Goal: Task Accomplishment & Management: Complete application form

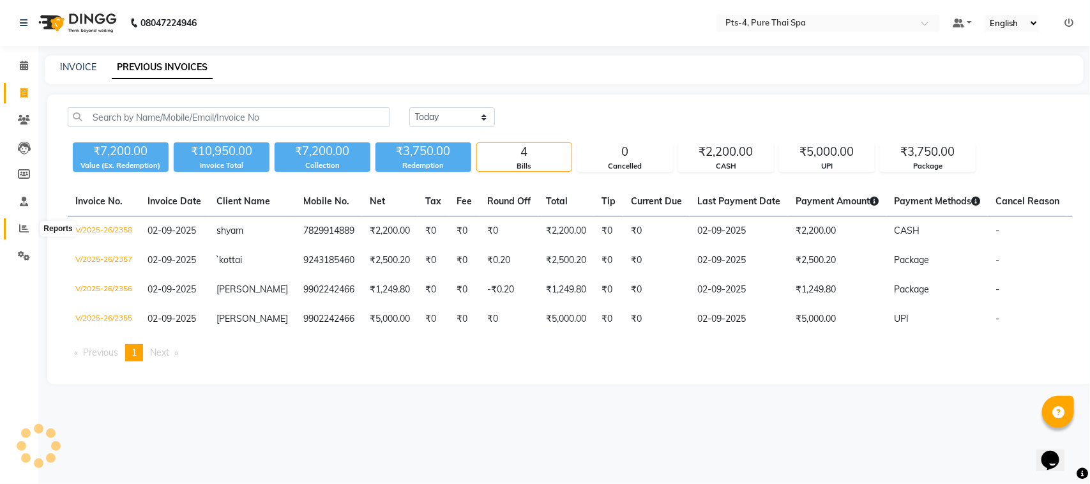
click at [24, 227] on icon at bounding box center [24, 229] width 10 height 10
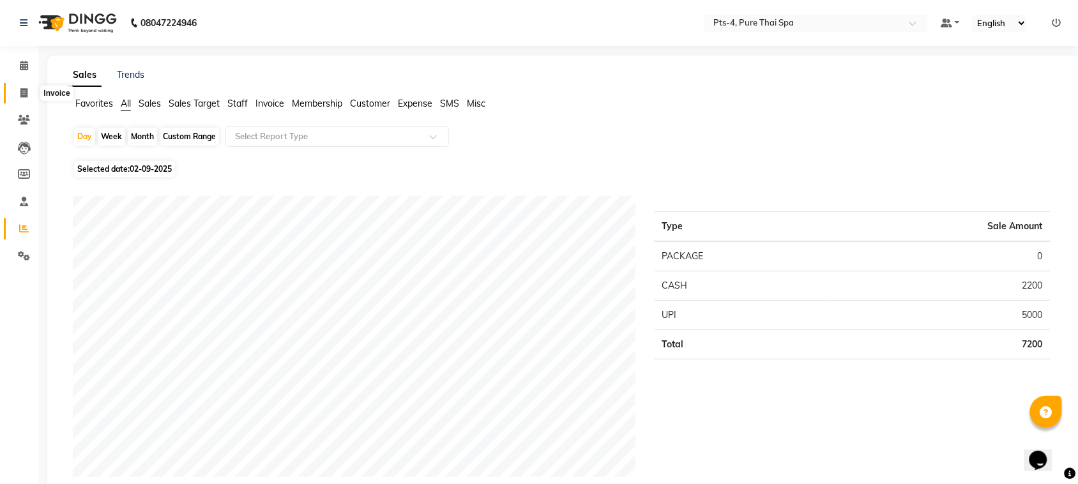
click at [27, 93] on icon at bounding box center [23, 93] width 7 height 10
select select "6459"
select select "service"
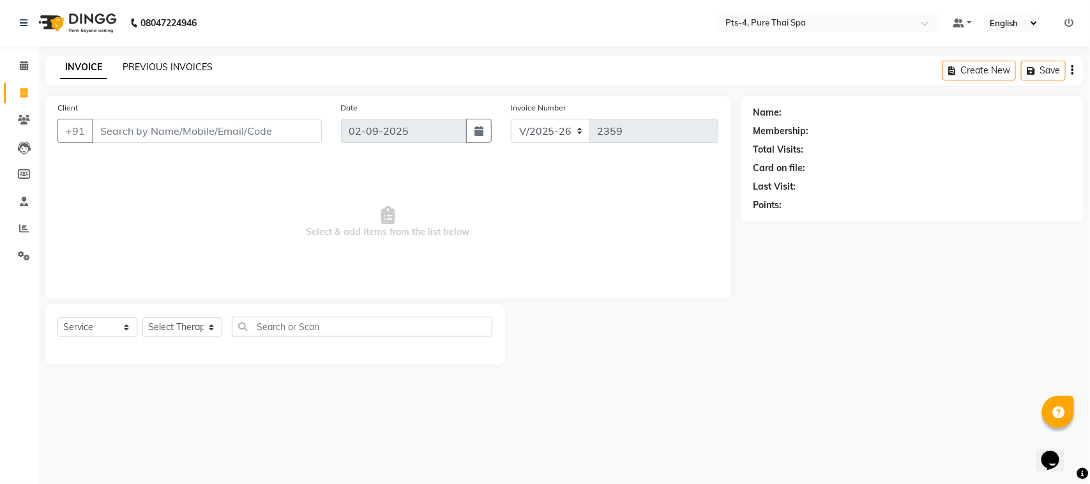
click at [154, 68] on link "PREVIOUS INVOICES" at bounding box center [168, 66] width 90 height 11
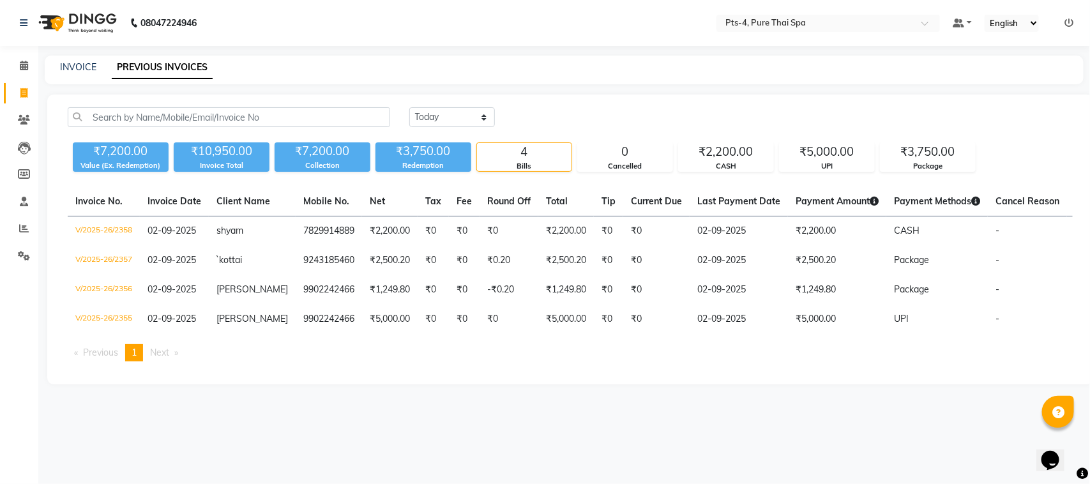
click at [343, 385] on div "[DATE] [DATE] Custom Range ₹7,200.00 Value (Ex. Redemption) ₹10,950.00 Invoice …" at bounding box center [570, 240] width 1046 height 290
click at [86, 64] on link "INVOICE" at bounding box center [78, 66] width 36 height 11
select select "service"
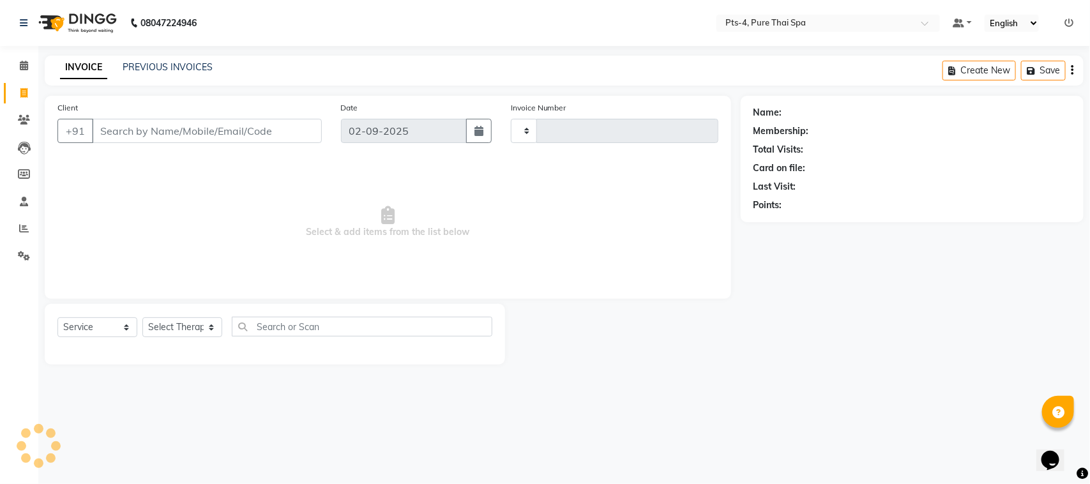
type input "2359"
select select "6459"
click at [171, 66] on link "PREVIOUS INVOICES" at bounding box center [168, 66] width 90 height 11
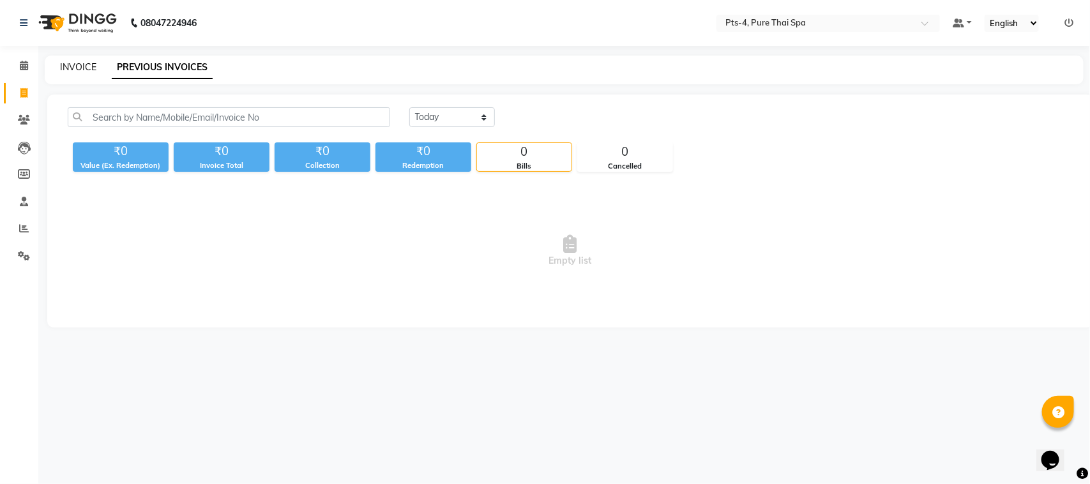
click at [86, 71] on link "INVOICE" at bounding box center [78, 66] width 36 height 11
select select "6459"
select select "service"
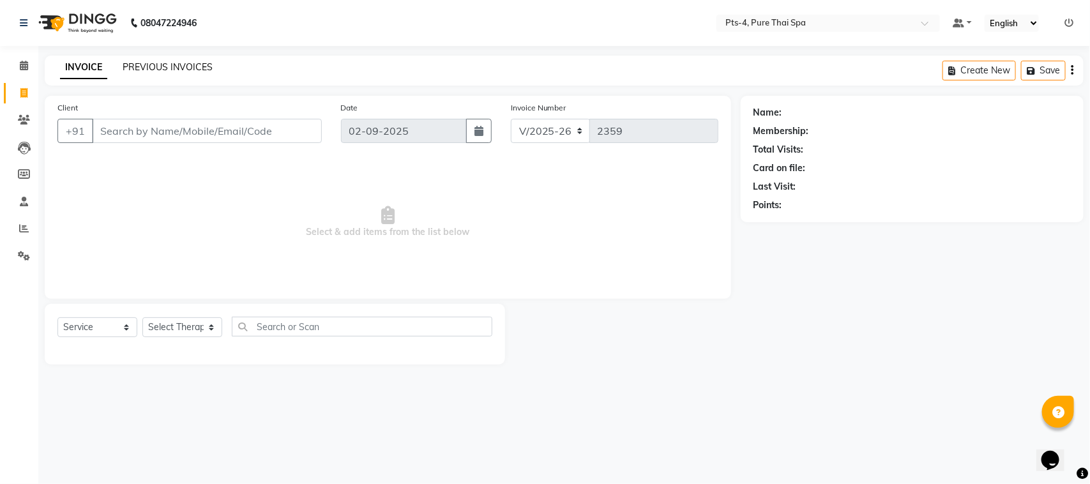
click at [176, 68] on link "PREVIOUS INVOICES" at bounding box center [168, 66] width 90 height 11
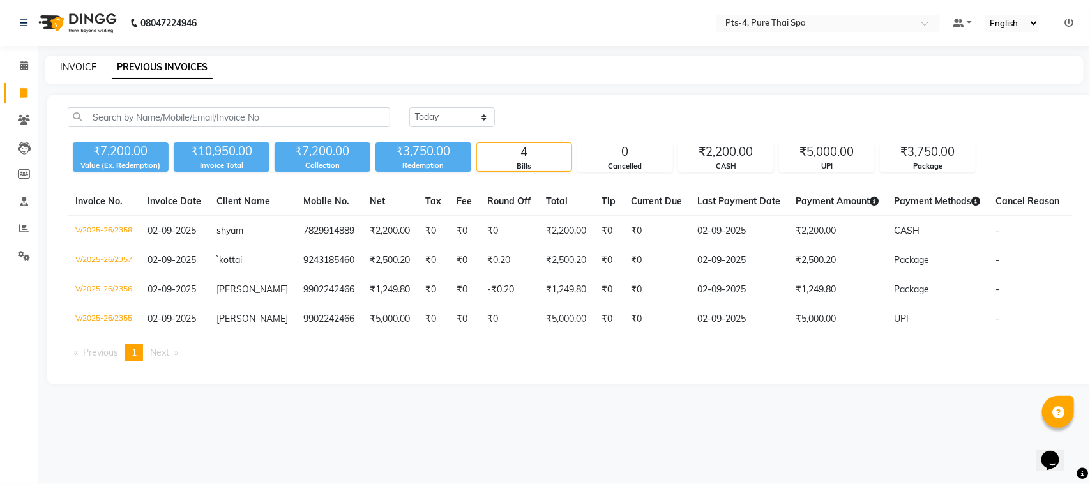
click at [77, 68] on link "INVOICE" at bounding box center [78, 66] width 36 height 11
select select "service"
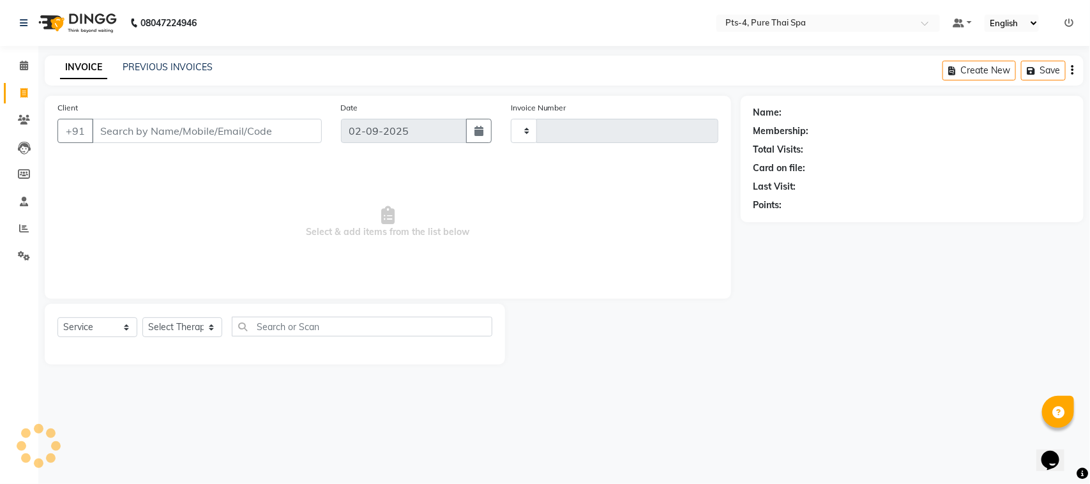
type input "2359"
select select "6459"
click at [174, 65] on link "PREVIOUS INVOICES" at bounding box center [168, 66] width 90 height 11
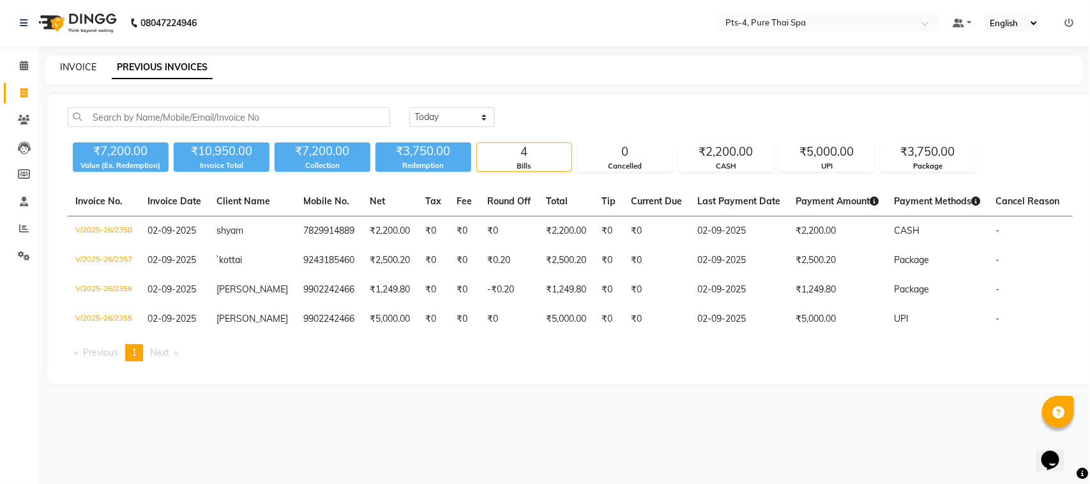
click at [77, 65] on link "INVOICE" at bounding box center [78, 66] width 36 height 11
select select "6459"
select select "service"
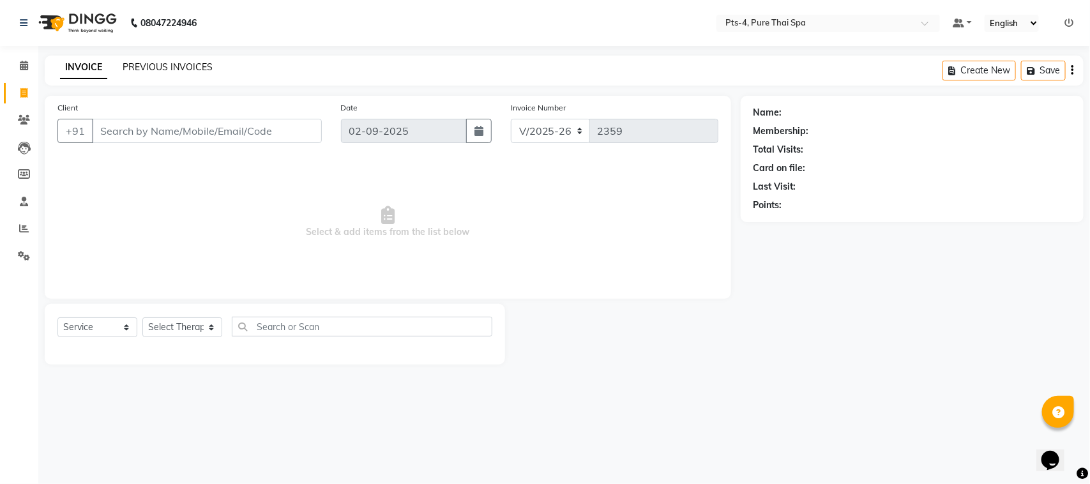
click at [161, 65] on link "PREVIOUS INVOICES" at bounding box center [168, 66] width 90 height 11
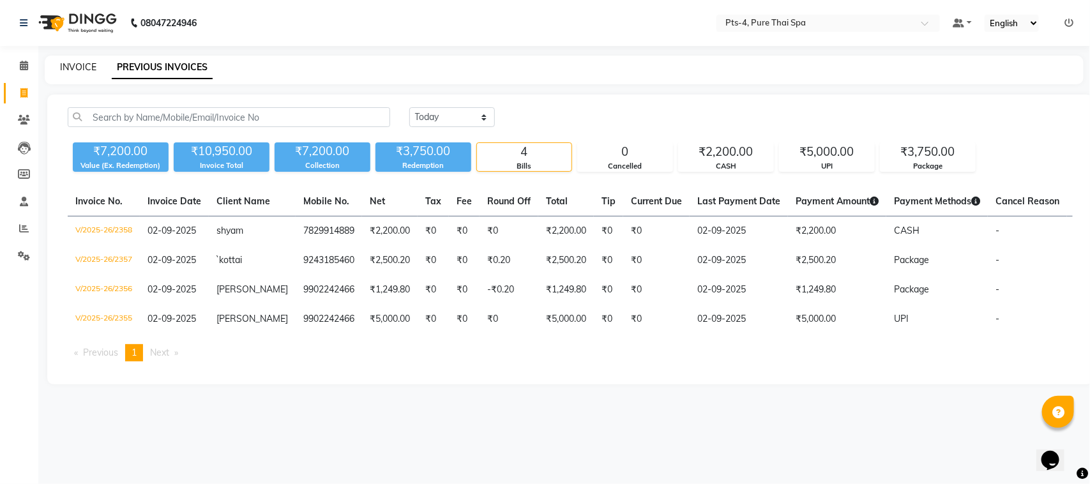
click at [88, 65] on link "INVOICE" at bounding box center [78, 66] width 36 height 11
select select "6459"
select select "service"
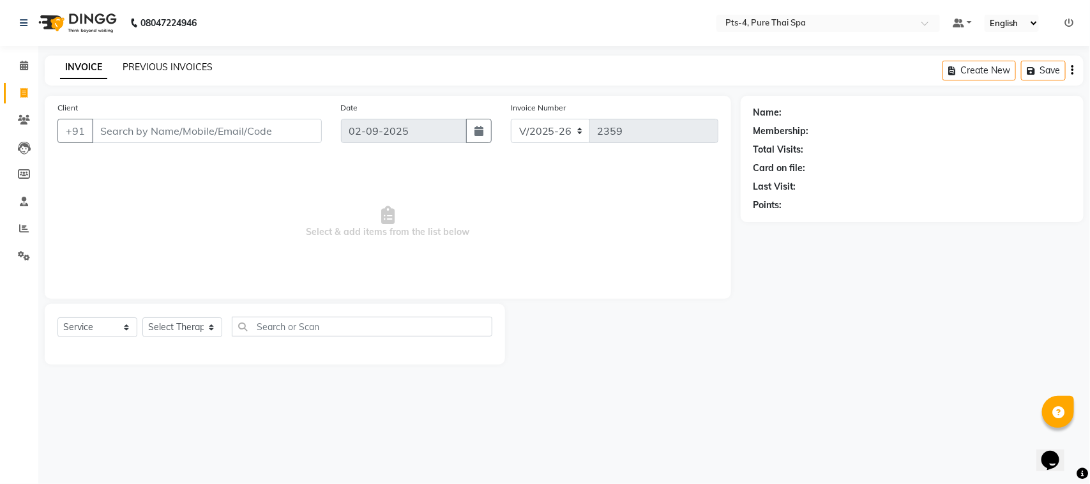
click at [160, 66] on link "PREVIOUS INVOICES" at bounding box center [168, 66] width 90 height 11
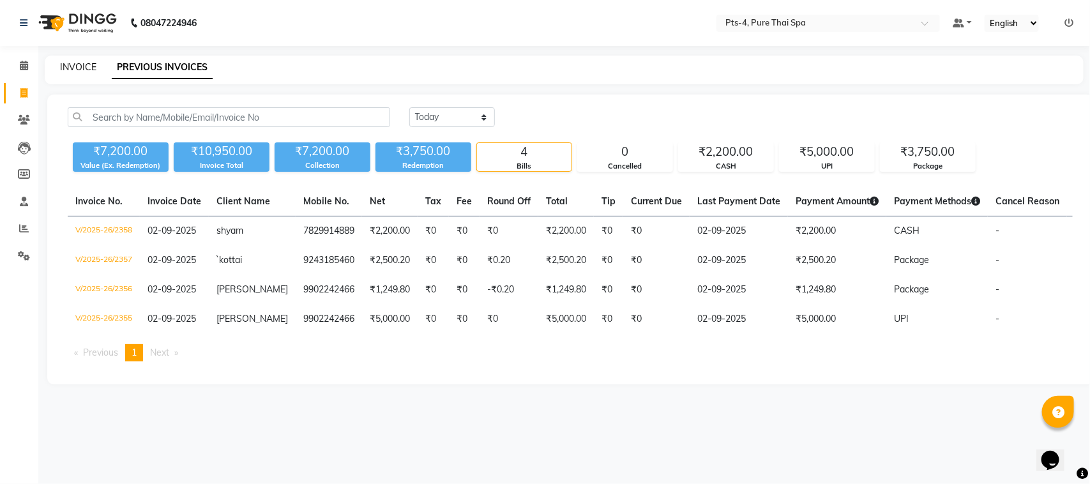
click at [66, 68] on link "INVOICE" at bounding box center [78, 66] width 36 height 11
select select "service"
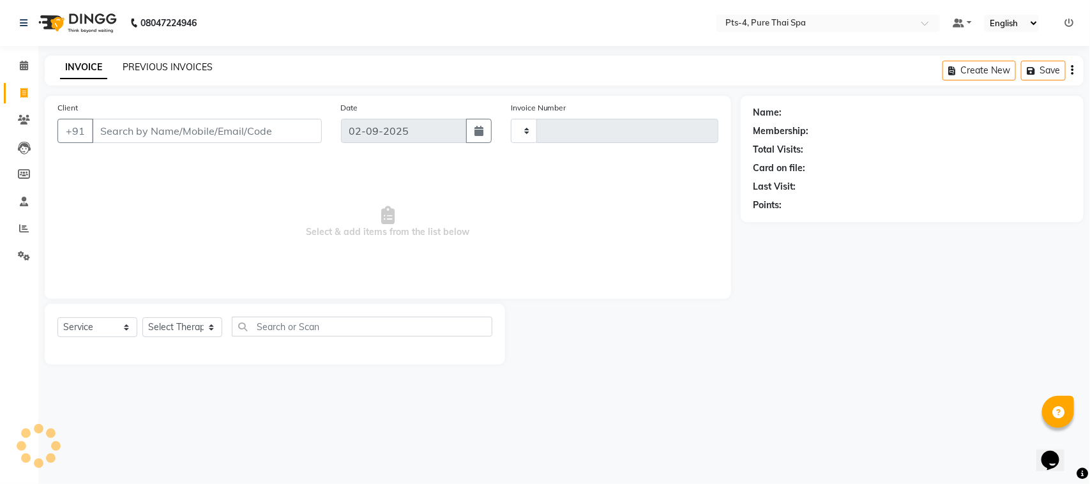
type input "2359"
select select "6459"
click at [179, 61] on link "PREVIOUS INVOICES" at bounding box center [168, 66] width 90 height 11
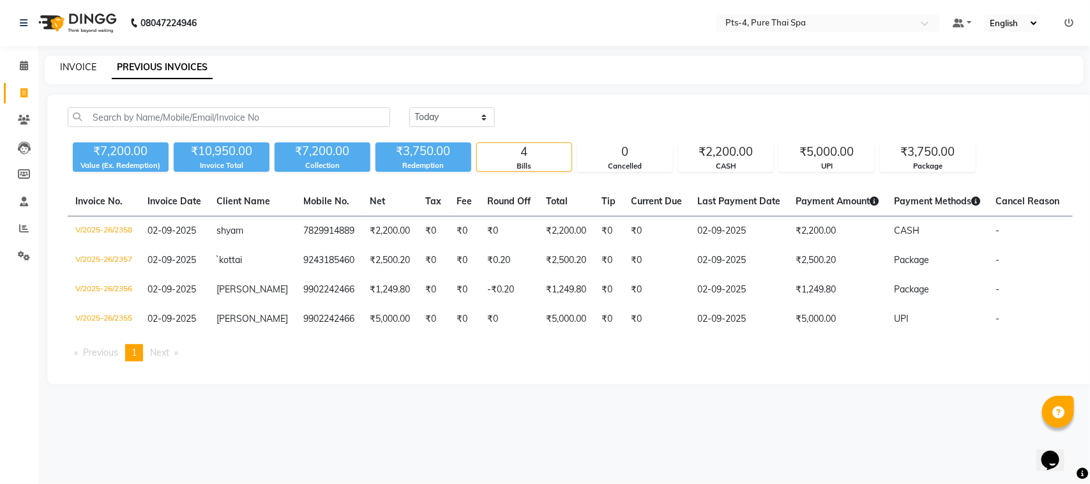
click at [91, 68] on link "INVOICE" at bounding box center [78, 66] width 36 height 11
select select "service"
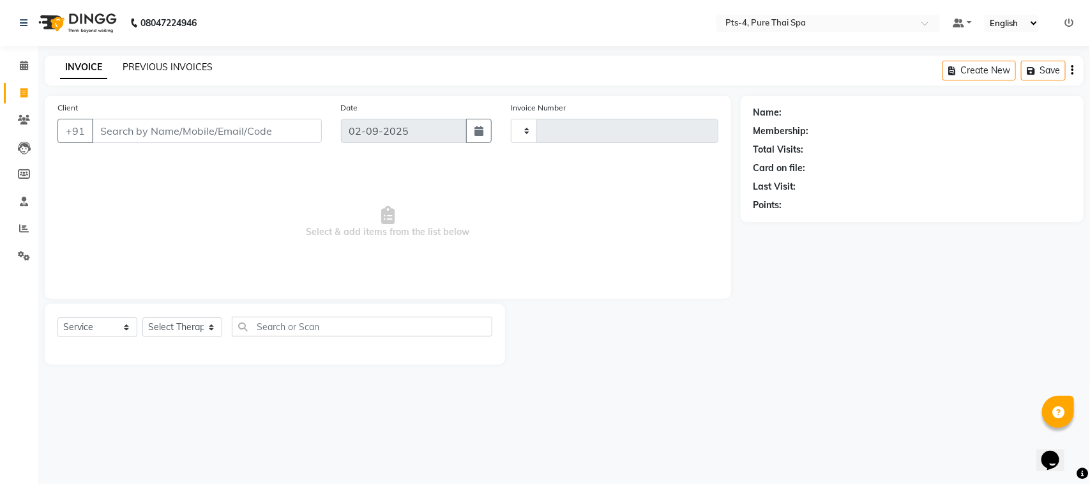
type input "2359"
select select "6459"
click at [160, 65] on link "PREVIOUS INVOICES" at bounding box center [168, 66] width 90 height 11
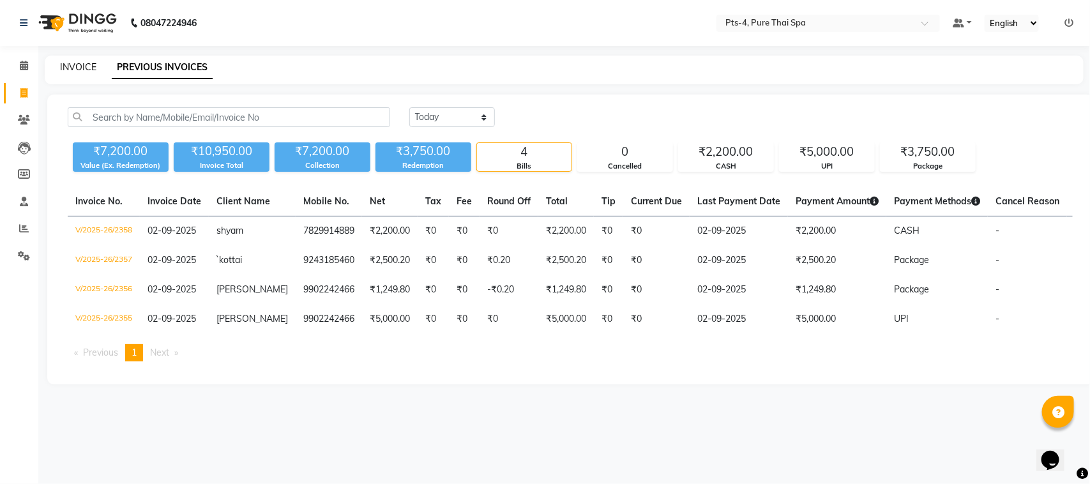
click at [80, 70] on link "INVOICE" at bounding box center [78, 66] width 36 height 11
select select "service"
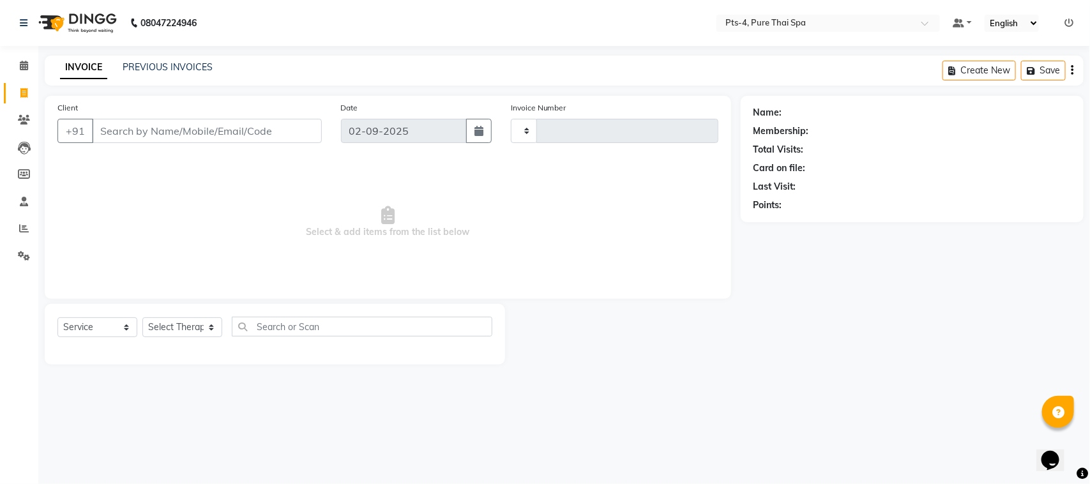
type input "2359"
select select "6459"
click at [162, 68] on link "PREVIOUS INVOICES" at bounding box center [168, 66] width 90 height 11
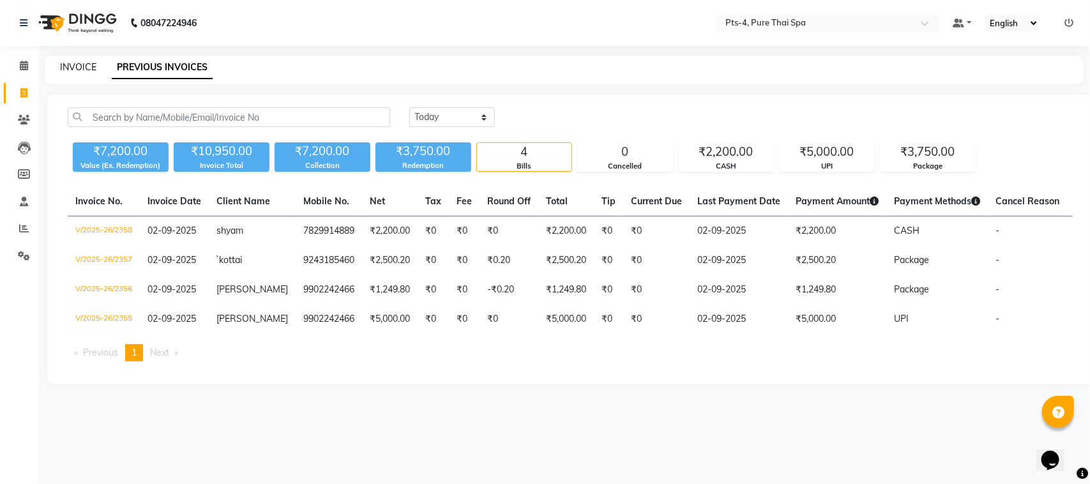
click at [75, 67] on link "INVOICE" at bounding box center [78, 66] width 36 height 11
select select "6459"
select select "service"
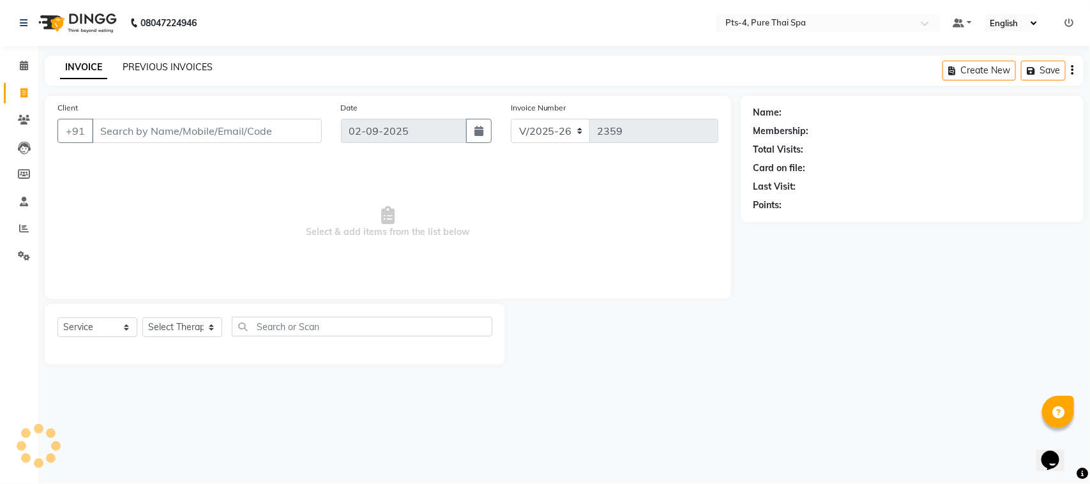
click at [157, 63] on link "PREVIOUS INVOICES" at bounding box center [168, 66] width 90 height 11
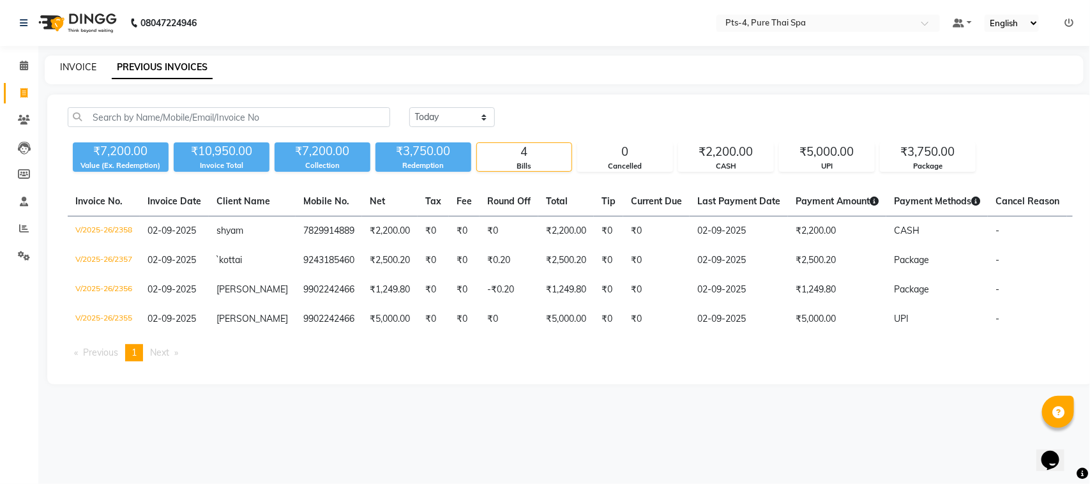
click at [70, 63] on link "INVOICE" at bounding box center [78, 66] width 36 height 11
select select "service"
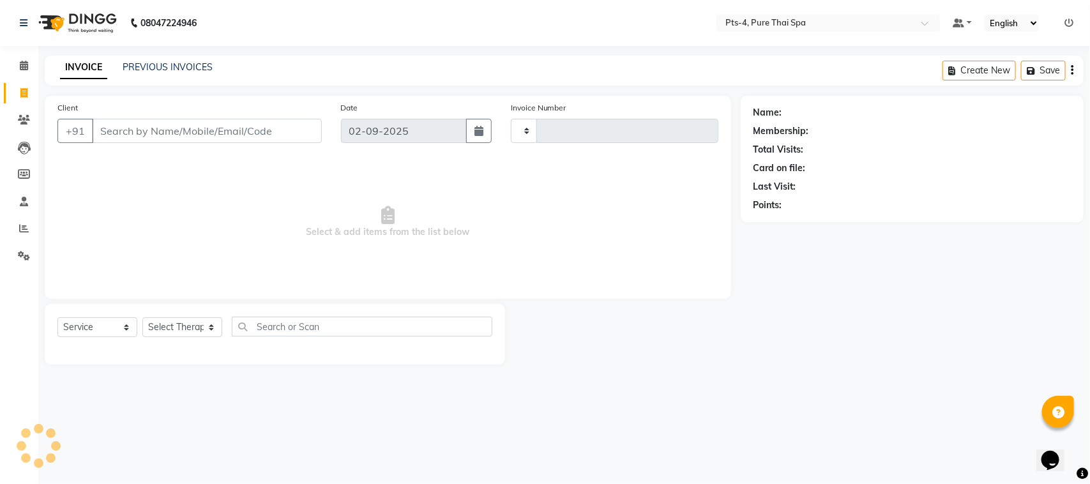
type input "2359"
select select "6459"
click at [144, 61] on link "PREVIOUS INVOICES" at bounding box center [168, 66] width 90 height 11
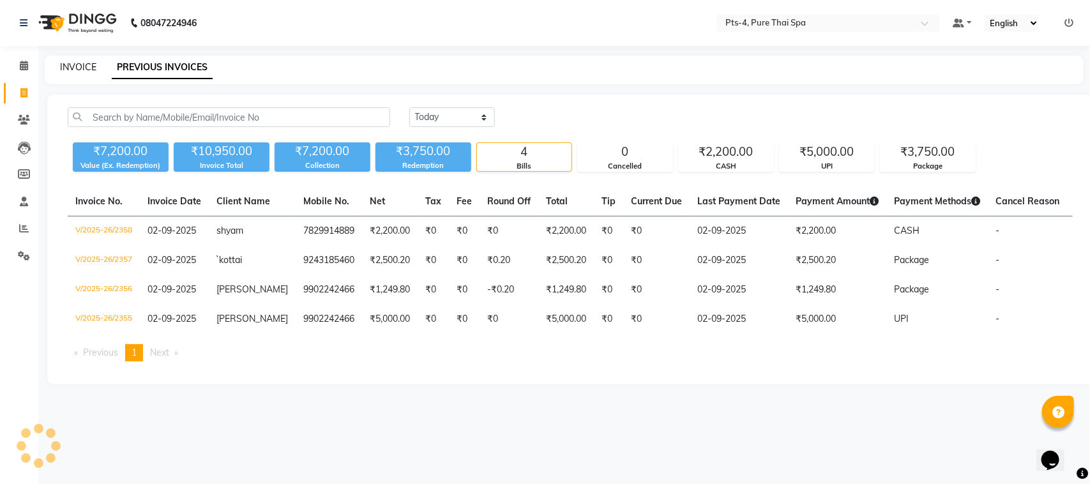
click at [84, 70] on link "INVOICE" at bounding box center [78, 66] width 36 height 11
select select "6459"
select select "service"
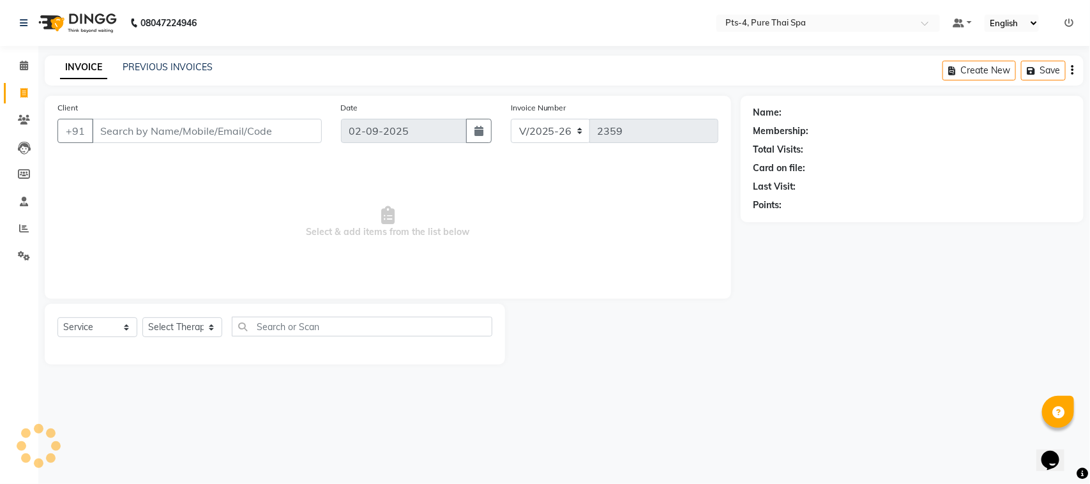
click at [167, 74] on div "INVOICE PREVIOUS INVOICES" at bounding box center [136, 68] width 183 height 15
click at [167, 68] on link "PREVIOUS INVOICES" at bounding box center [168, 66] width 90 height 11
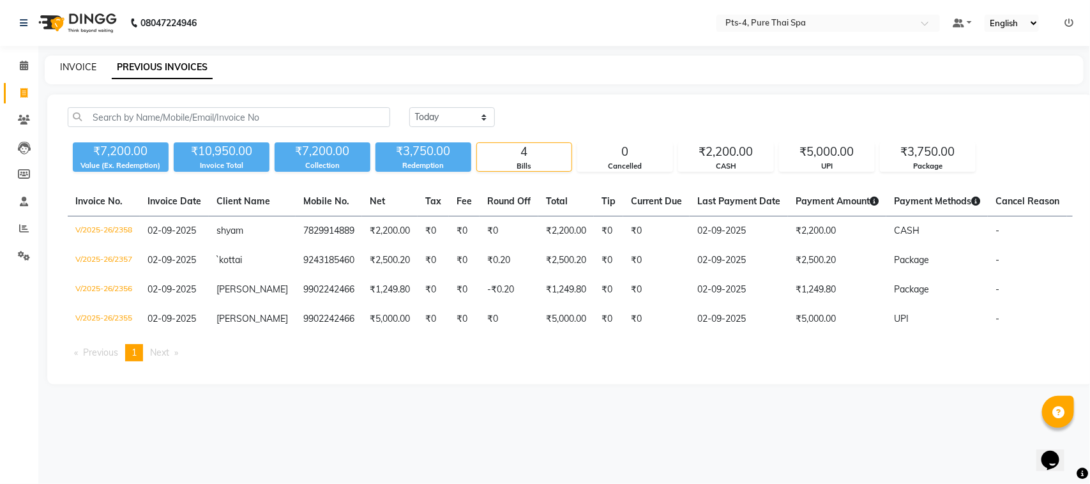
click at [80, 65] on link "INVOICE" at bounding box center [78, 66] width 36 height 11
select select "service"
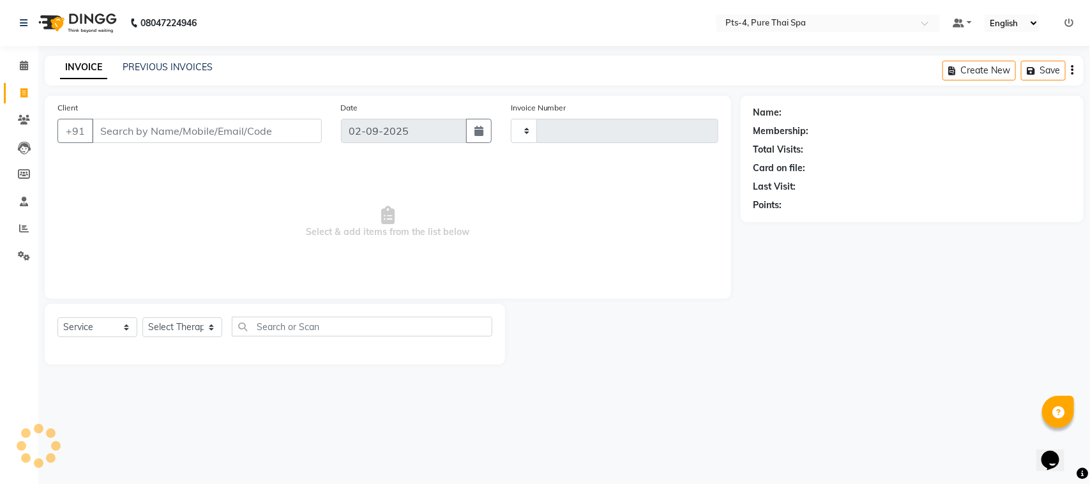
type input "2359"
select select "6459"
click at [151, 61] on link "PREVIOUS INVOICES" at bounding box center [168, 66] width 90 height 11
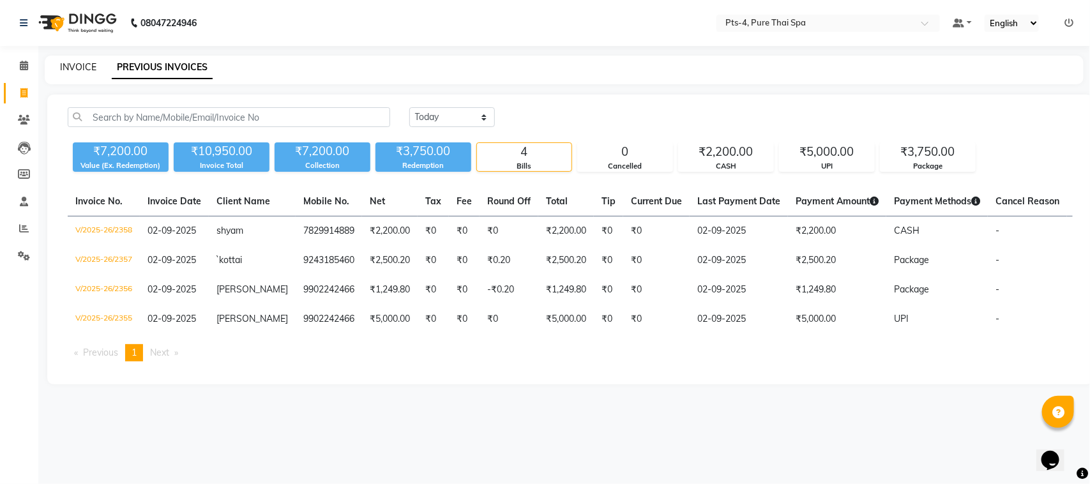
click at [71, 69] on link "INVOICE" at bounding box center [78, 66] width 36 height 11
select select "6459"
select select "service"
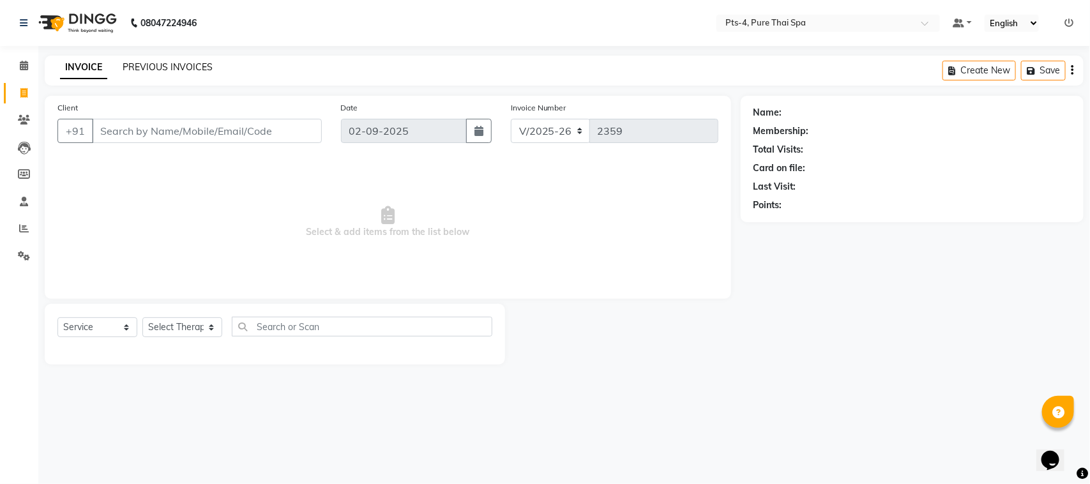
click at [148, 69] on link "PREVIOUS INVOICES" at bounding box center [168, 66] width 90 height 11
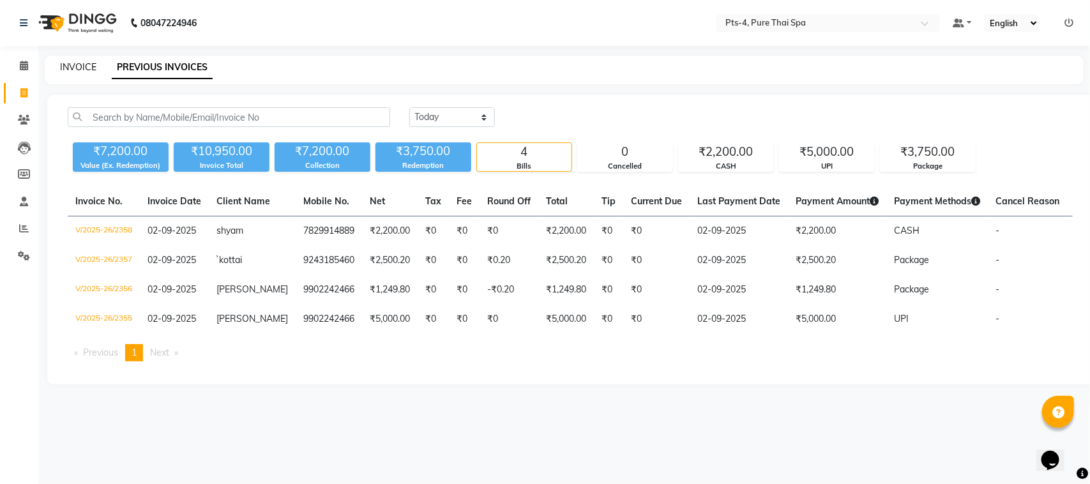
click at [70, 65] on link "INVOICE" at bounding box center [78, 66] width 36 height 11
select select "service"
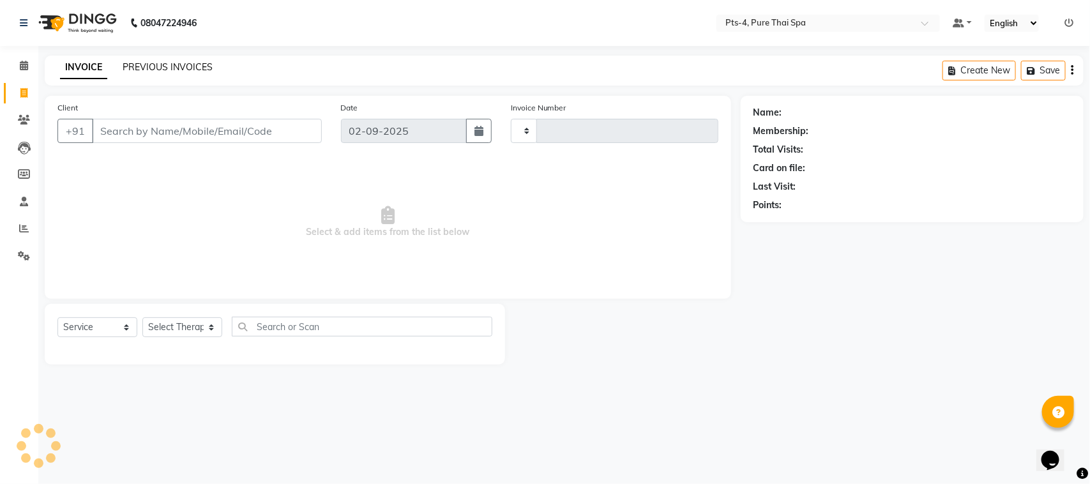
type input "2359"
select select "6459"
click at [155, 69] on link "PREVIOUS INVOICES" at bounding box center [168, 66] width 90 height 11
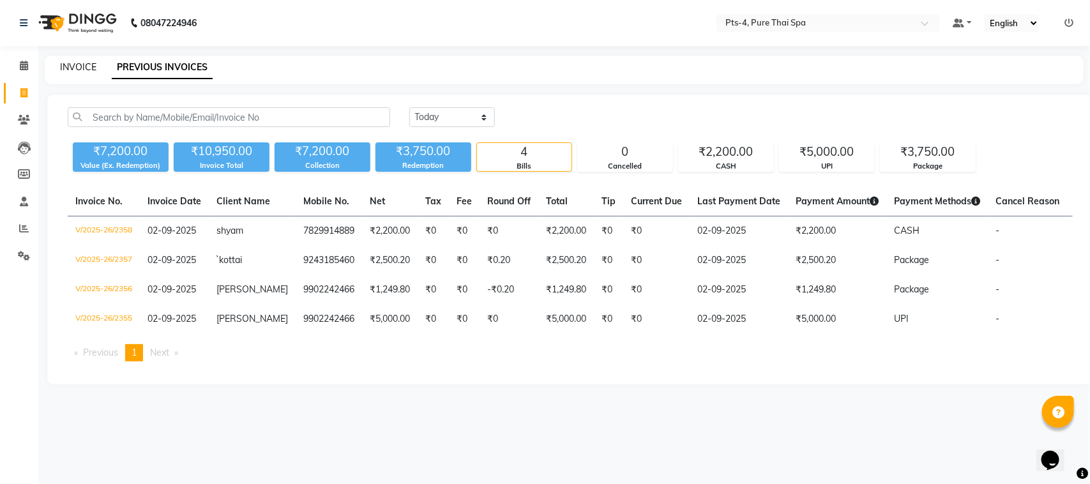
click at [88, 68] on link "INVOICE" at bounding box center [78, 66] width 36 height 11
select select "service"
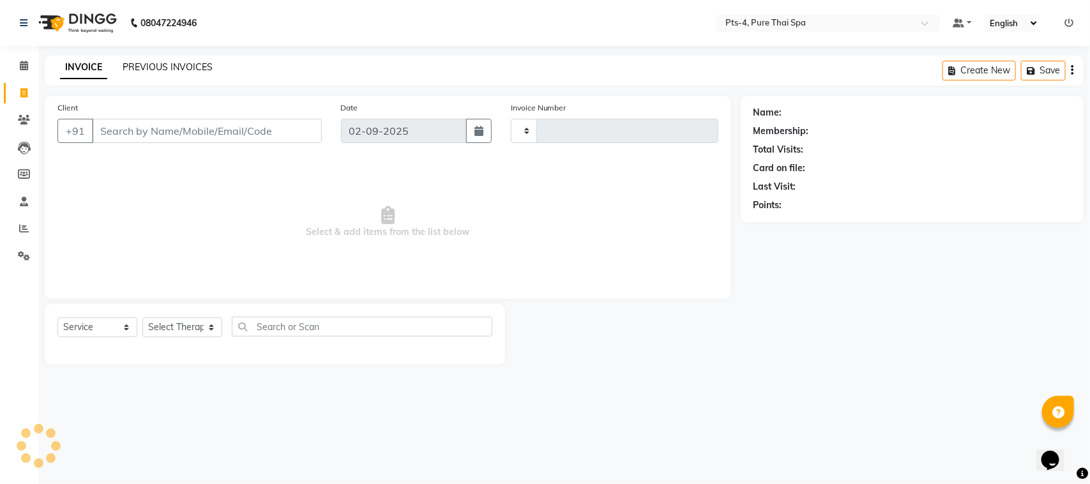
type input "2359"
select select "6459"
click at [151, 68] on link "PREVIOUS INVOICES" at bounding box center [168, 66] width 90 height 11
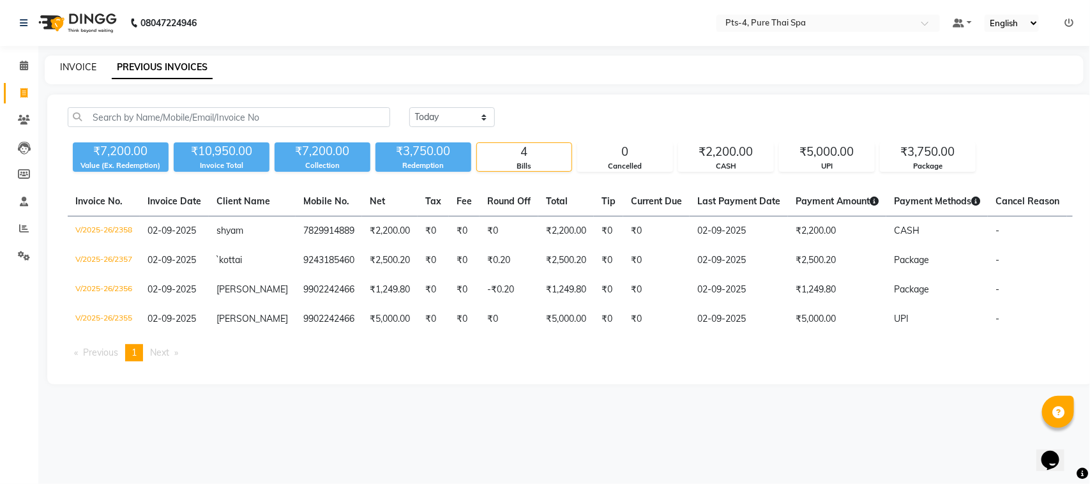
click at [84, 66] on link "INVOICE" at bounding box center [78, 66] width 36 height 11
select select "6459"
select select "service"
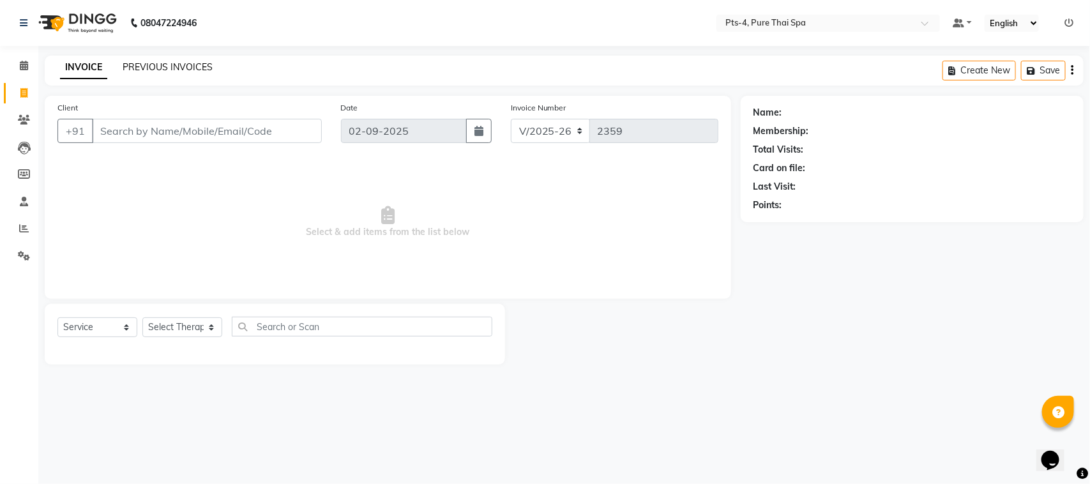
click at [171, 68] on link "PREVIOUS INVOICES" at bounding box center [168, 66] width 90 height 11
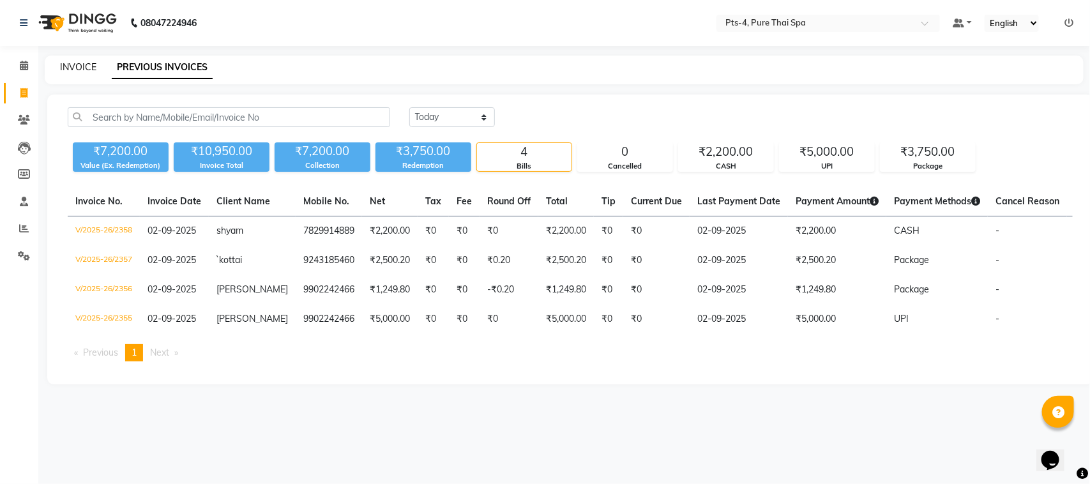
click at [74, 72] on link "INVOICE" at bounding box center [78, 66] width 36 height 11
select select "6459"
select select "service"
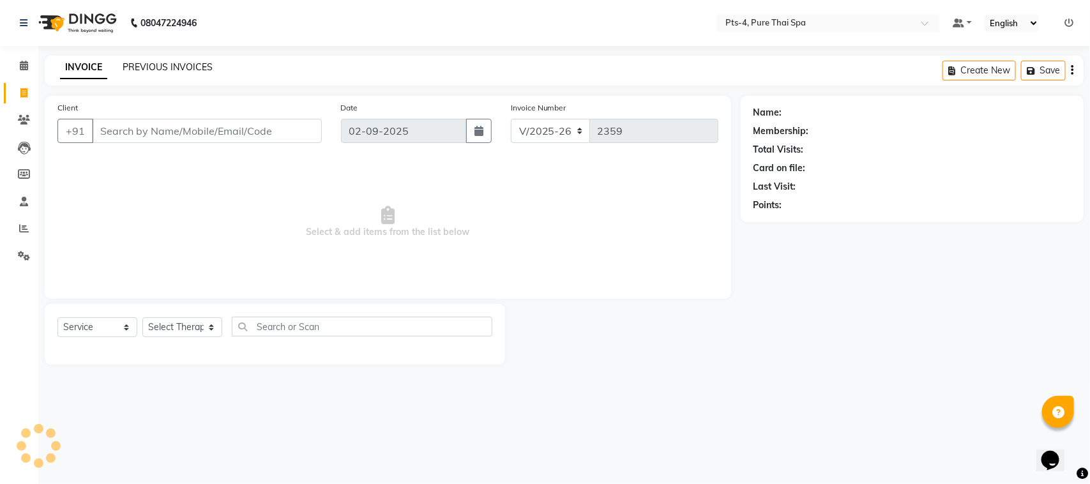
click at [147, 66] on link "PREVIOUS INVOICES" at bounding box center [168, 66] width 90 height 11
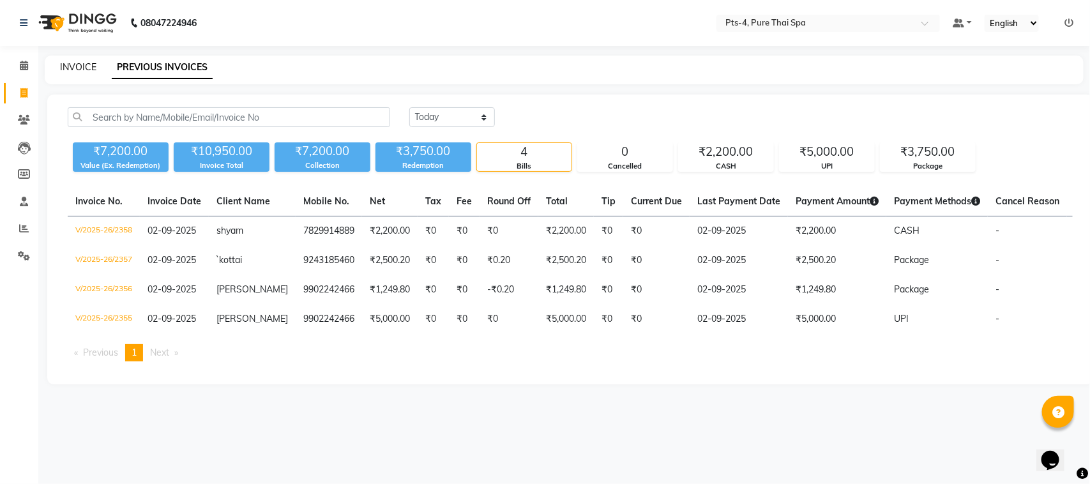
click at [72, 65] on link "INVOICE" at bounding box center [78, 66] width 36 height 11
select select "service"
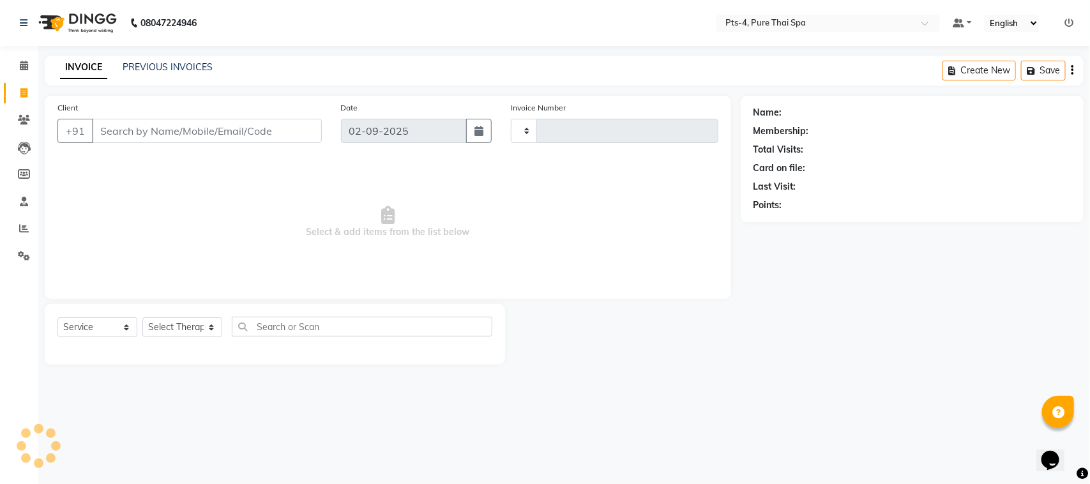
type input "2359"
select select "6459"
click at [173, 72] on link "PREVIOUS INVOICES" at bounding box center [168, 66] width 90 height 11
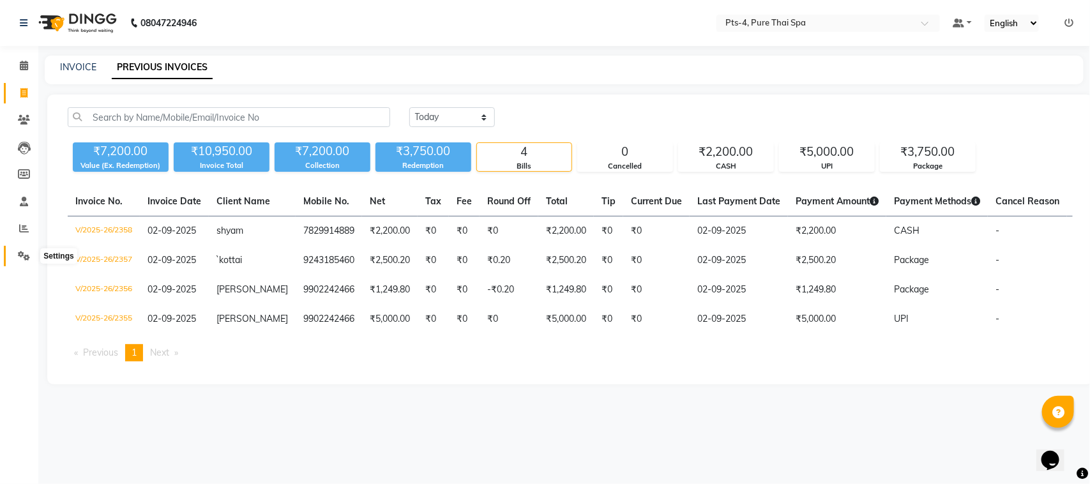
click at [19, 256] on icon at bounding box center [24, 256] width 12 height 10
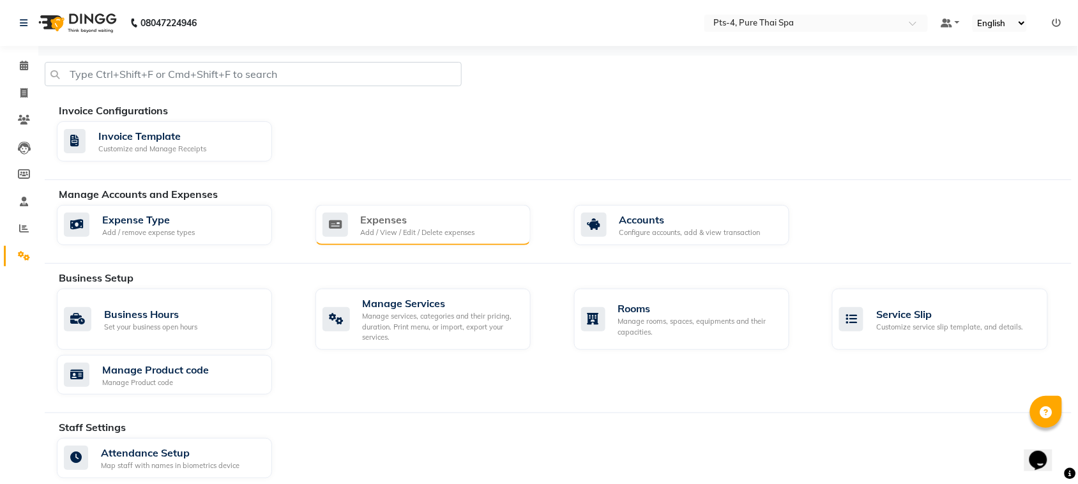
click at [423, 221] on div "Expenses" at bounding box center [418, 219] width 114 height 15
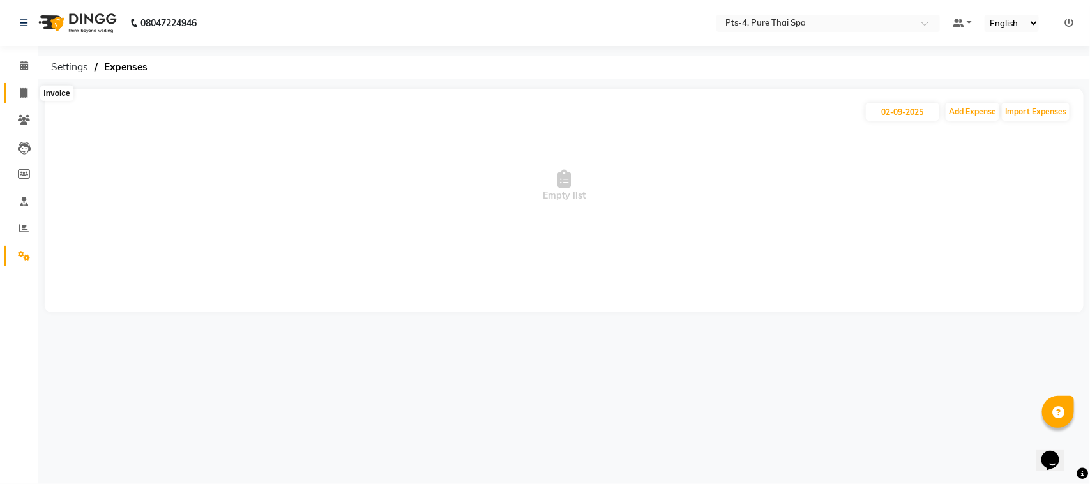
click at [24, 90] on icon at bounding box center [23, 93] width 7 height 10
select select "service"
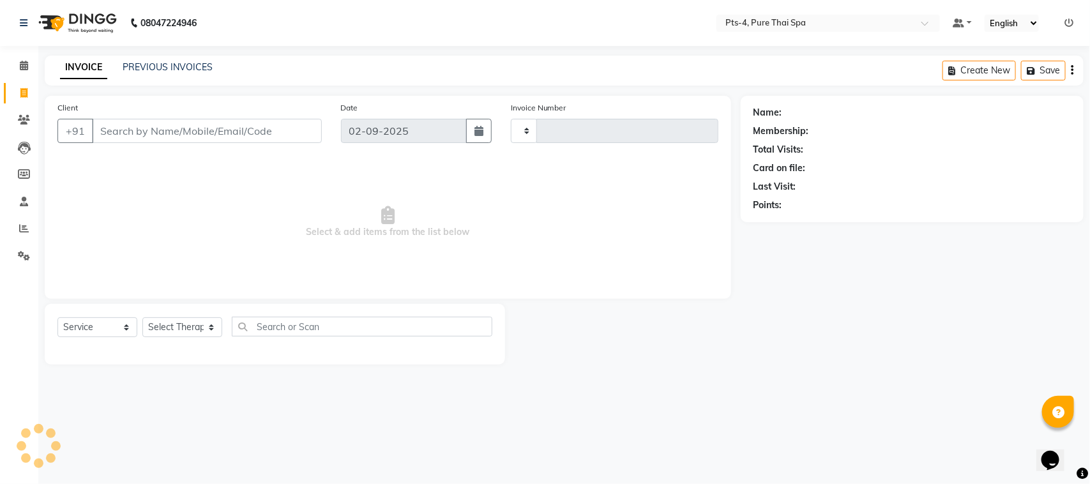
type input "2359"
select select "6459"
click at [171, 64] on link "PREVIOUS INVOICES" at bounding box center [168, 66] width 90 height 11
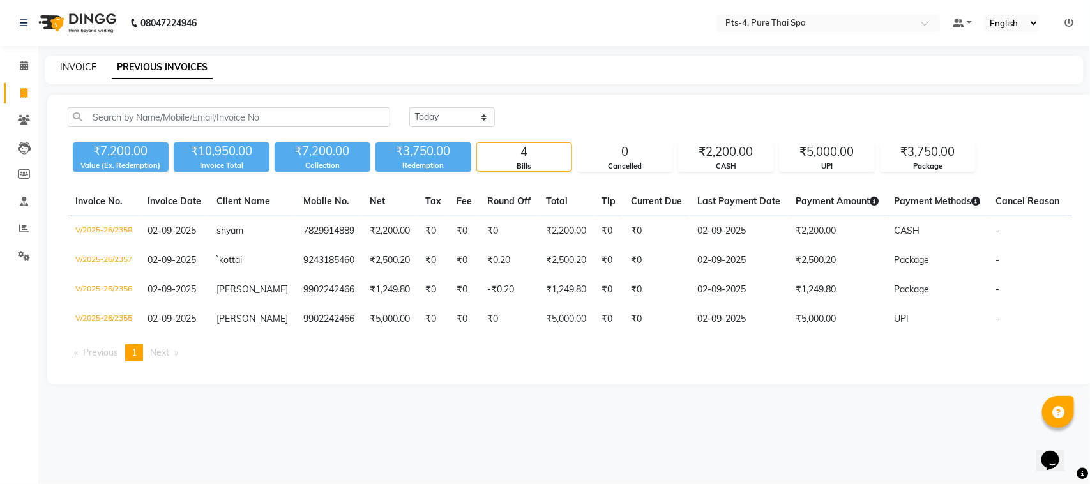
click at [75, 68] on link "INVOICE" at bounding box center [78, 66] width 36 height 11
select select "service"
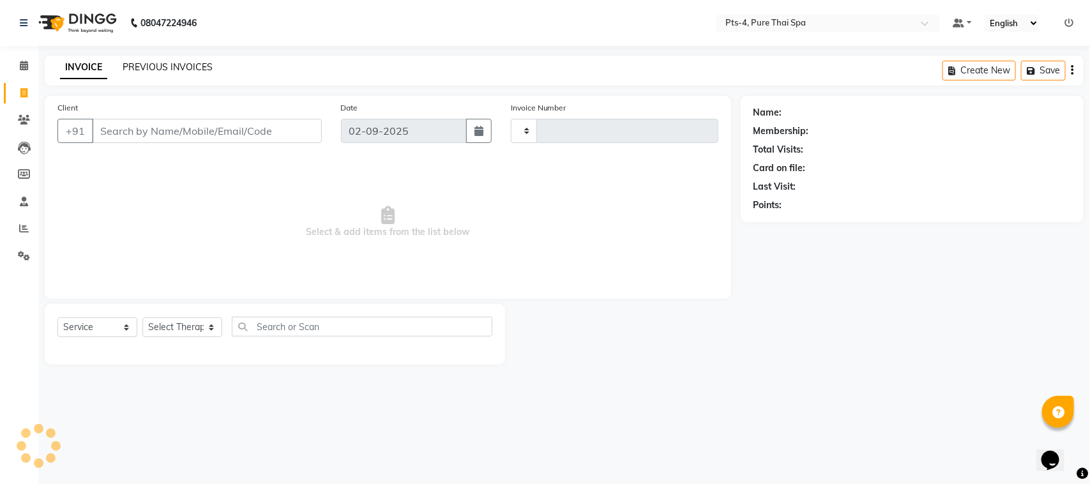
type input "2359"
select select "6459"
click at [164, 68] on link "PREVIOUS INVOICES" at bounding box center [168, 66] width 90 height 11
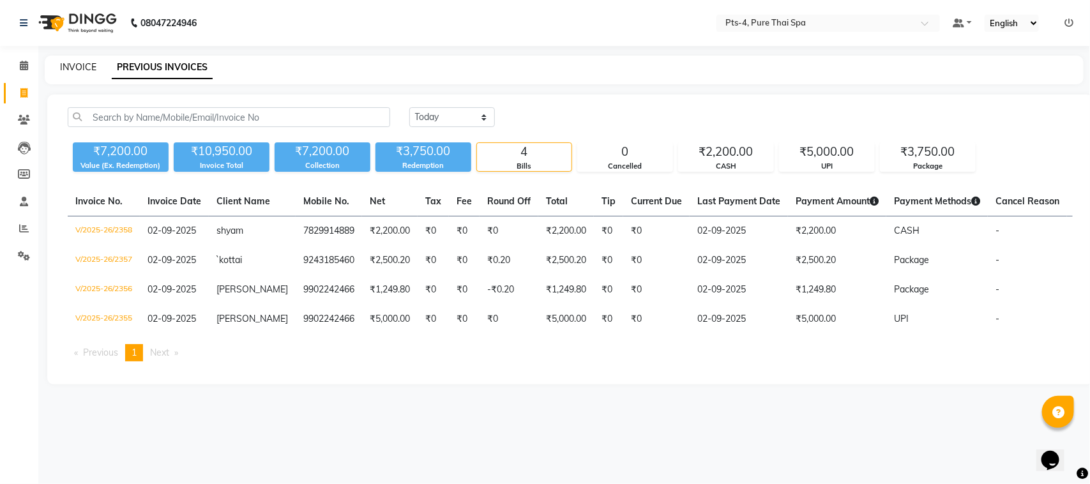
click at [87, 67] on link "INVOICE" at bounding box center [78, 66] width 36 height 11
select select "6459"
select select "service"
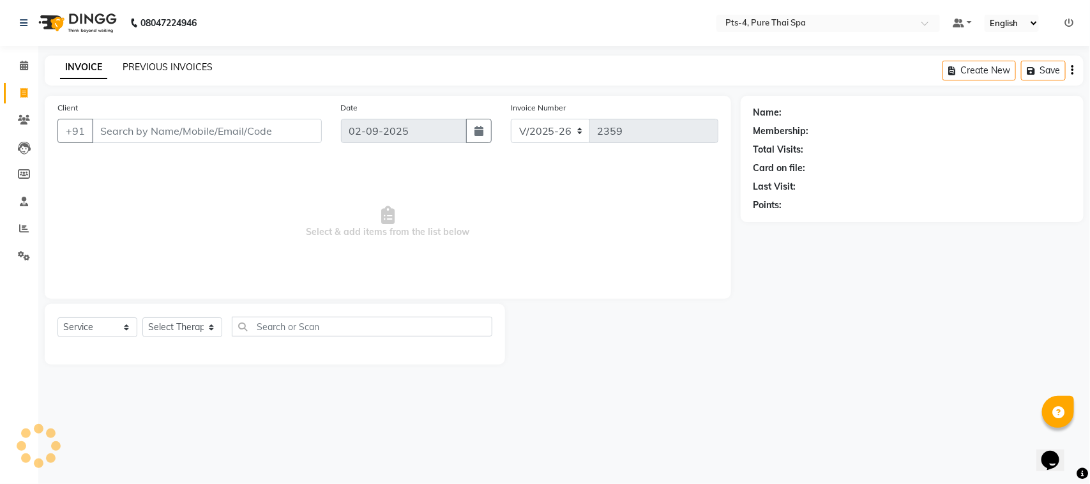
click at [155, 65] on link "PREVIOUS INVOICES" at bounding box center [168, 66] width 90 height 11
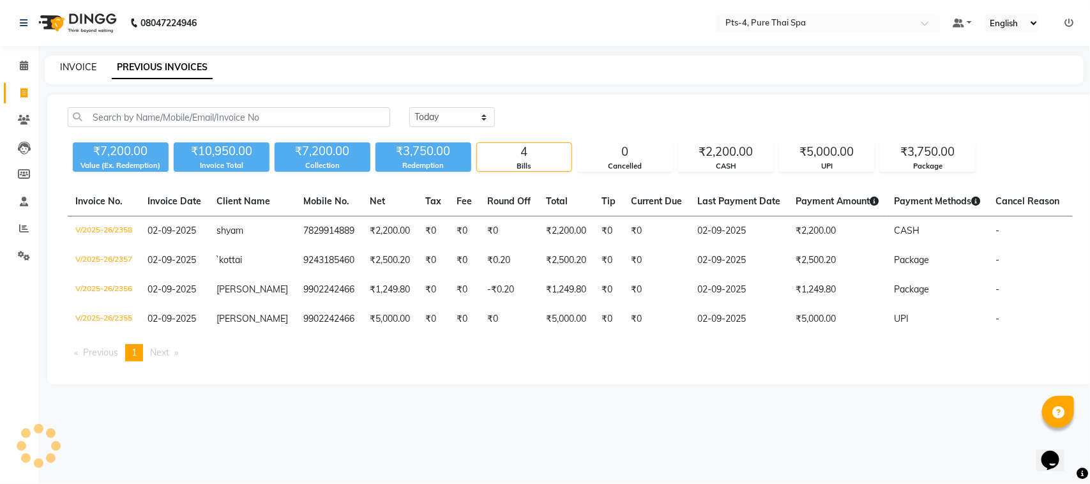
click at [77, 68] on link "INVOICE" at bounding box center [78, 66] width 36 height 11
select select "6459"
select select "service"
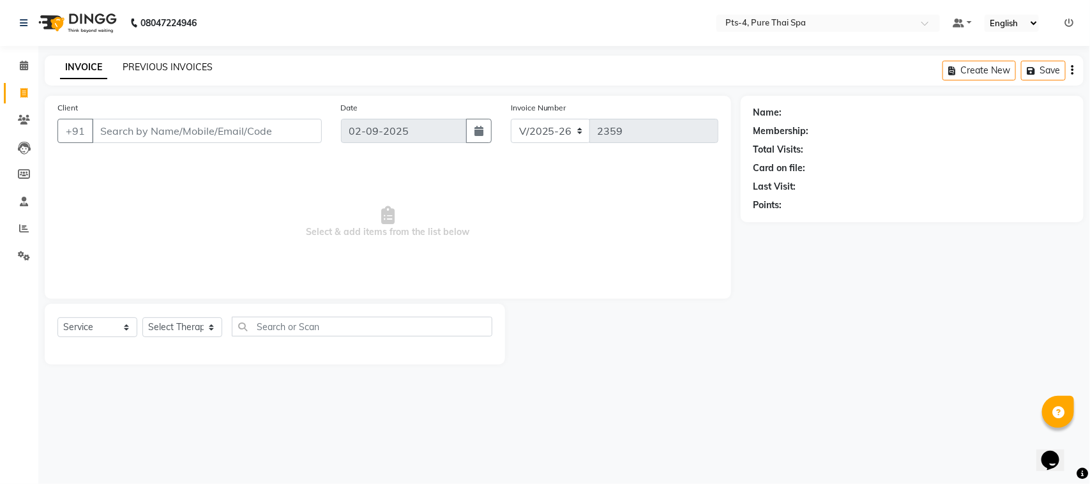
click at [142, 68] on link "PREVIOUS INVOICES" at bounding box center [168, 66] width 90 height 11
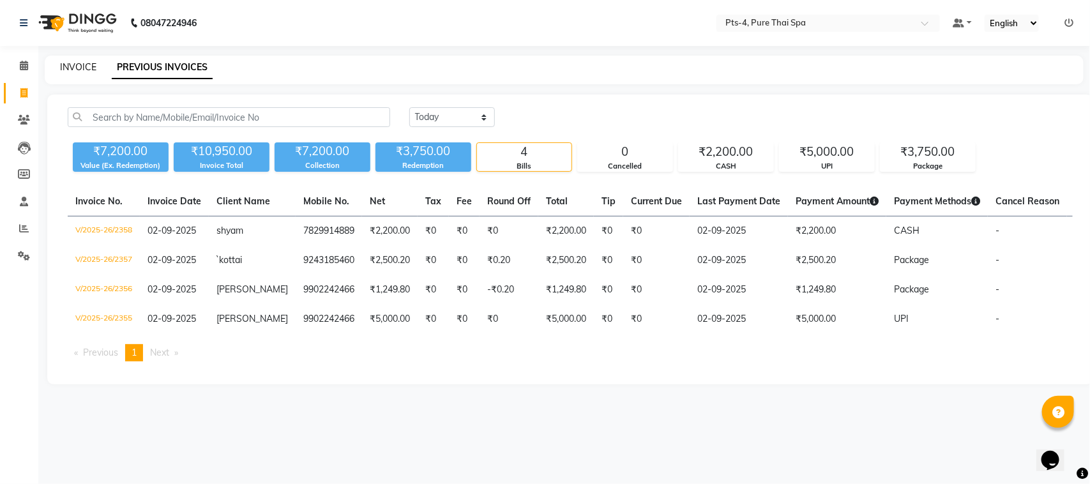
click at [86, 67] on link "INVOICE" at bounding box center [78, 66] width 36 height 11
select select "6459"
select select "service"
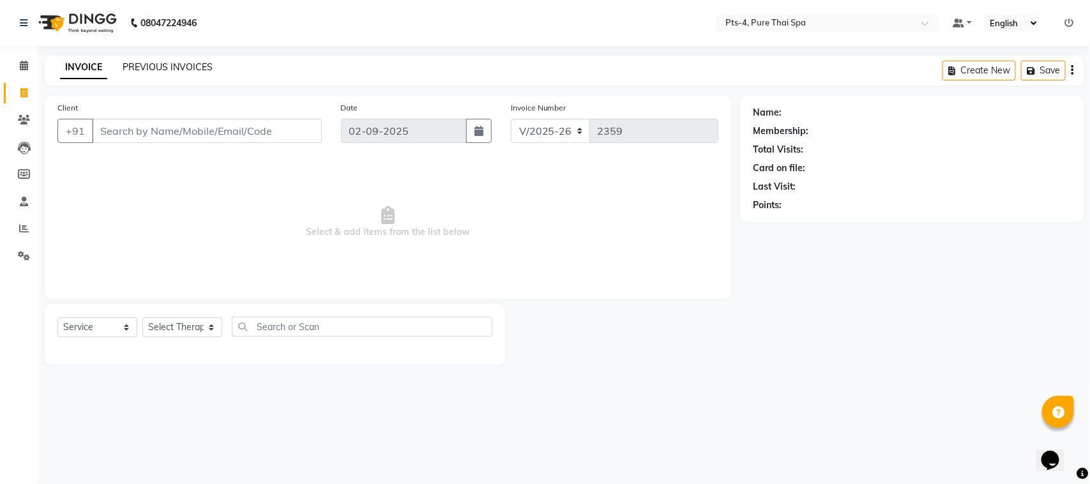
click at [199, 69] on link "PREVIOUS INVOICES" at bounding box center [168, 66] width 90 height 11
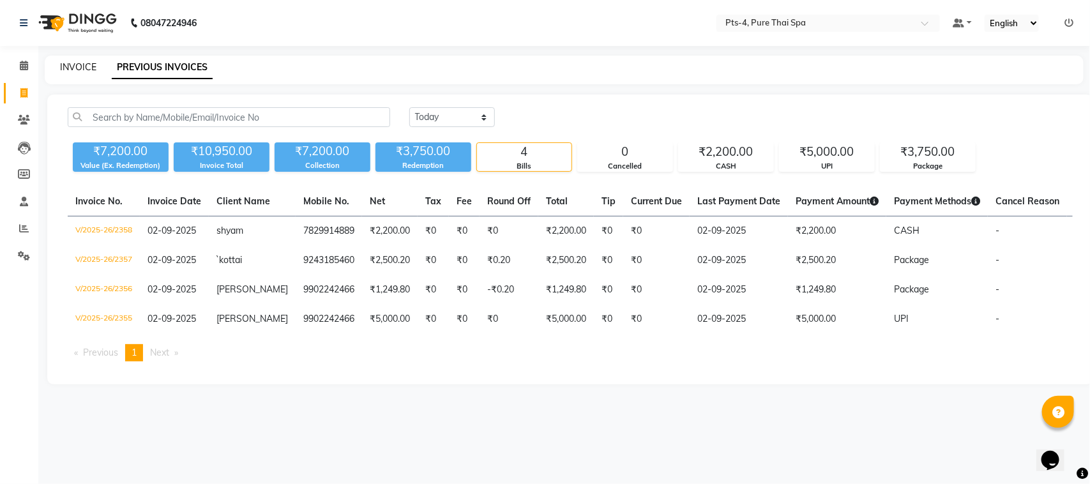
click at [77, 67] on link "INVOICE" at bounding box center [78, 66] width 36 height 11
select select "6459"
select select "service"
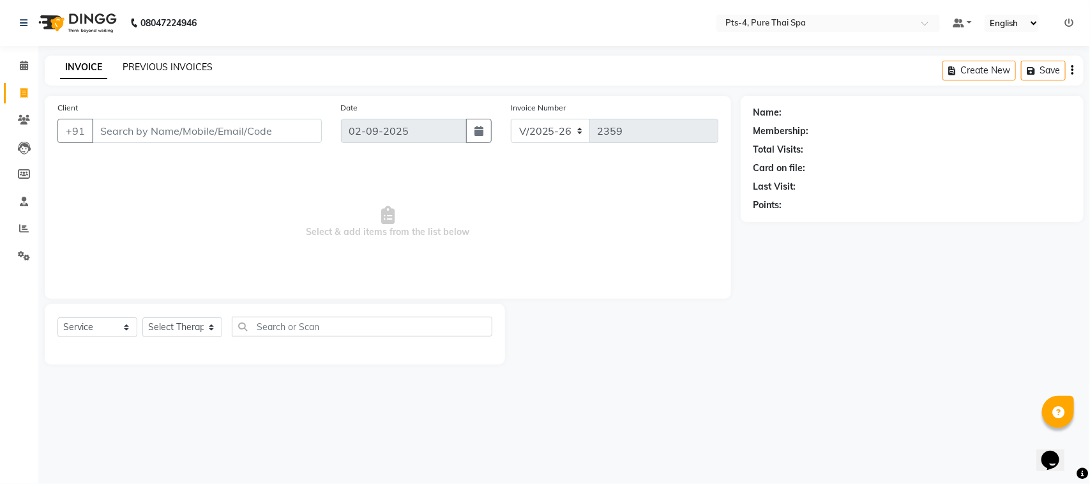
click at [167, 69] on link "PREVIOUS INVOICES" at bounding box center [168, 66] width 90 height 11
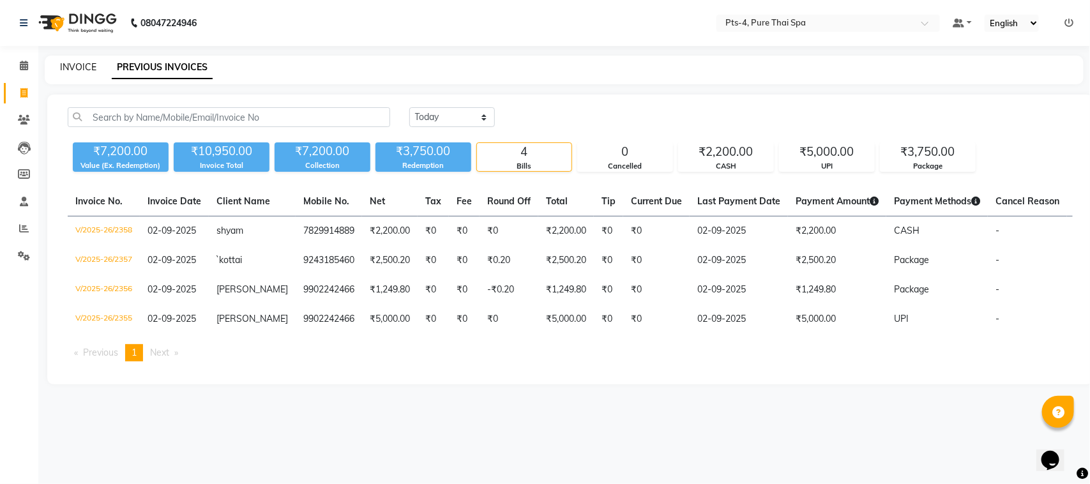
click at [86, 69] on link "INVOICE" at bounding box center [78, 66] width 36 height 11
select select "6459"
select select "service"
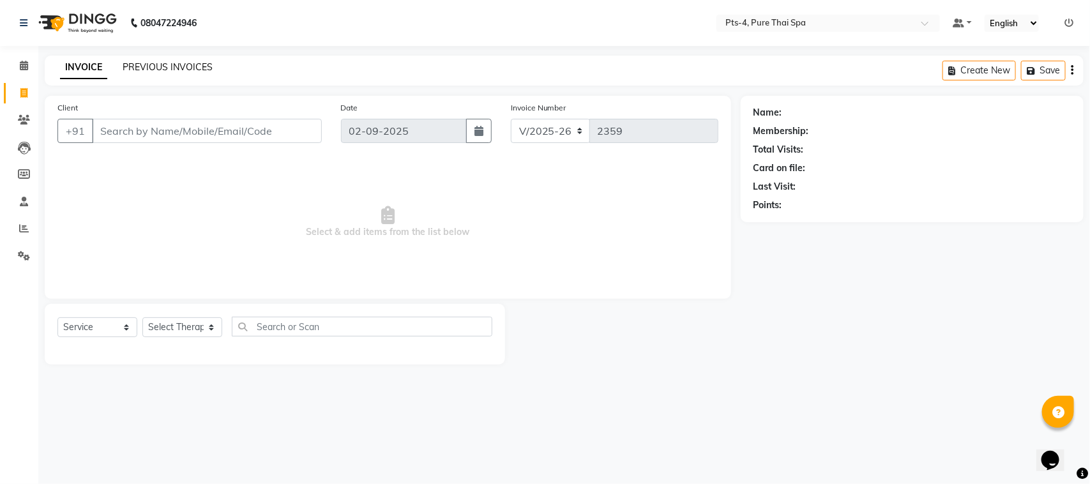
click at [160, 61] on link "PREVIOUS INVOICES" at bounding box center [168, 66] width 90 height 11
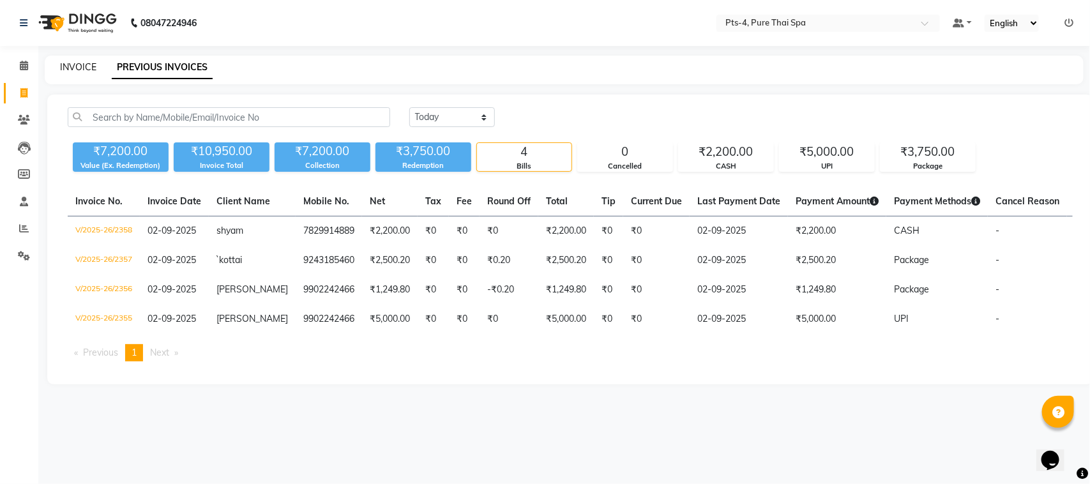
click at [77, 68] on link "INVOICE" at bounding box center [78, 66] width 36 height 11
select select "6459"
select select "service"
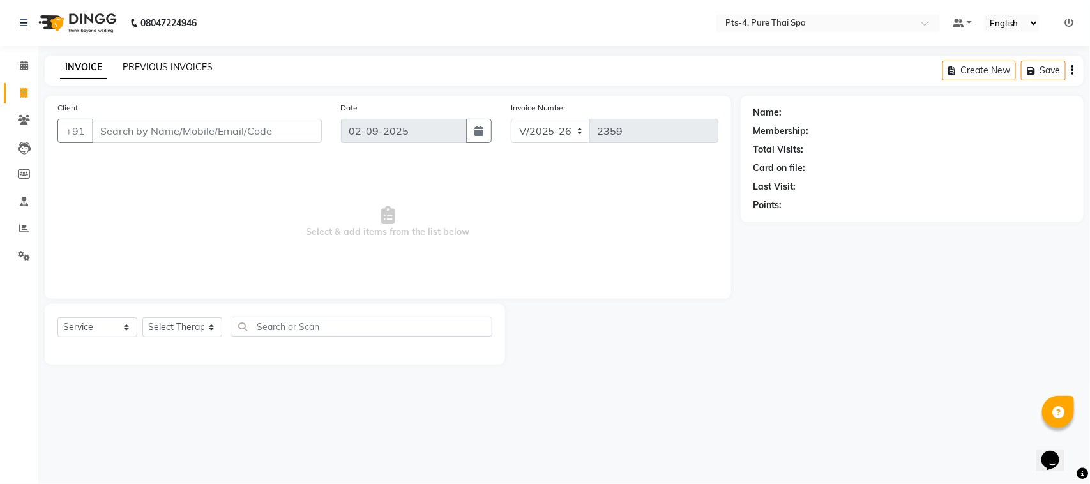
click at [144, 66] on link "PREVIOUS INVOICES" at bounding box center [168, 66] width 90 height 11
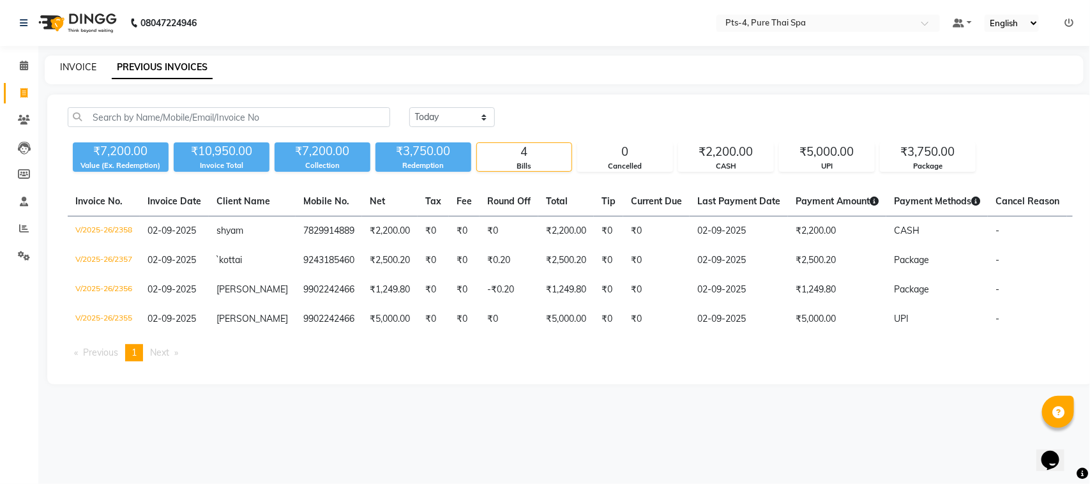
click at [87, 71] on link "INVOICE" at bounding box center [78, 66] width 36 height 11
select select "6459"
select select "service"
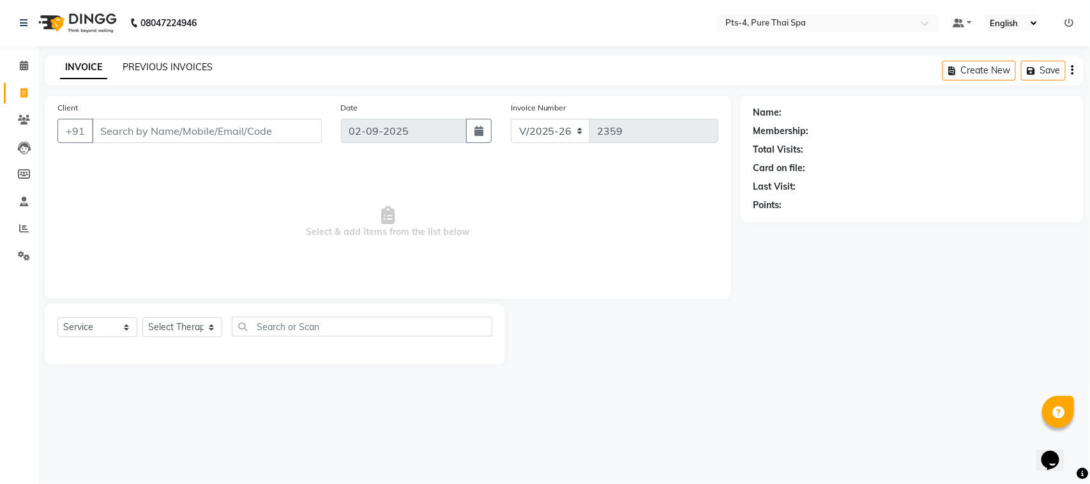
click at [160, 66] on link "PREVIOUS INVOICES" at bounding box center [168, 66] width 90 height 11
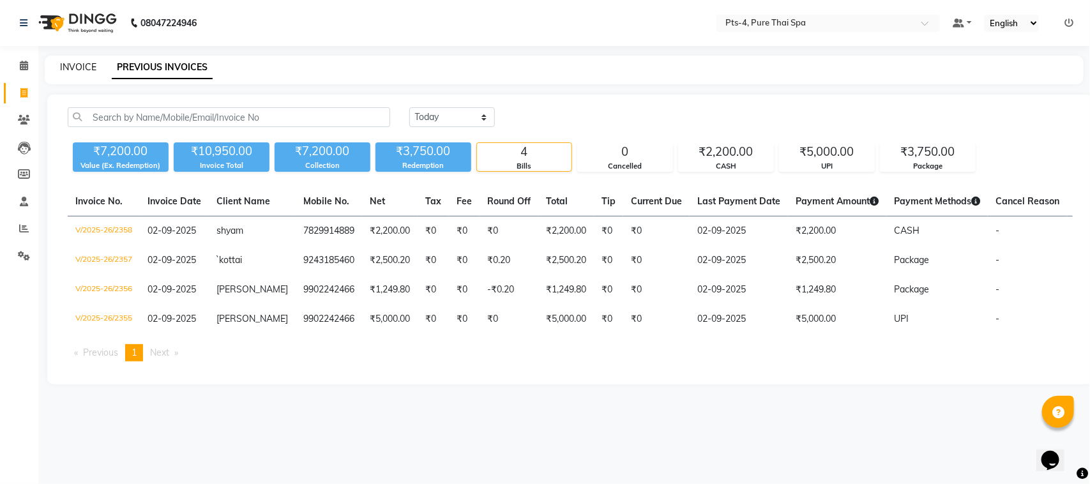
click at [93, 70] on link "INVOICE" at bounding box center [78, 66] width 36 height 11
select select "6459"
select select "service"
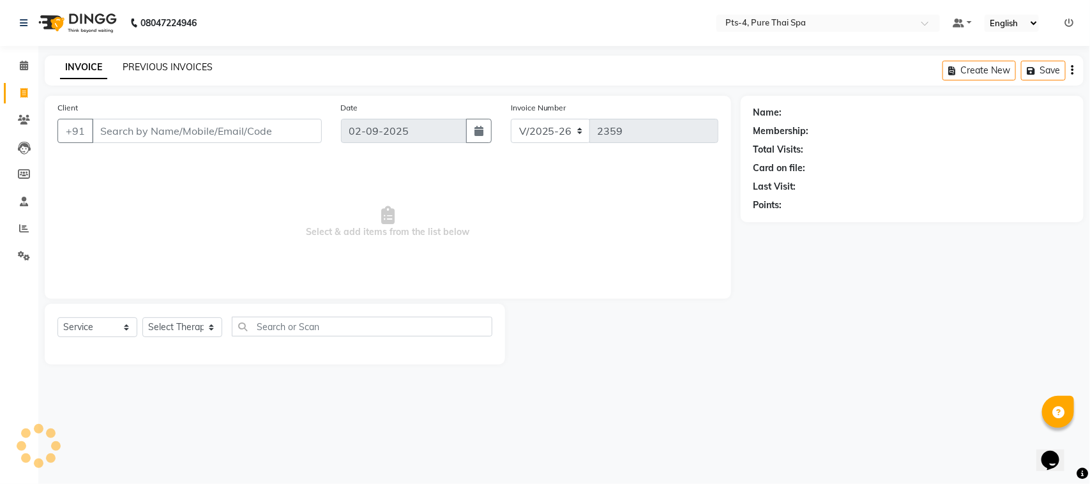
click at [144, 65] on link "PREVIOUS INVOICES" at bounding box center [168, 66] width 90 height 11
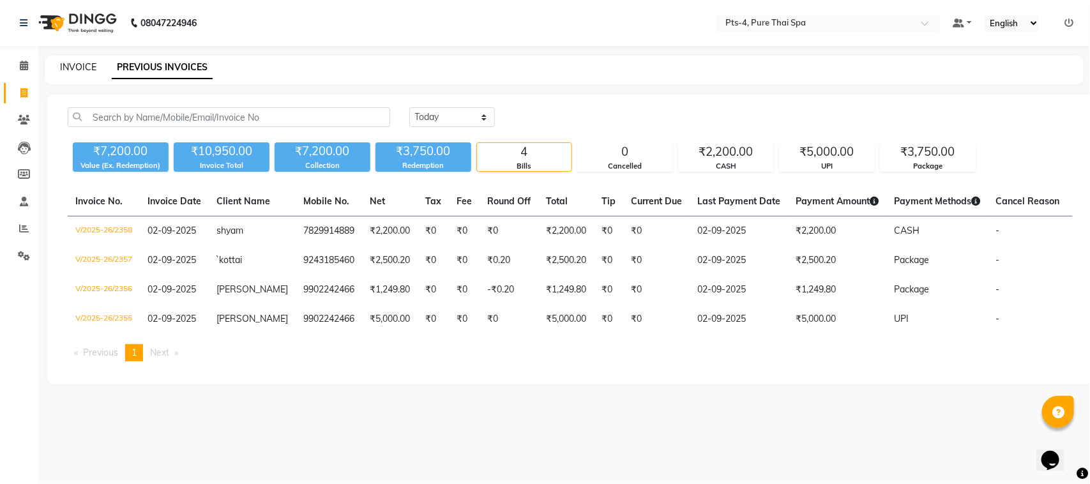
click at [85, 66] on link "INVOICE" at bounding box center [78, 66] width 36 height 11
select select "6459"
select select "service"
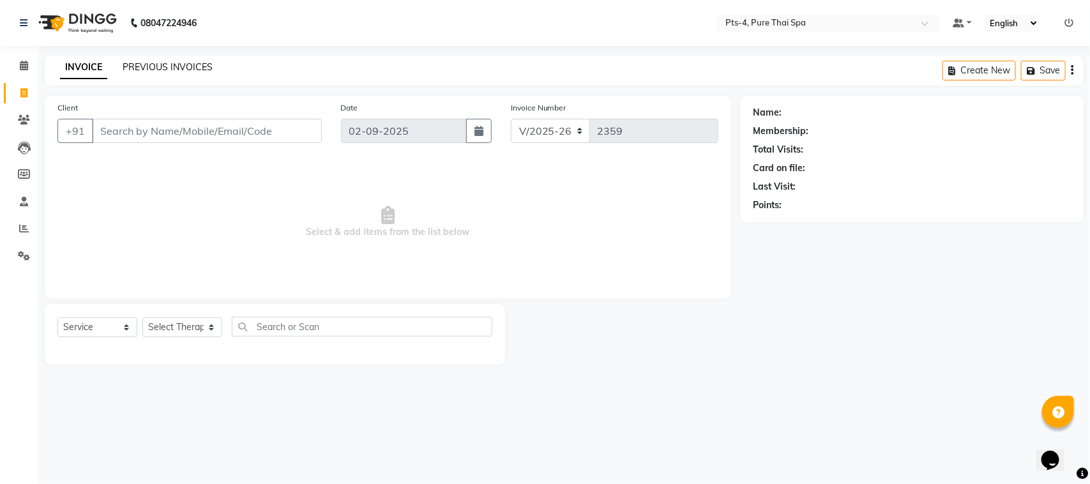
click at [150, 63] on link "PREVIOUS INVOICES" at bounding box center [168, 66] width 90 height 11
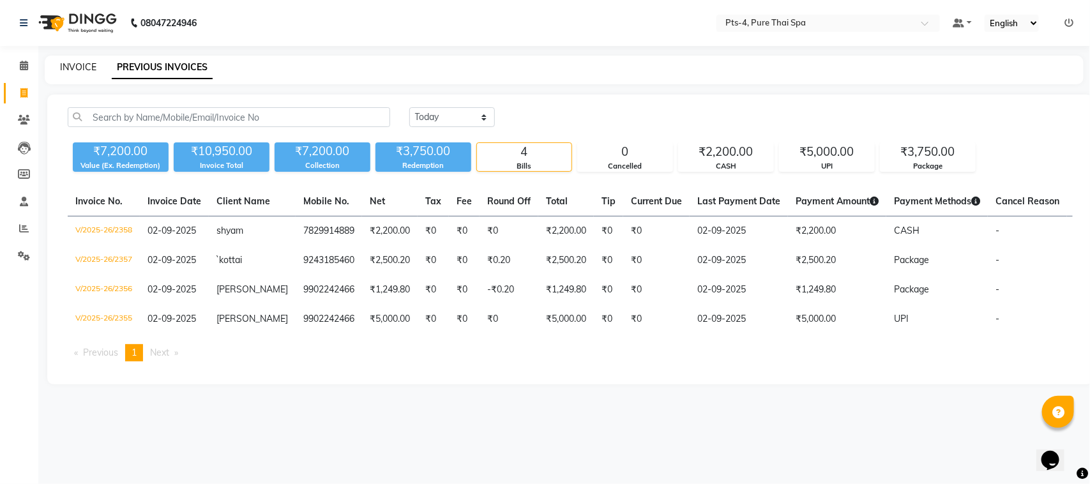
click at [84, 65] on link "INVOICE" at bounding box center [78, 66] width 36 height 11
select select "service"
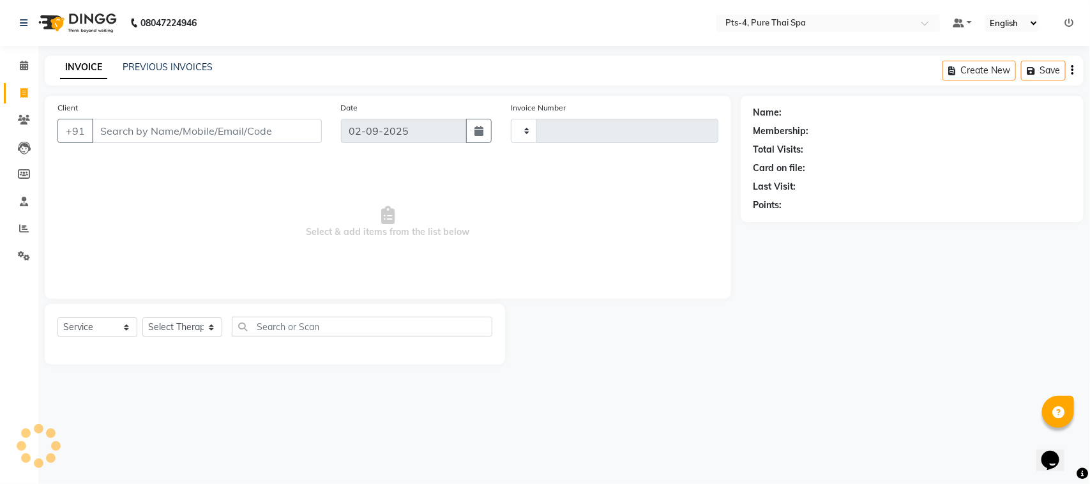
type input "2359"
select select "6459"
click at [141, 66] on link "PREVIOUS INVOICES" at bounding box center [168, 66] width 90 height 11
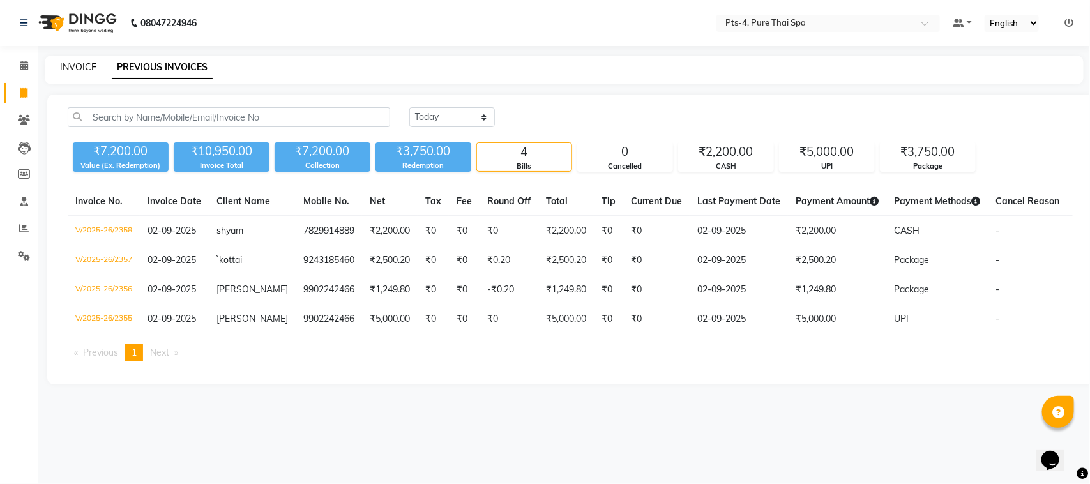
click at [83, 68] on link "INVOICE" at bounding box center [78, 66] width 36 height 11
select select "6459"
select select "service"
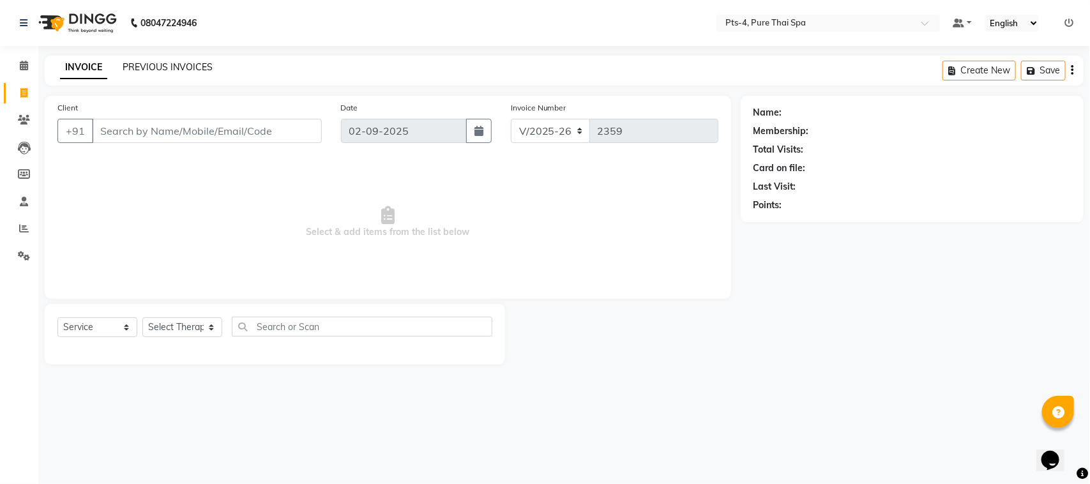
click at [186, 65] on link "PREVIOUS INVOICES" at bounding box center [168, 66] width 90 height 11
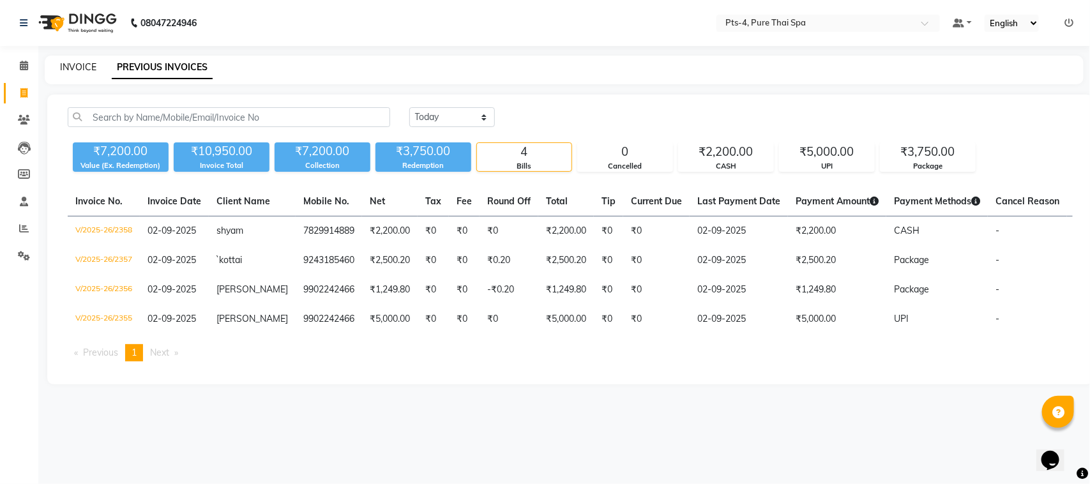
click at [77, 66] on link "INVOICE" at bounding box center [78, 66] width 36 height 11
select select "6459"
select select "service"
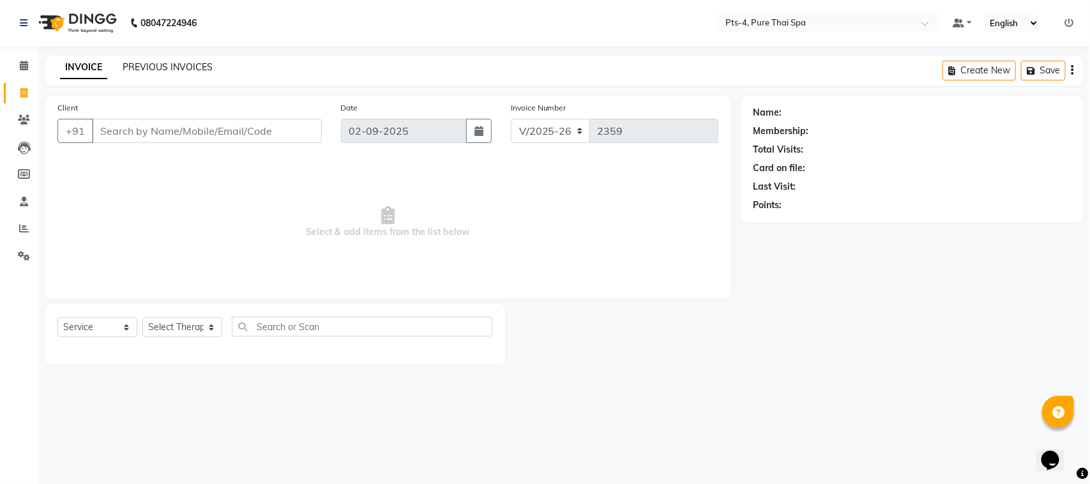
click at [134, 68] on link "PREVIOUS INVOICES" at bounding box center [168, 66] width 90 height 11
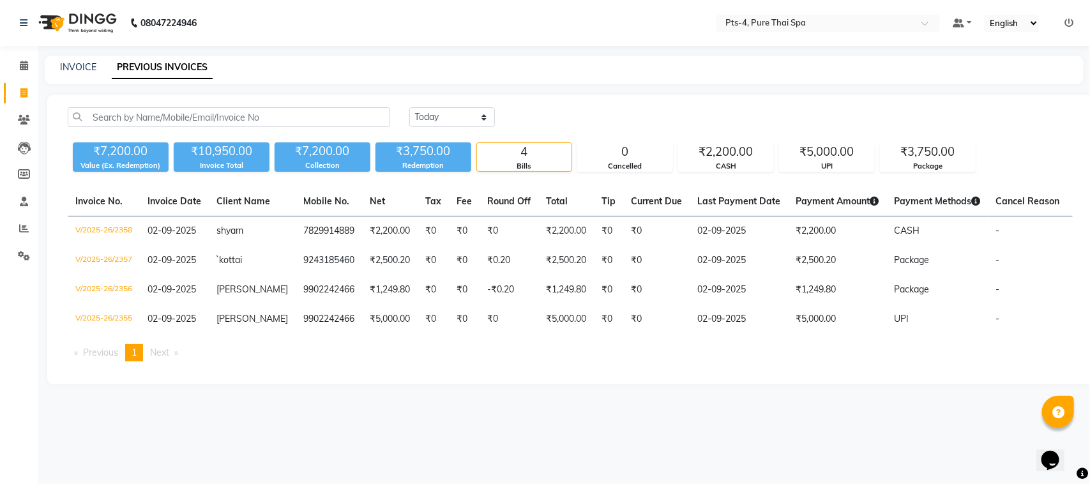
click at [78, 72] on div "INVOICE" at bounding box center [78, 67] width 36 height 13
click at [78, 68] on link "INVOICE" at bounding box center [78, 66] width 36 height 11
select select "service"
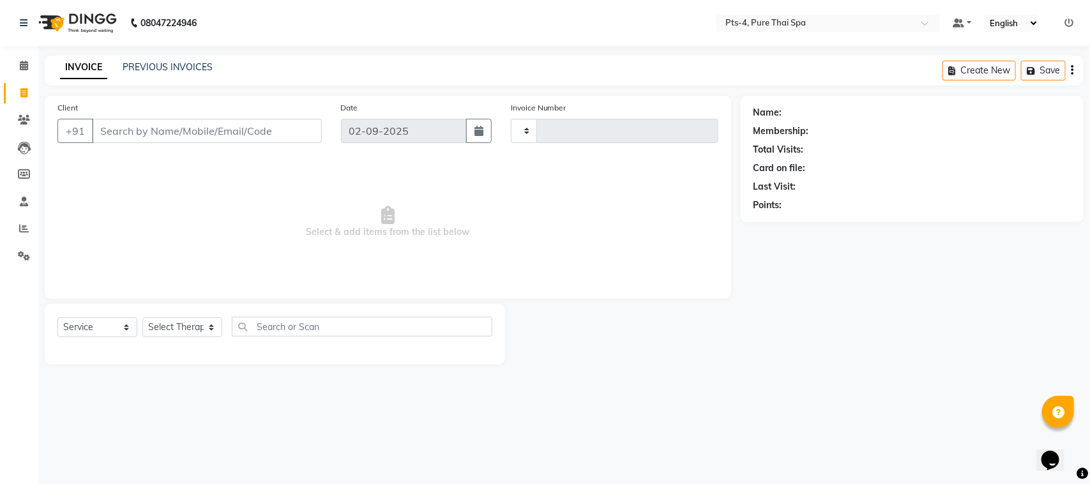
type input "2359"
select select "6459"
click at [148, 68] on link "PREVIOUS INVOICES" at bounding box center [168, 66] width 90 height 11
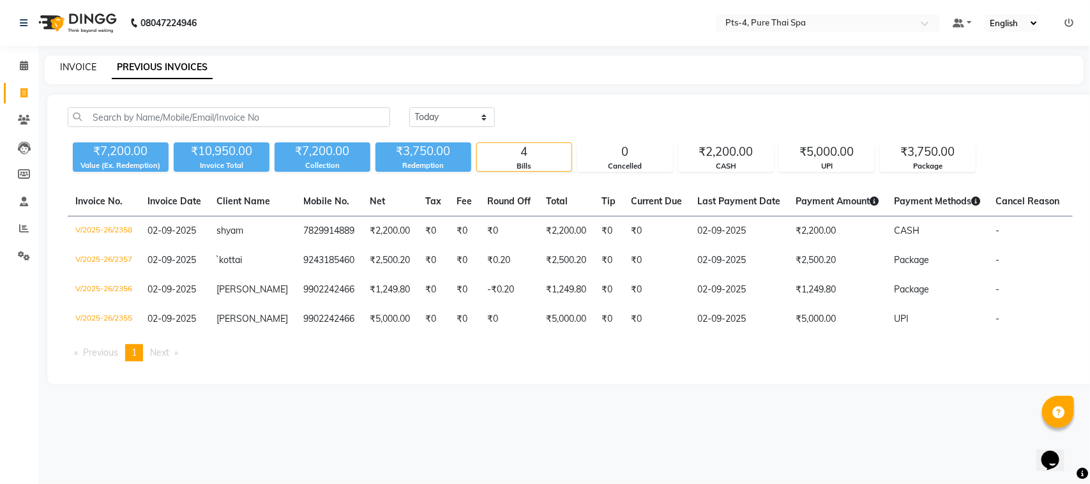
click at [88, 68] on link "INVOICE" at bounding box center [78, 66] width 36 height 11
select select "6459"
select select "service"
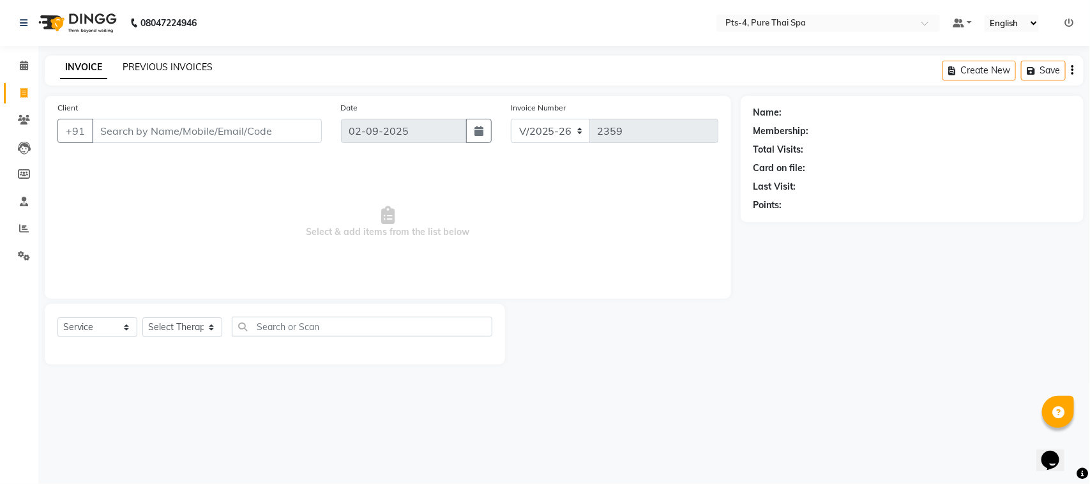
click at [165, 65] on link "PREVIOUS INVOICES" at bounding box center [168, 66] width 90 height 11
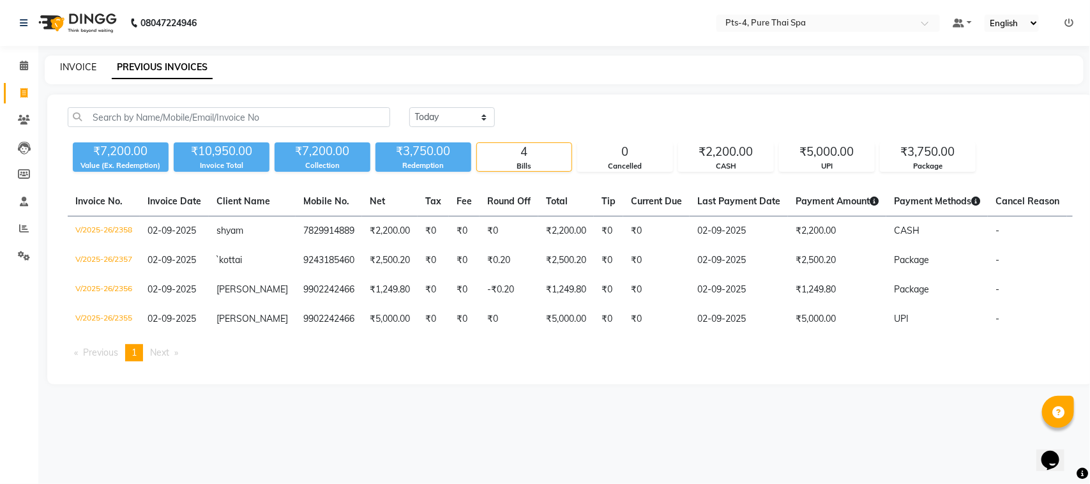
click at [63, 69] on link "INVOICE" at bounding box center [78, 66] width 36 height 11
select select "service"
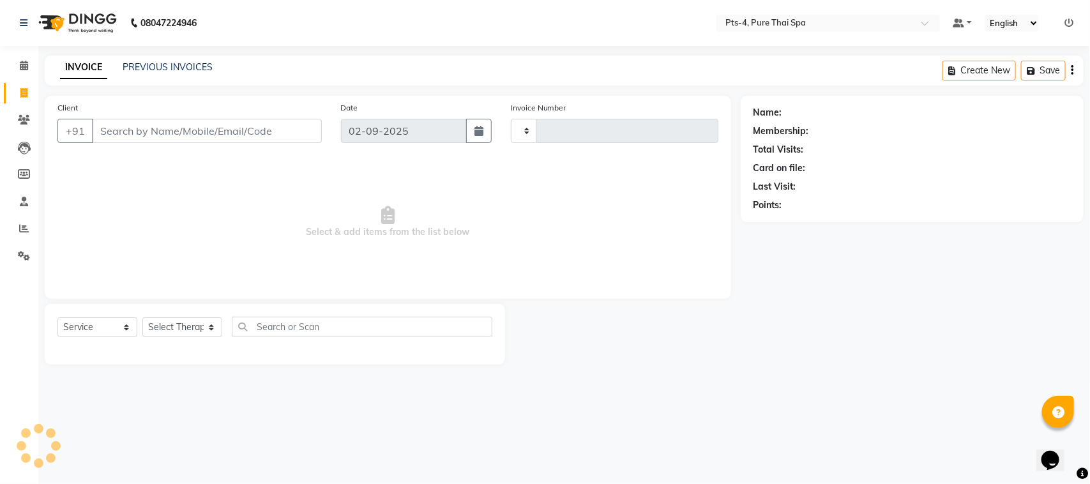
type input "2359"
select select "6459"
click at [187, 61] on link "PREVIOUS INVOICES" at bounding box center [168, 66] width 90 height 11
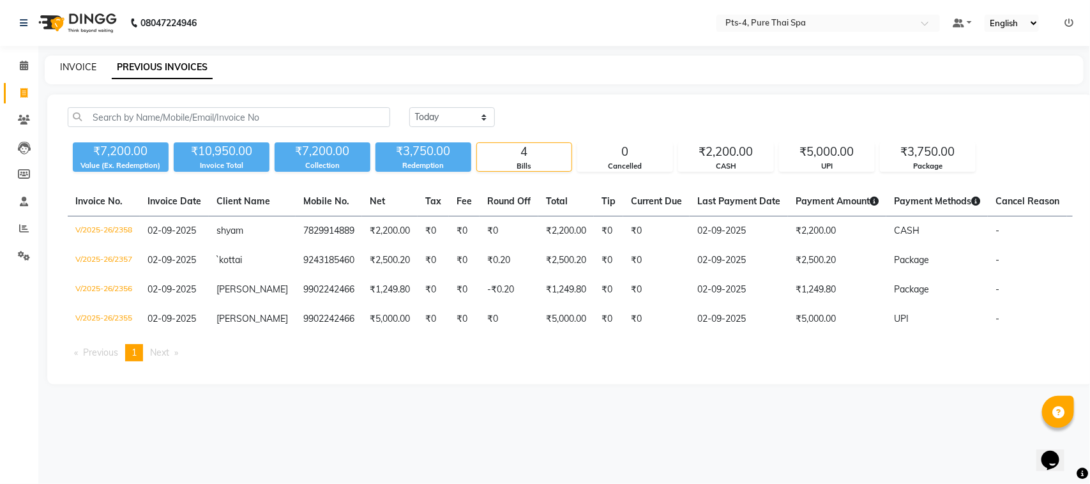
click at [81, 61] on link "INVOICE" at bounding box center [78, 66] width 36 height 11
select select "service"
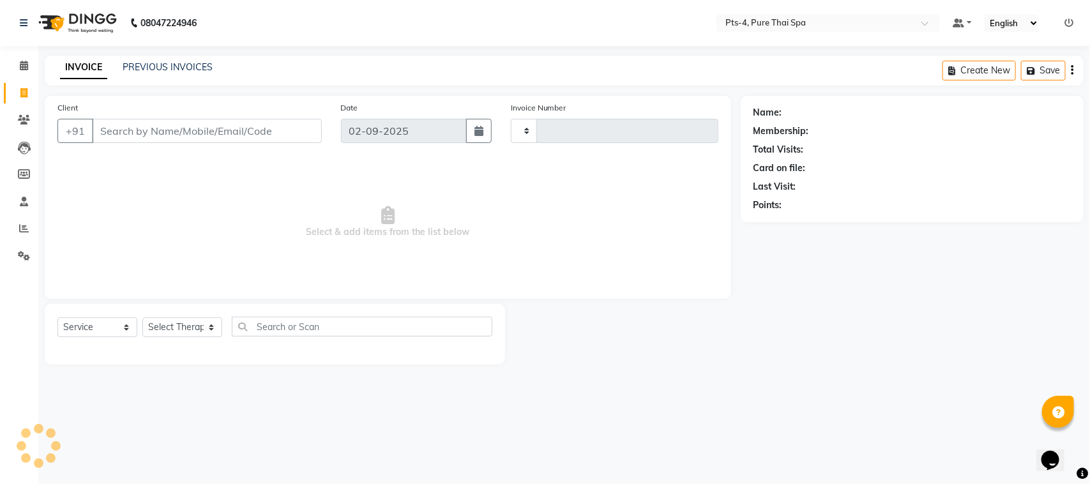
type input "2359"
select select "6459"
click at [144, 63] on link "PREVIOUS INVOICES" at bounding box center [168, 66] width 90 height 11
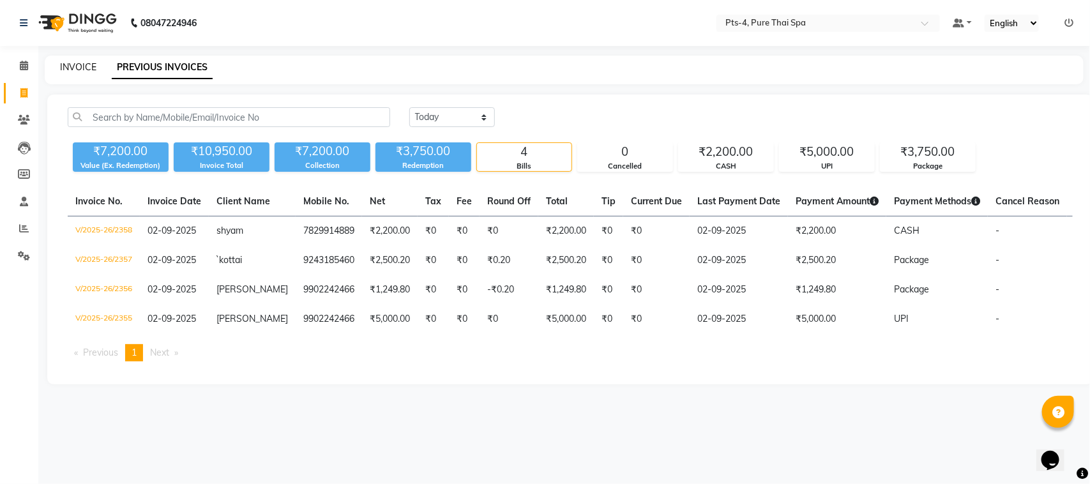
click at [83, 65] on link "INVOICE" at bounding box center [78, 66] width 36 height 11
select select "service"
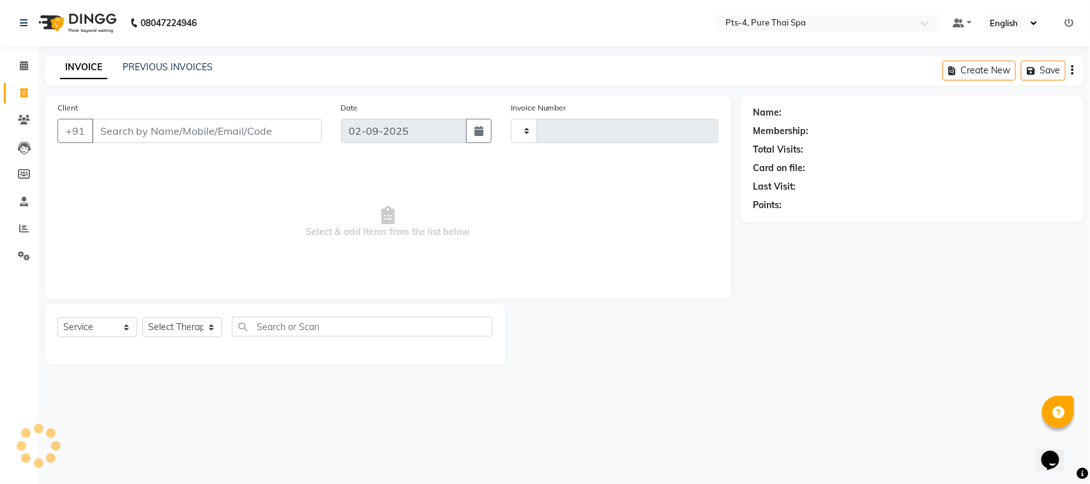
type input "2359"
select select "6459"
click at [155, 65] on link "PREVIOUS INVOICES" at bounding box center [168, 66] width 90 height 11
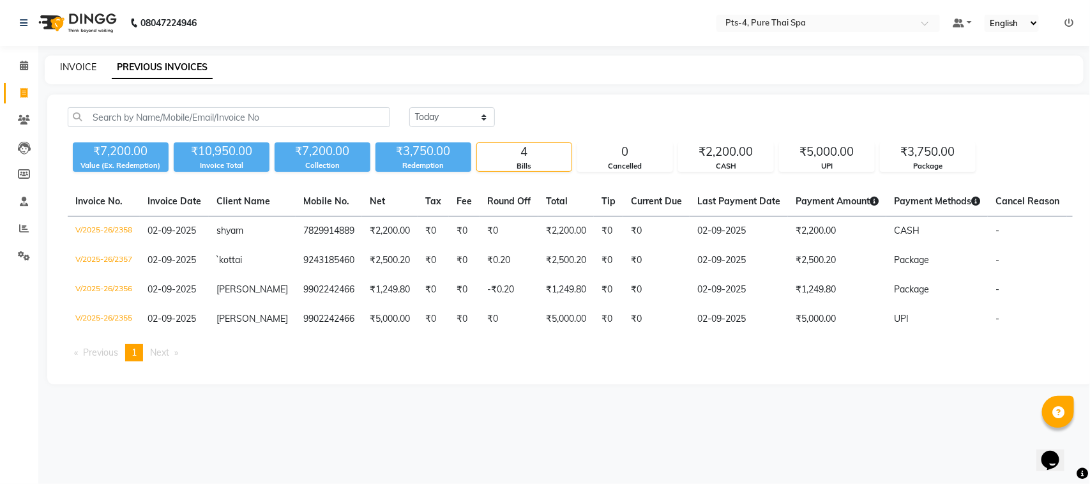
click at [72, 63] on link "INVOICE" at bounding box center [78, 66] width 36 height 11
select select "6459"
select select "service"
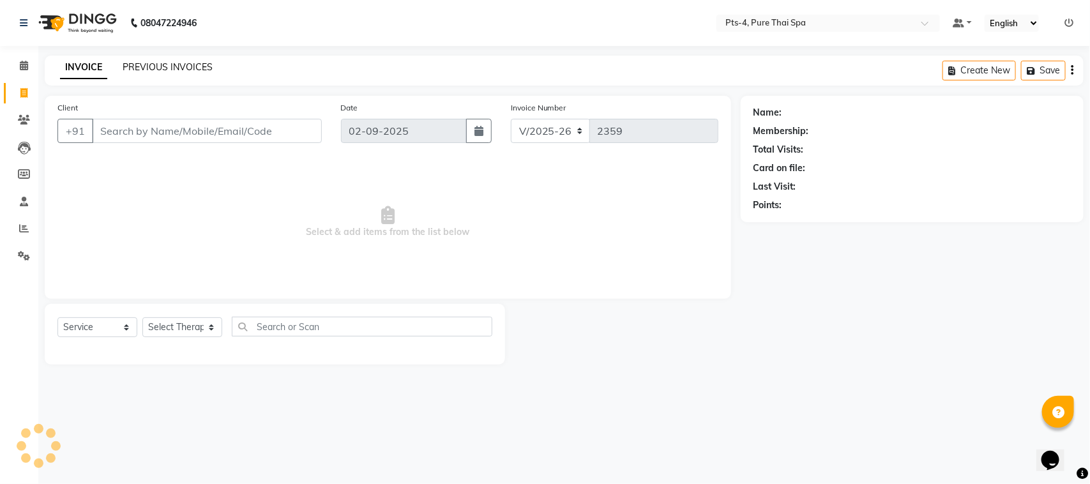
click at [150, 66] on link "PREVIOUS INVOICES" at bounding box center [168, 66] width 90 height 11
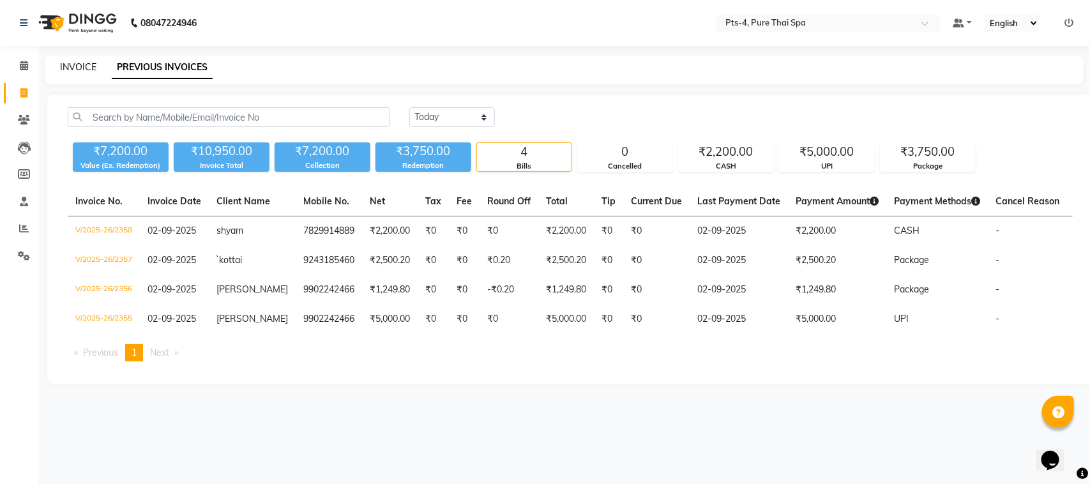
click at [64, 64] on link "INVOICE" at bounding box center [78, 66] width 36 height 11
select select "6459"
select select "service"
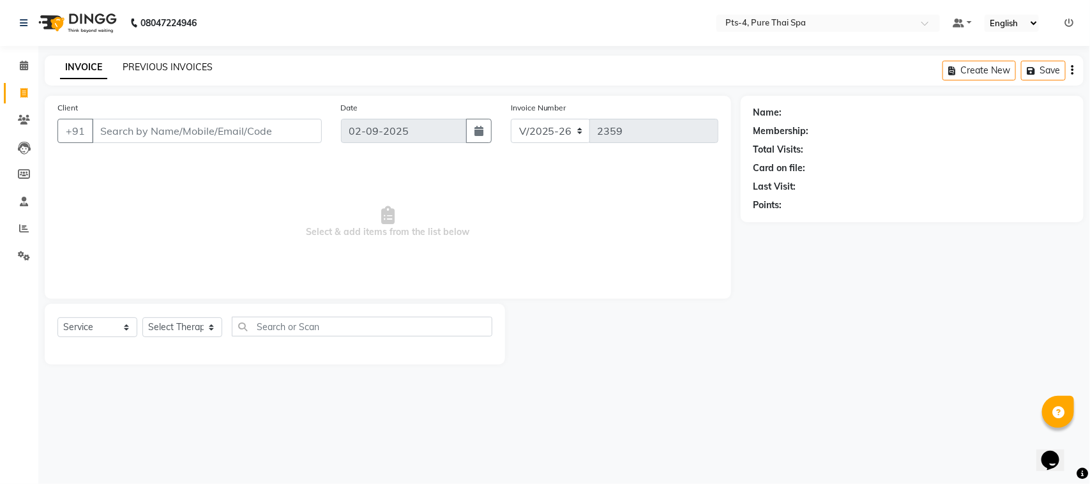
click at [149, 64] on link "PREVIOUS INVOICES" at bounding box center [168, 66] width 90 height 11
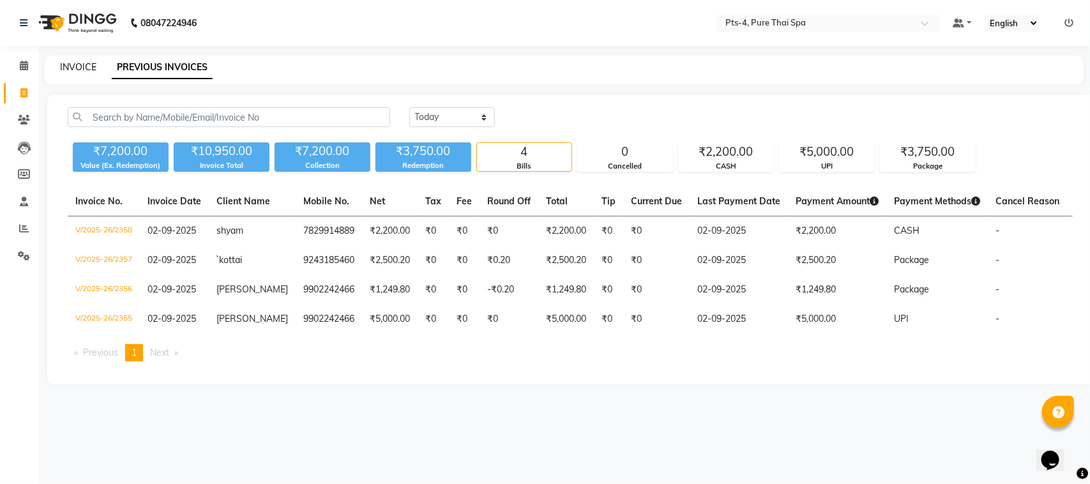
click at [69, 67] on link "INVOICE" at bounding box center [78, 66] width 36 height 11
select select "6459"
select select "service"
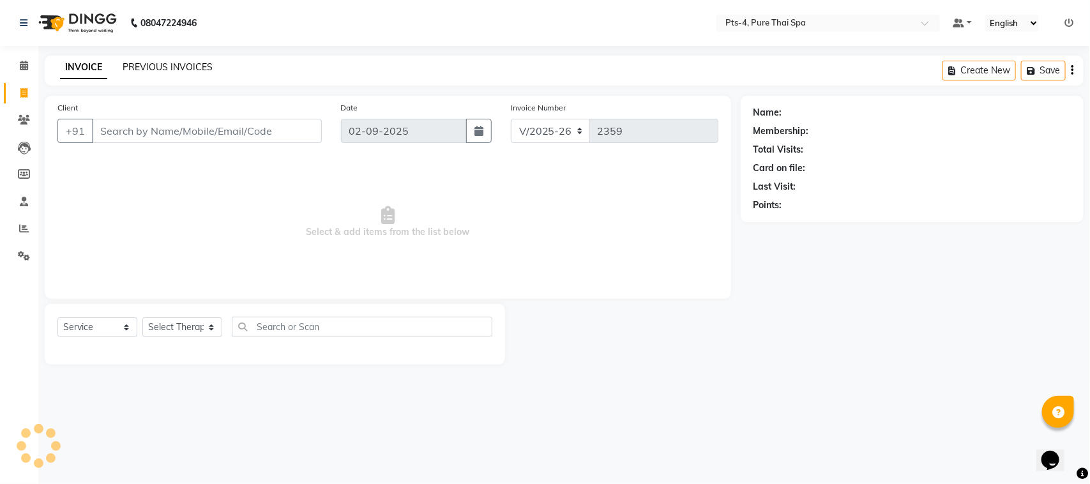
click at [169, 70] on link "PREVIOUS INVOICES" at bounding box center [168, 66] width 90 height 11
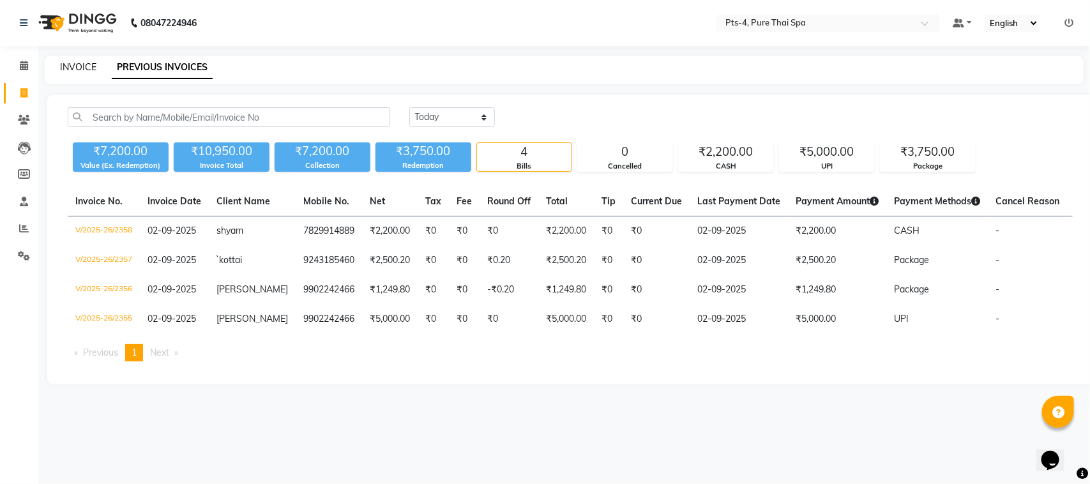
click at [75, 72] on link "INVOICE" at bounding box center [78, 66] width 36 height 11
select select "service"
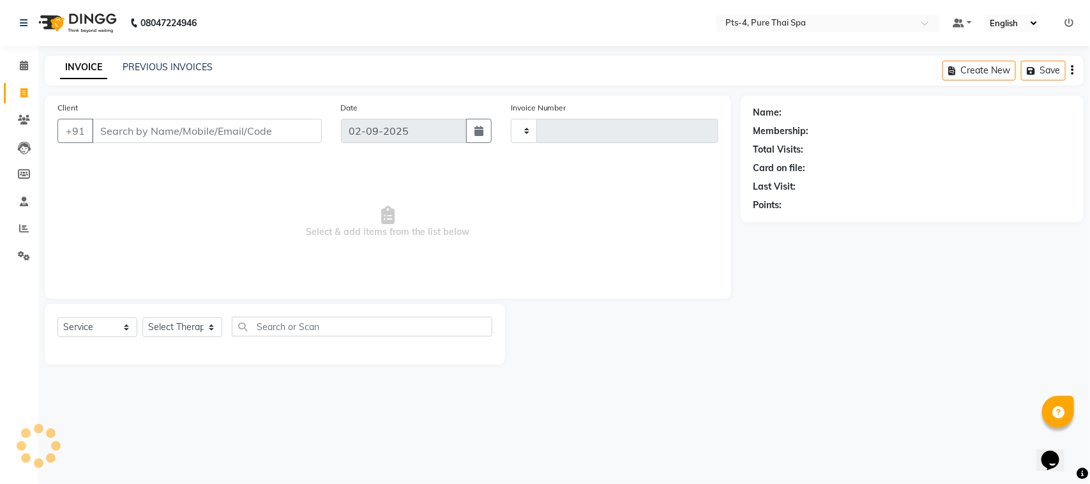
type input "2359"
select select "6459"
click at [152, 70] on link "PREVIOUS INVOICES" at bounding box center [168, 66] width 90 height 11
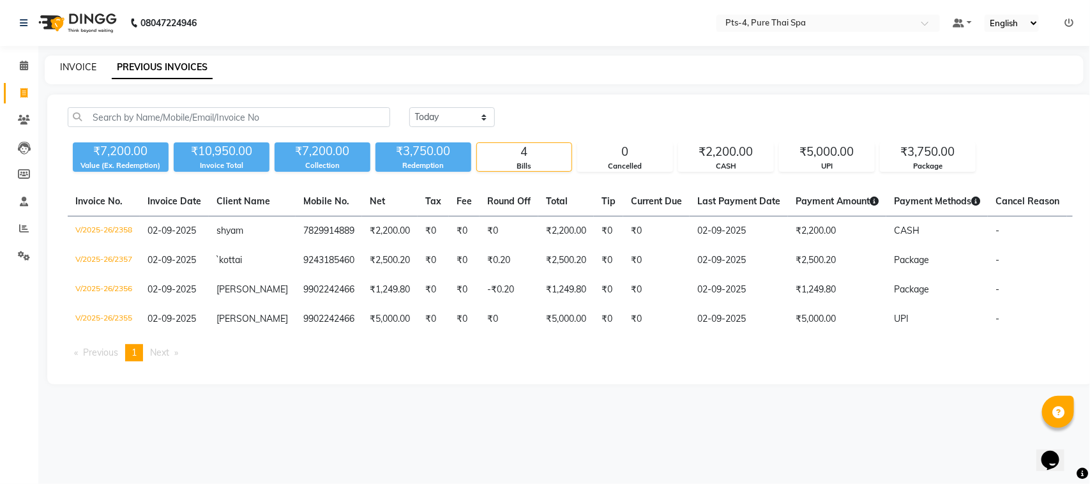
click at [84, 69] on link "INVOICE" at bounding box center [78, 66] width 36 height 11
select select "6459"
select select "service"
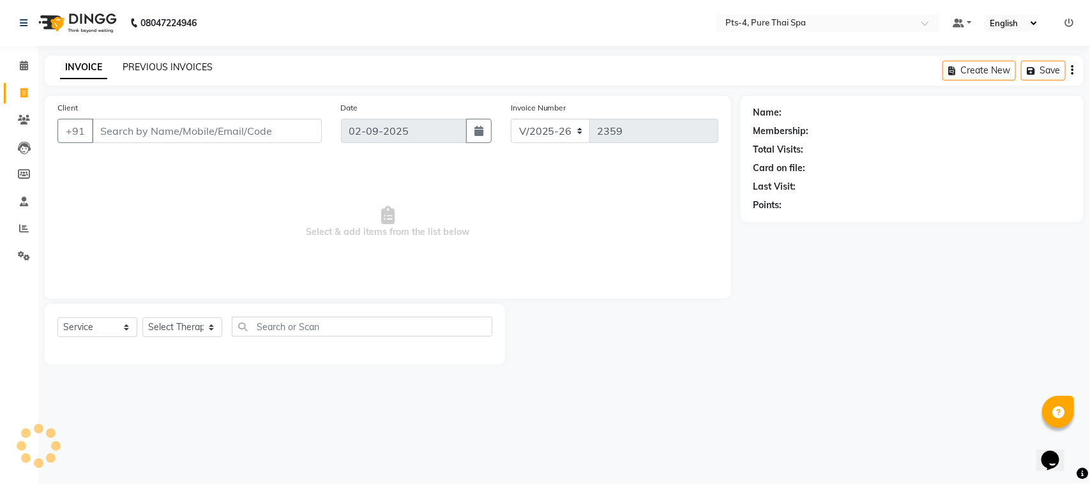
click at [168, 68] on link "PREVIOUS INVOICES" at bounding box center [168, 66] width 90 height 11
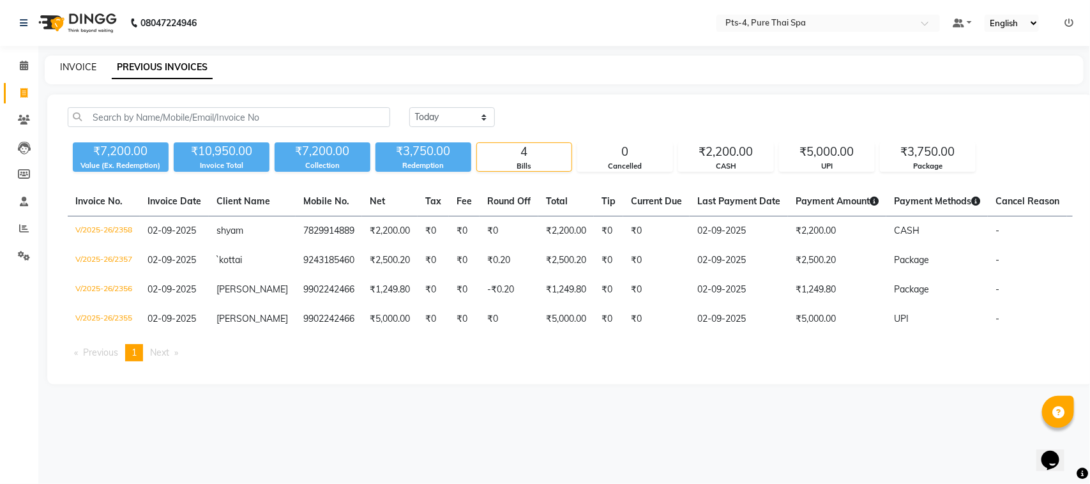
click at [82, 67] on link "INVOICE" at bounding box center [78, 66] width 36 height 11
select select "service"
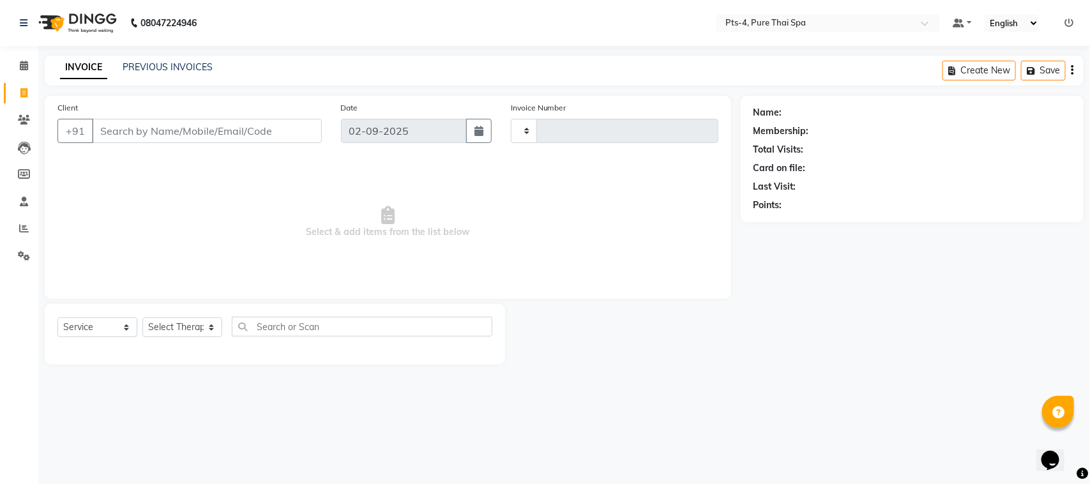
type input "2359"
select select "6459"
click at [154, 64] on link "PREVIOUS INVOICES" at bounding box center [168, 66] width 90 height 11
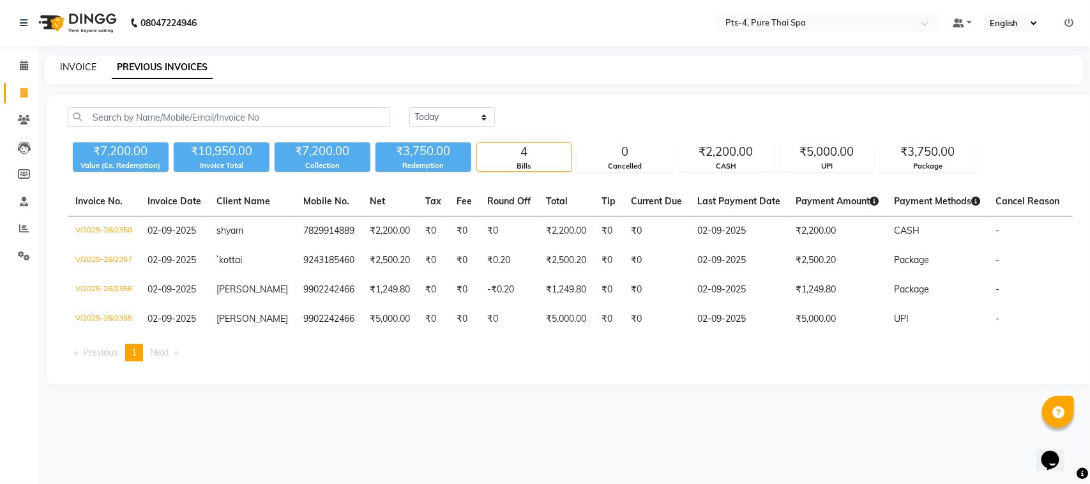
click at [90, 64] on link "INVOICE" at bounding box center [78, 66] width 36 height 11
select select "6459"
select select "service"
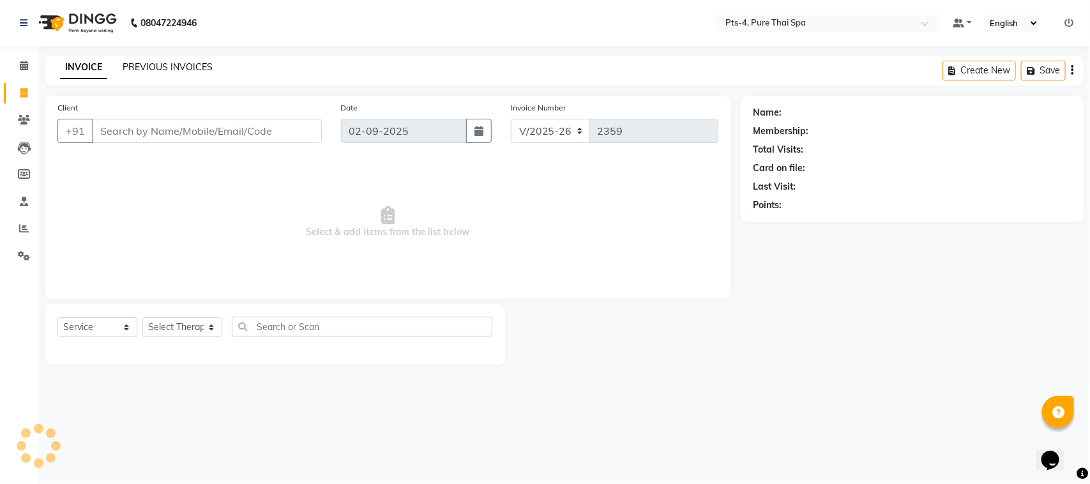
click at [158, 67] on link "PREVIOUS INVOICES" at bounding box center [168, 66] width 90 height 11
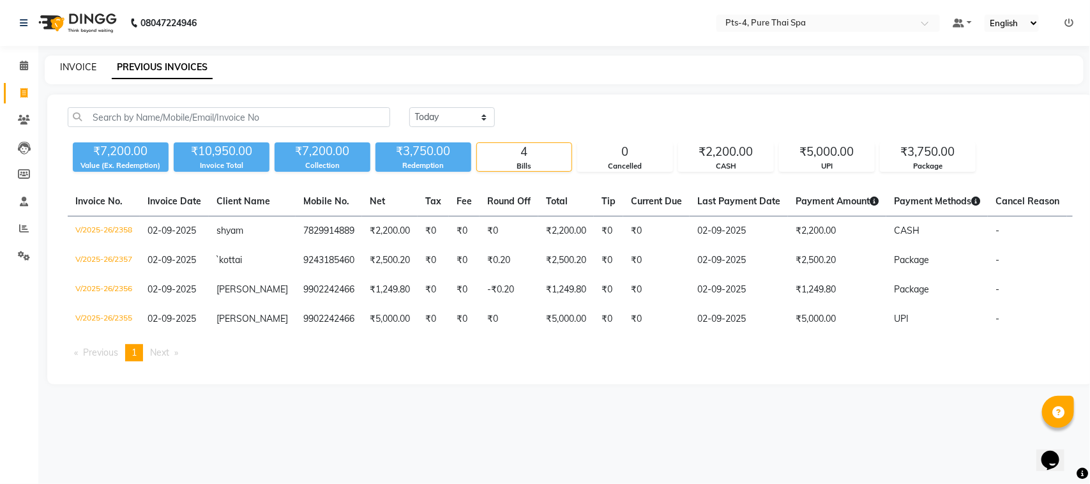
click at [90, 62] on link "INVOICE" at bounding box center [78, 66] width 36 height 11
select select "6459"
select select "service"
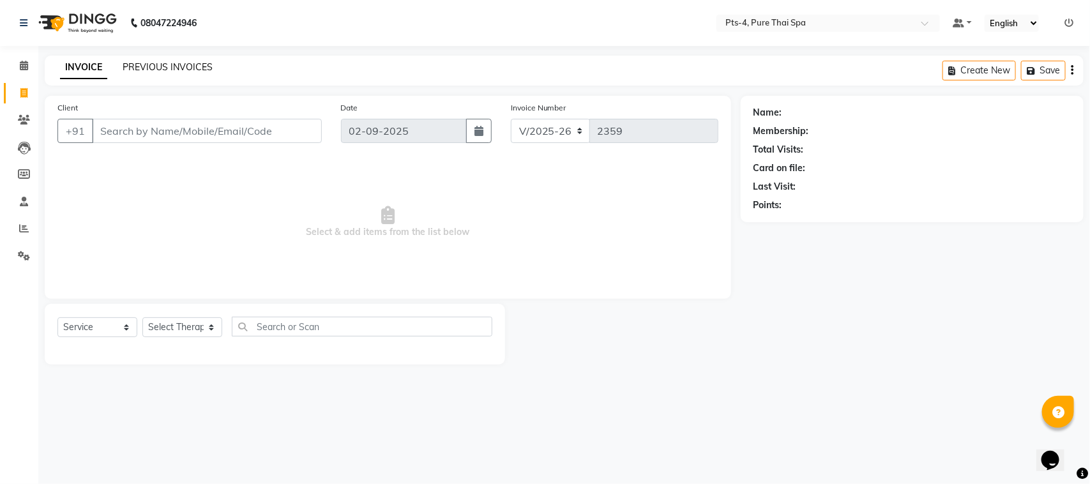
click at [152, 64] on link "PREVIOUS INVOICES" at bounding box center [168, 66] width 90 height 11
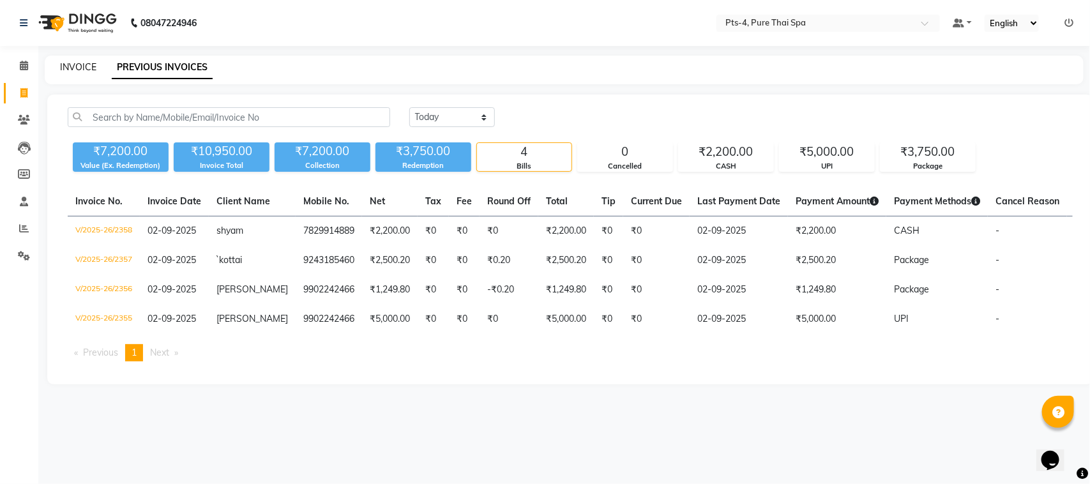
click at [82, 66] on link "INVOICE" at bounding box center [78, 66] width 36 height 11
select select "6459"
select select "service"
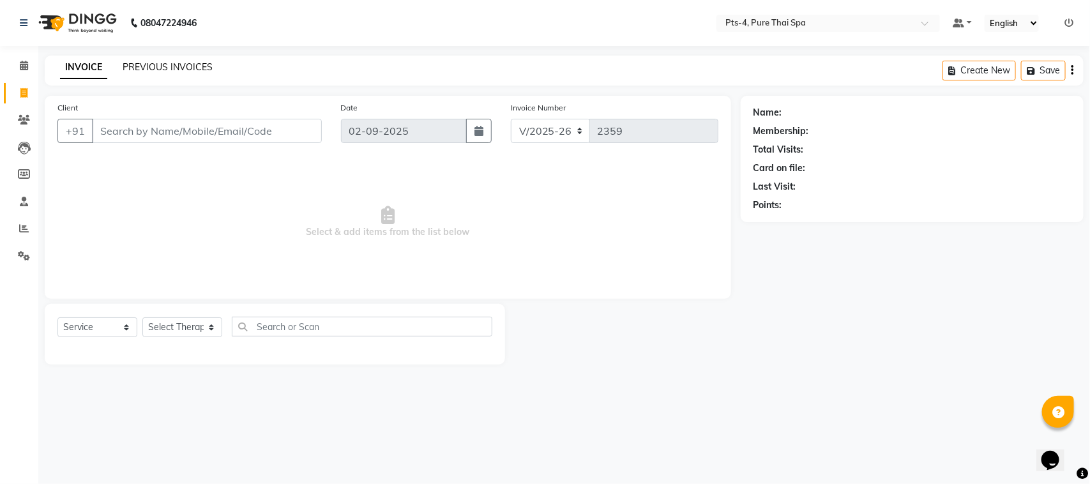
click at [157, 61] on link "PREVIOUS INVOICES" at bounding box center [168, 66] width 90 height 11
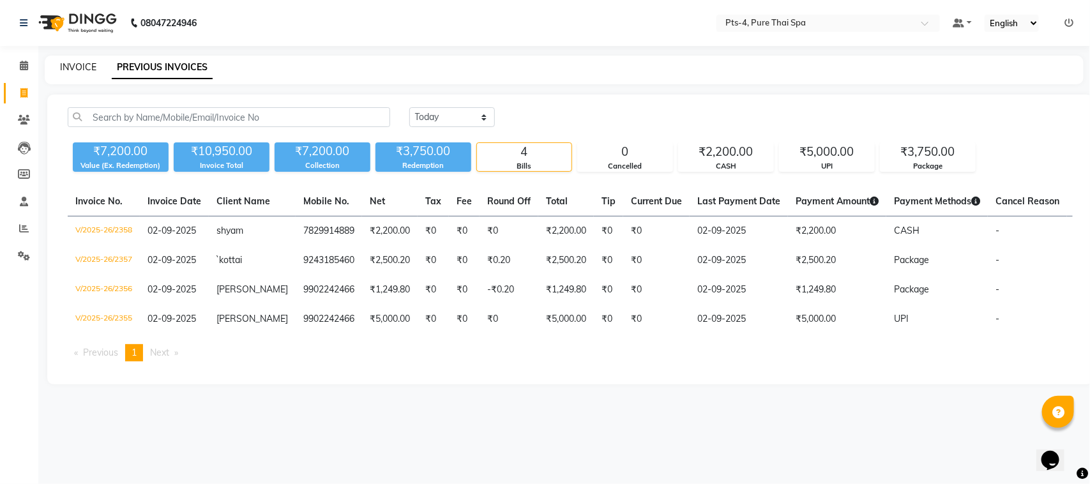
click at [87, 68] on link "INVOICE" at bounding box center [78, 66] width 36 height 11
select select "service"
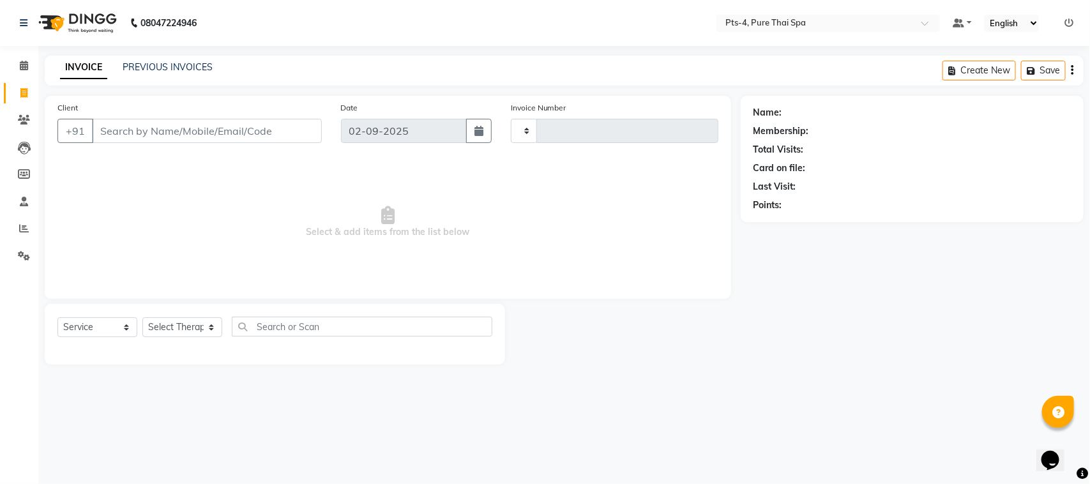
type input "2359"
select select "6459"
click at [139, 64] on link "PREVIOUS INVOICES" at bounding box center [168, 66] width 90 height 11
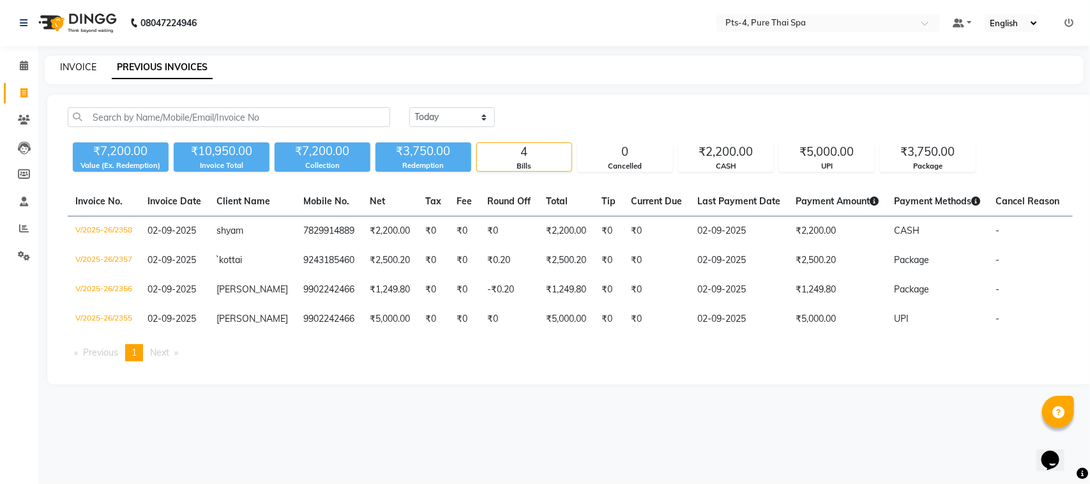
click at [66, 66] on link "INVOICE" at bounding box center [78, 66] width 36 height 11
select select "6459"
select select "service"
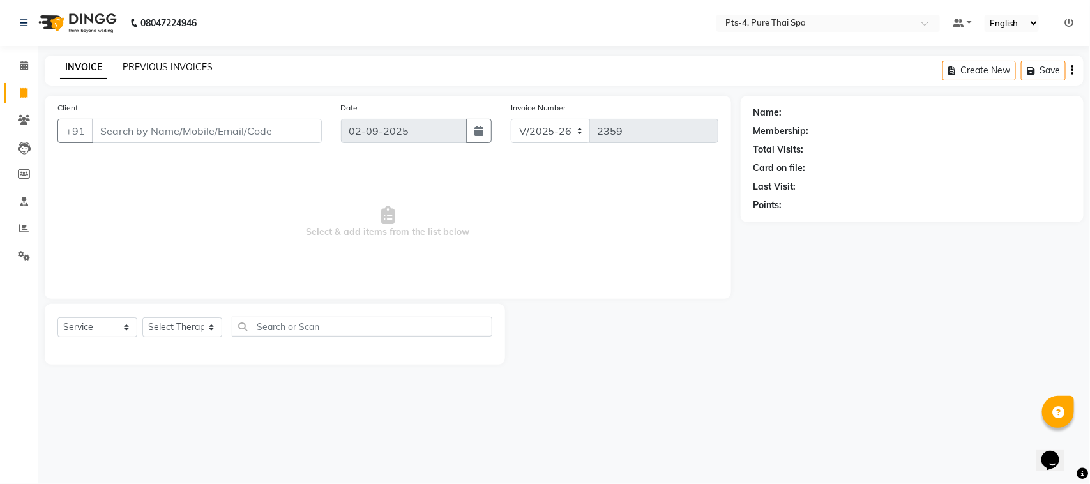
click at [133, 66] on link "PREVIOUS INVOICES" at bounding box center [168, 66] width 90 height 11
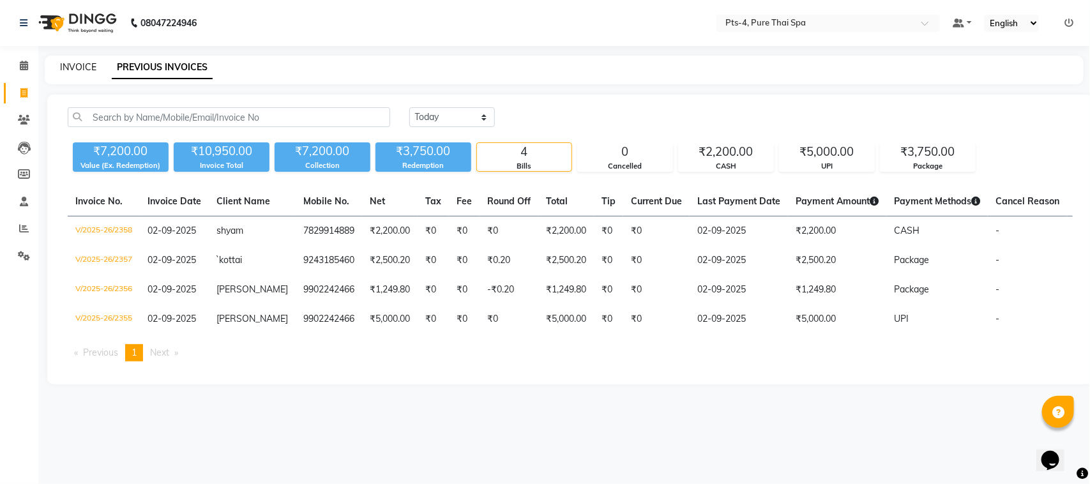
click at [66, 65] on link "INVOICE" at bounding box center [78, 66] width 36 height 11
select select "6459"
select select "service"
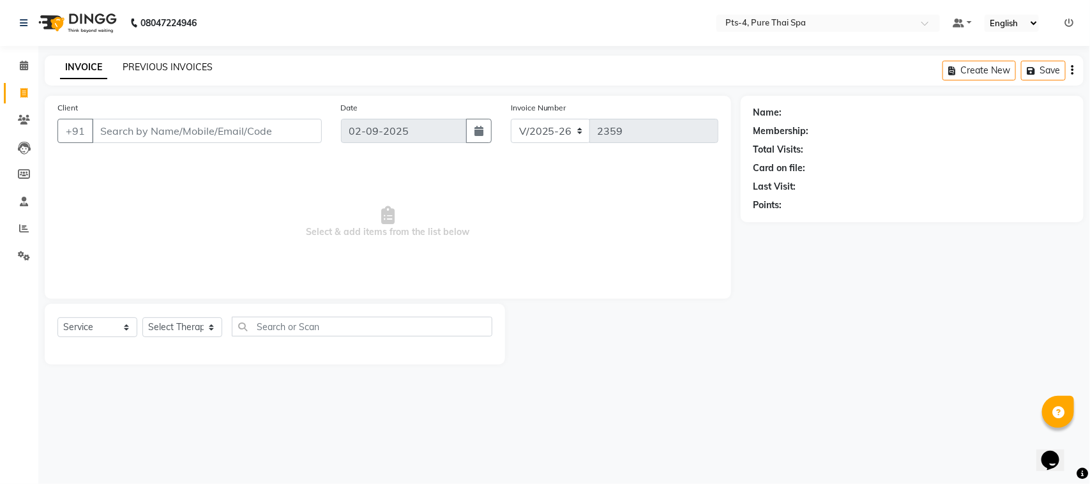
click at [142, 69] on link "PREVIOUS INVOICES" at bounding box center [168, 66] width 90 height 11
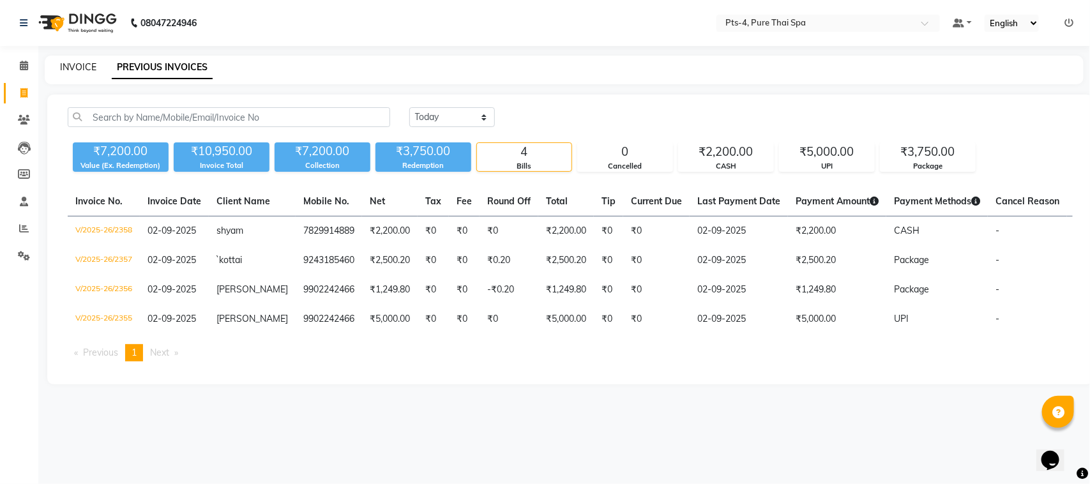
click at [84, 72] on link "INVOICE" at bounding box center [78, 66] width 36 height 11
select select "6459"
select select "service"
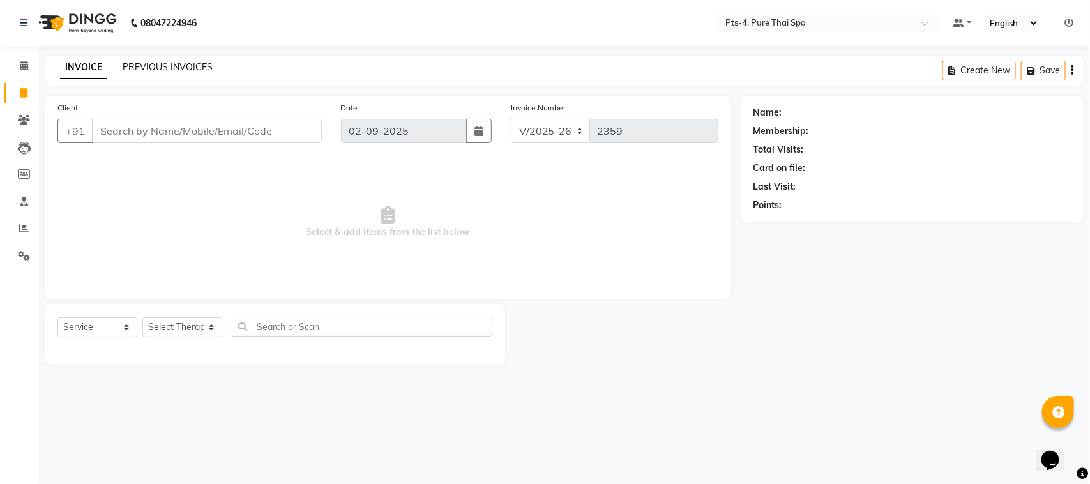
click at [135, 67] on link "PREVIOUS INVOICES" at bounding box center [168, 66] width 90 height 11
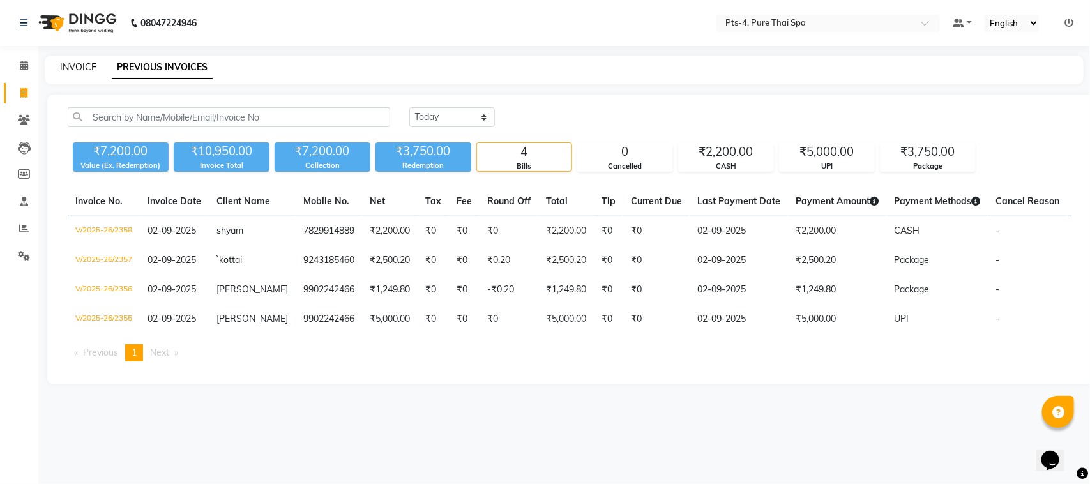
click at [91, 63] on link "INVOICE" at bounding box center [78, 66] width 36 height 11
select select "6459"
select select "service"
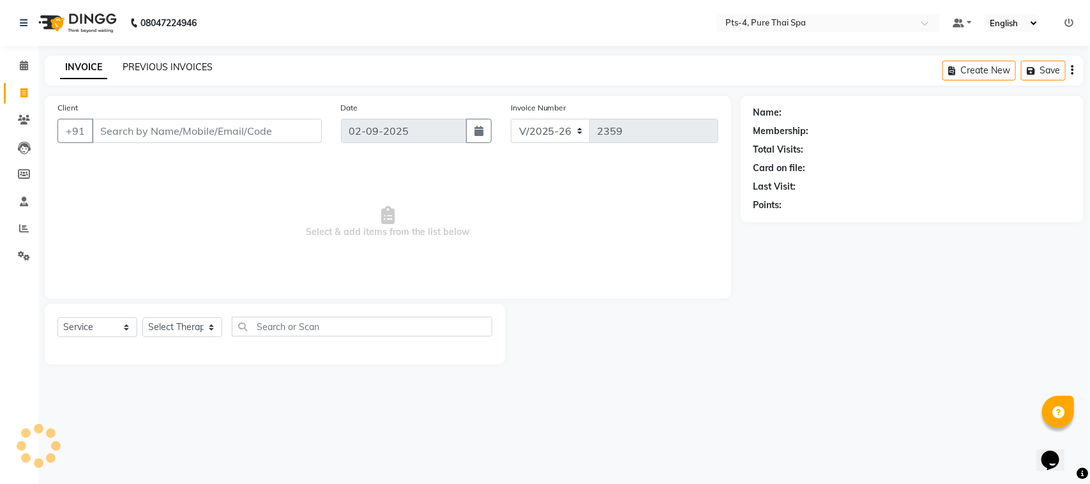
click at [151, 62] on link "PREVIOUS INVOICES" at bounding box center [168, 66] width 90 height 11
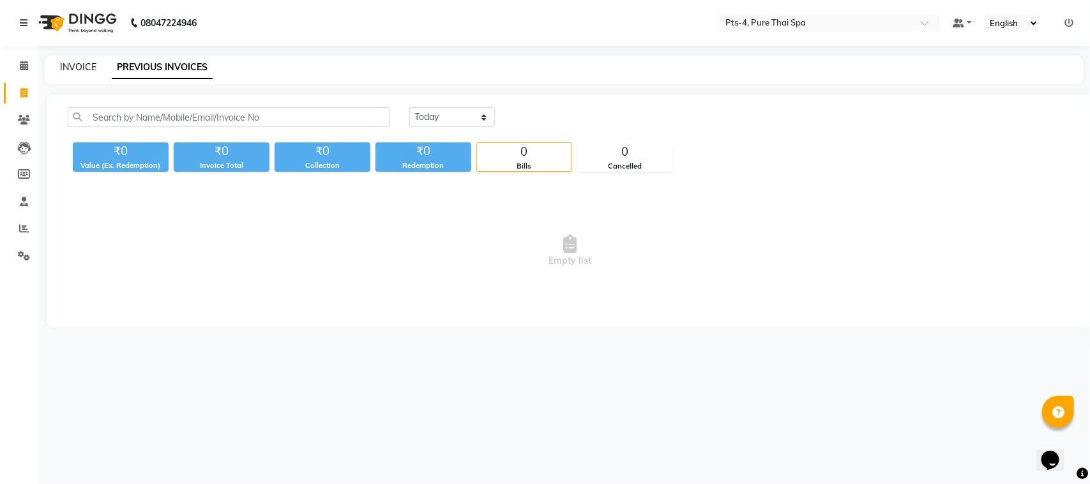
click at [91, 66] on link "INVOICE" at bounding box center [78, 66] width 36 height 11
select select "6459"
select select "service"
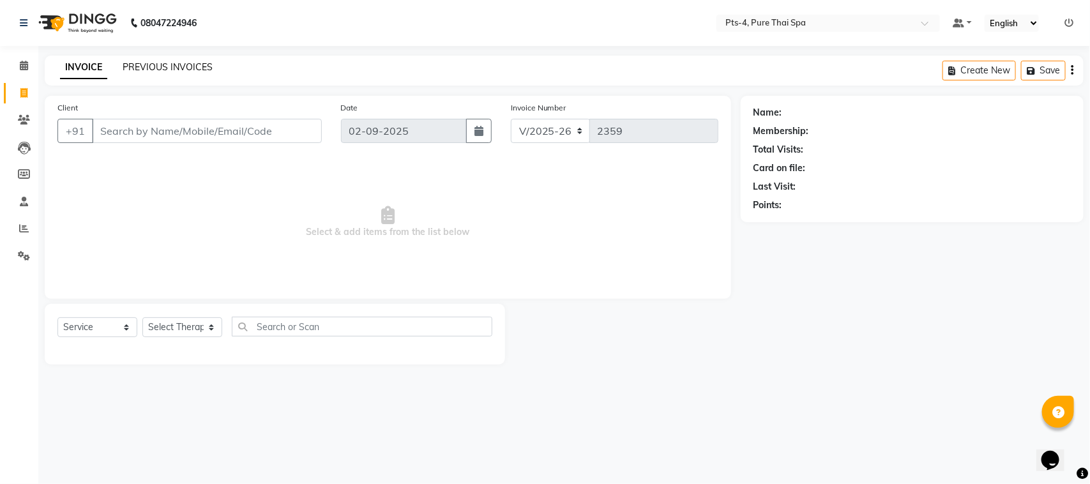
click at [132, 67] on link "PREVIOUS INVOICES" at bounding box center [168, 66] width 90 height 11
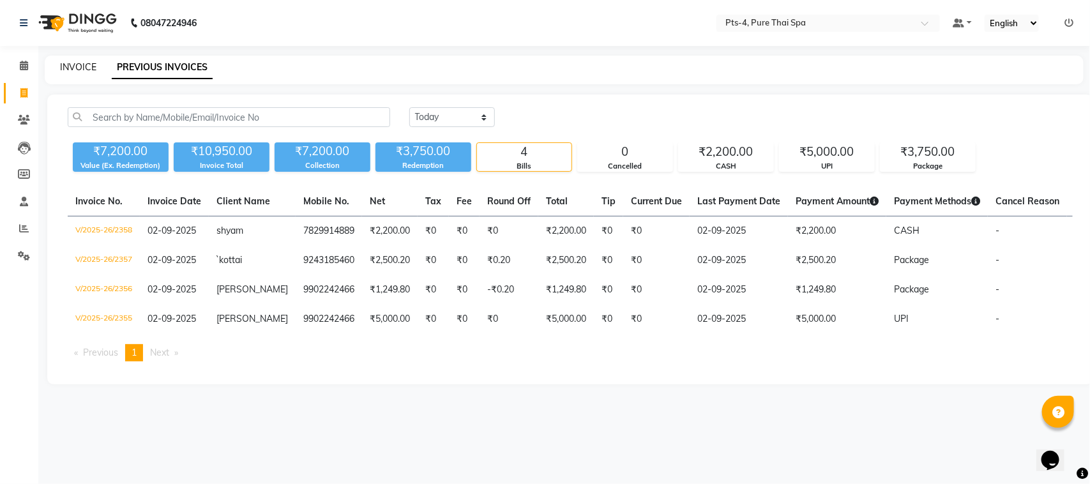
click at [82, 69] on link "INVOICE" at bounding box center [78, 66] width 36 height 11
select select "service"
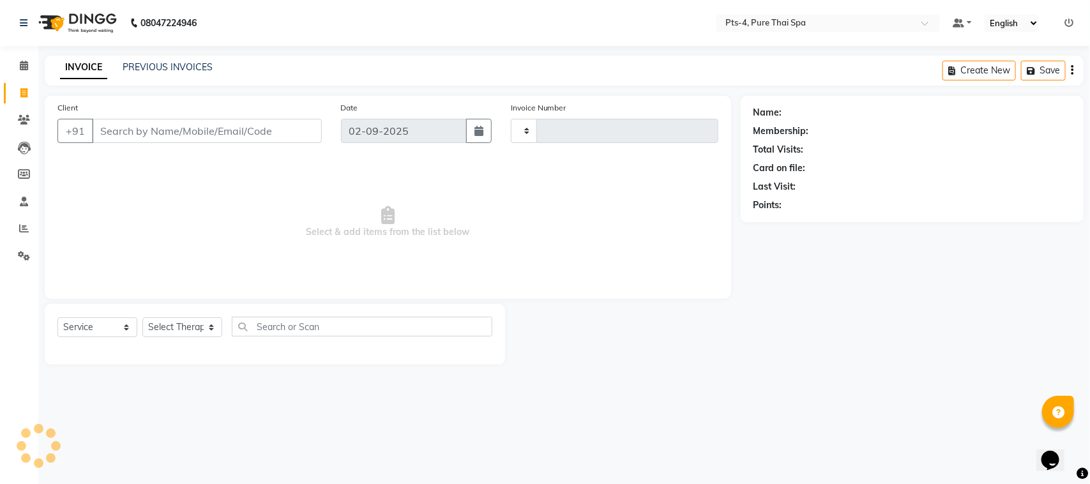
type input "2359"
select select "6459"
click at [148, 61] on link "PREVIOUS INVOICES" at bounding box center [168, 66] width 90 height 11
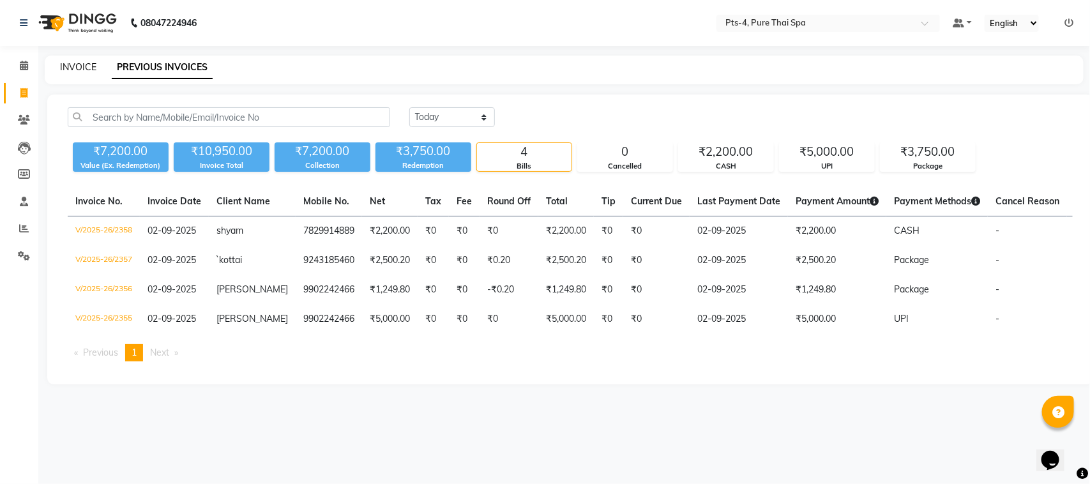
click at [84, 66] on link "INVOICE" at bounding box center [78, 66] width 36 height 11
select select "6459"
select select "service"
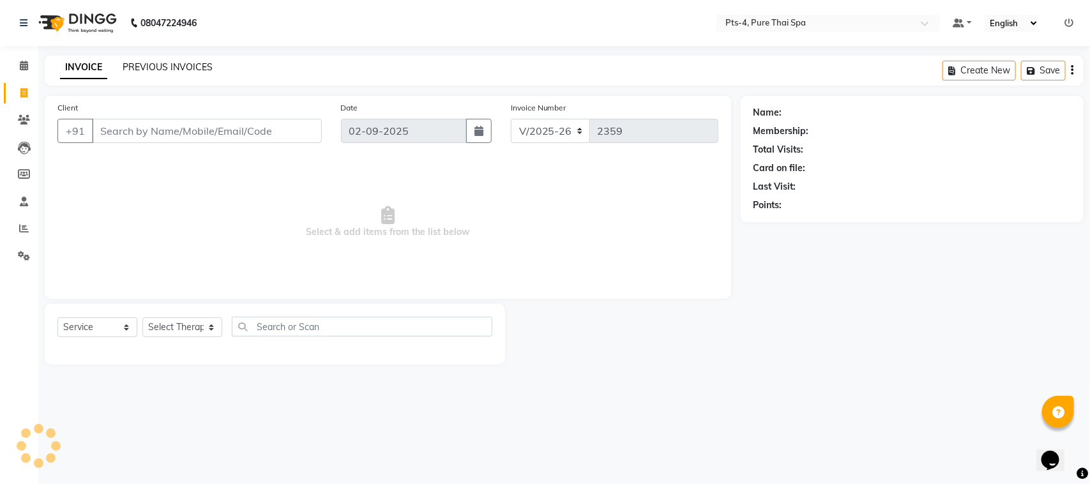
click at [139, 68] on link "PREVIOUS INVOICES" at bounding box center [168, 66] width 90 height 11
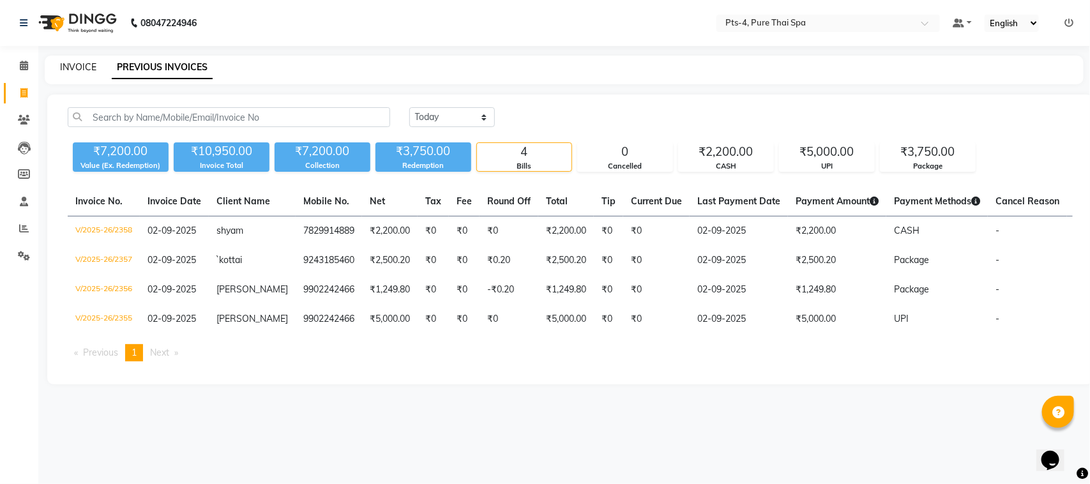
click at [86, 65] on link "INVOICE" at bounding box center [78, 66] width 36 height 11
select select "6459"
select select "service"
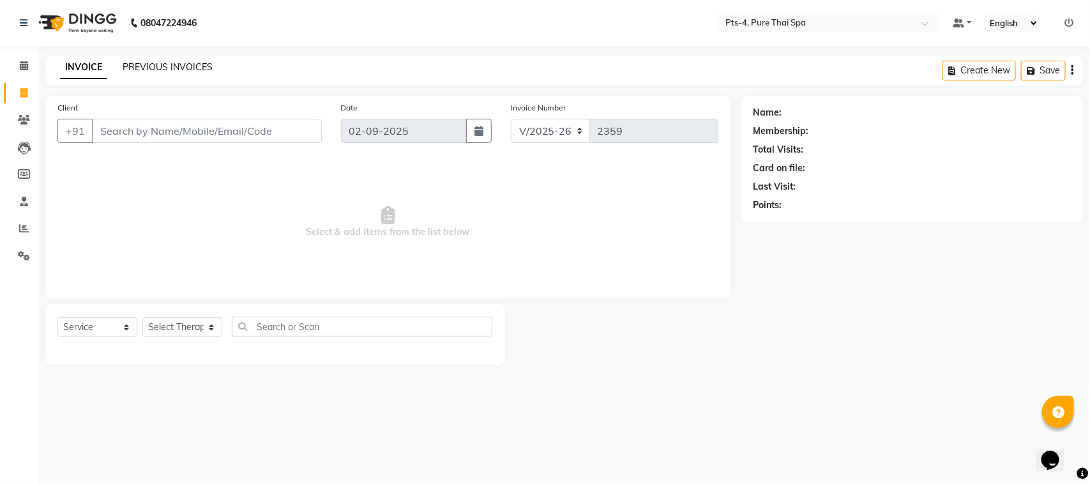
click at [142, 65] on link "PREVIOUS INVOICES" at bounding box center [168, 66] width 90 height 11
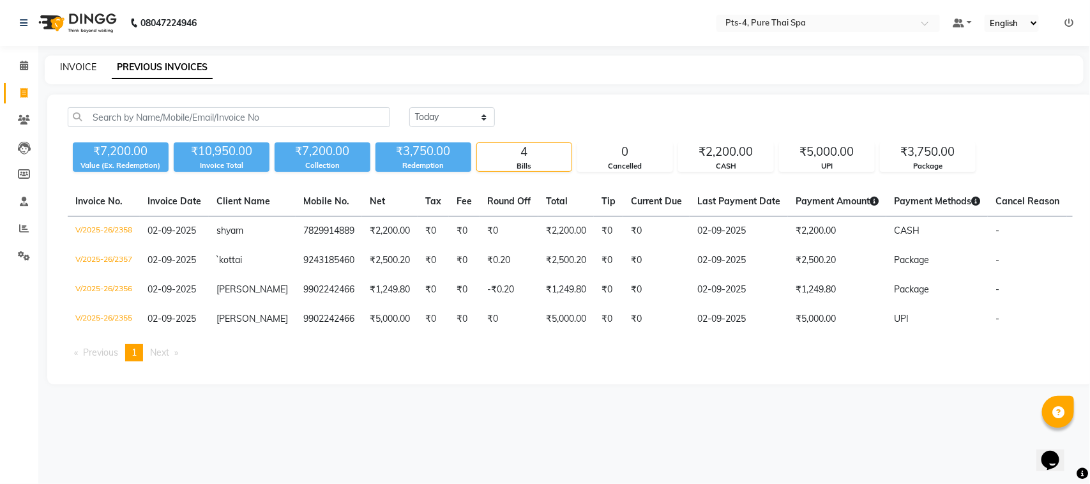
click at [80, 64] on link "INVOICE" at bounding box center [78, 66] width 36 height 11
select select "service"
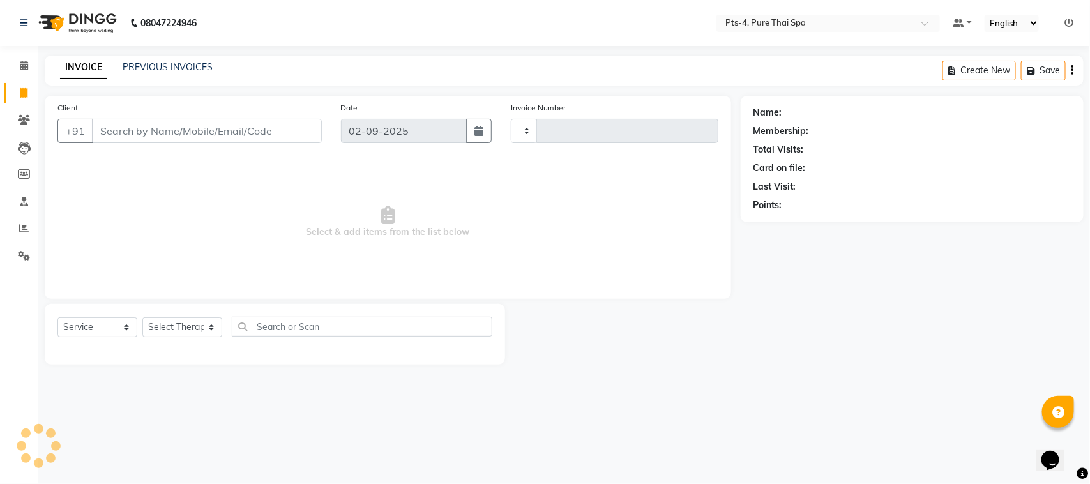
type input "2359"
select select "6459"
click at [139, 129] on input "Client" at bounding box center [207, 131] width 230 height 24
type input "9880818835"
click at [313, 133] on span "Add Client" at bounding box center [289, 131] width 50 height 13
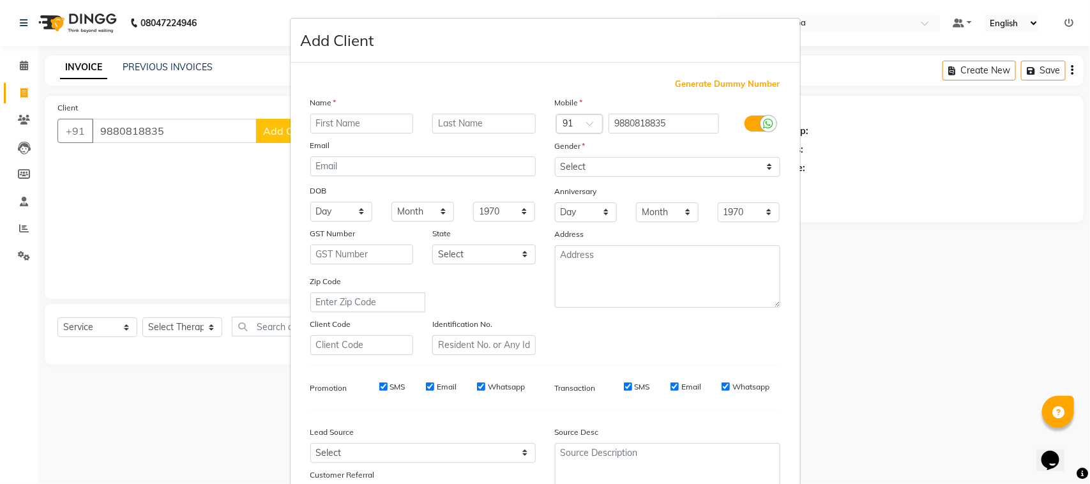
drag, startPoint x: 348, startPoint y: 125, endPoint x: 344, endPoint y: 119, distance: 6.8
click at [344, 119] on input "text" at bounding box center [361, 124] width 103 height 20
type input "vinay"
click at [639, 157] on select "Select [DEMOGRAPHIC_DATA] [DEMOGRAPHIC_DATA] Other Prefer Not To Say" at bounding box center [667, 167] width 225 height 20
select select "[DEMOGRAPHIC_DATA]"
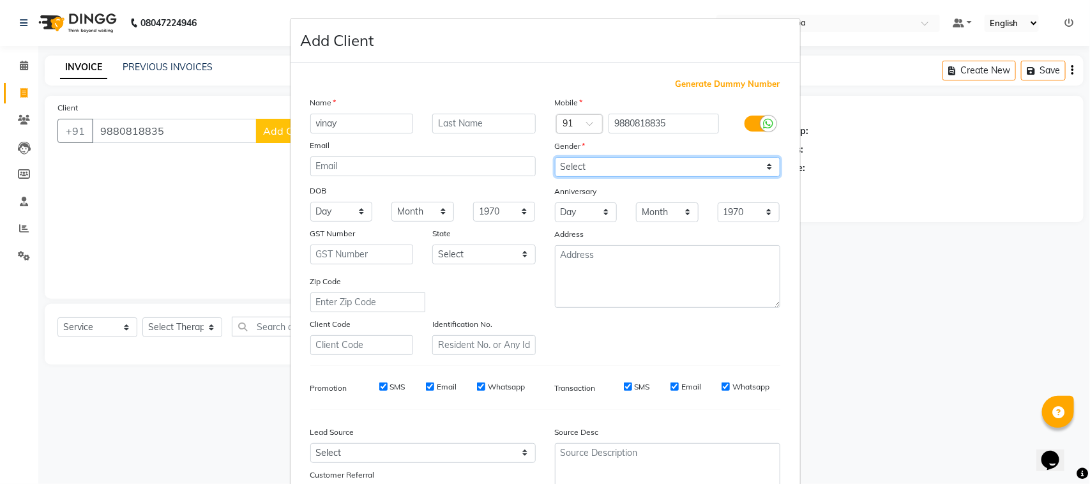
click at [555, 157] on select "Select [DEMOGRAPHIC_DATA] [DEMOGRAPHIC_DATA] Other Prefer Not To Say" at bounding box center [667, 167] width 225 height 20
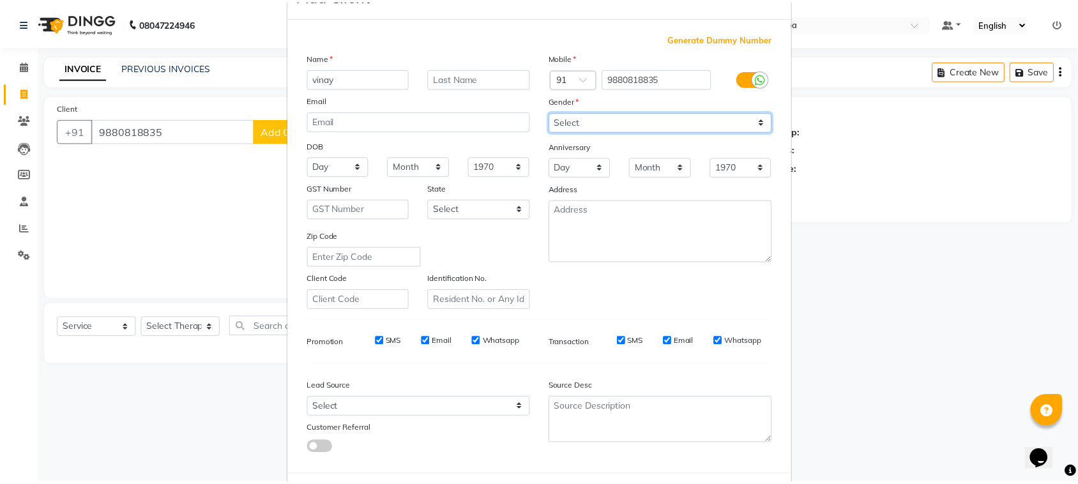
scroll to position [100, 0]
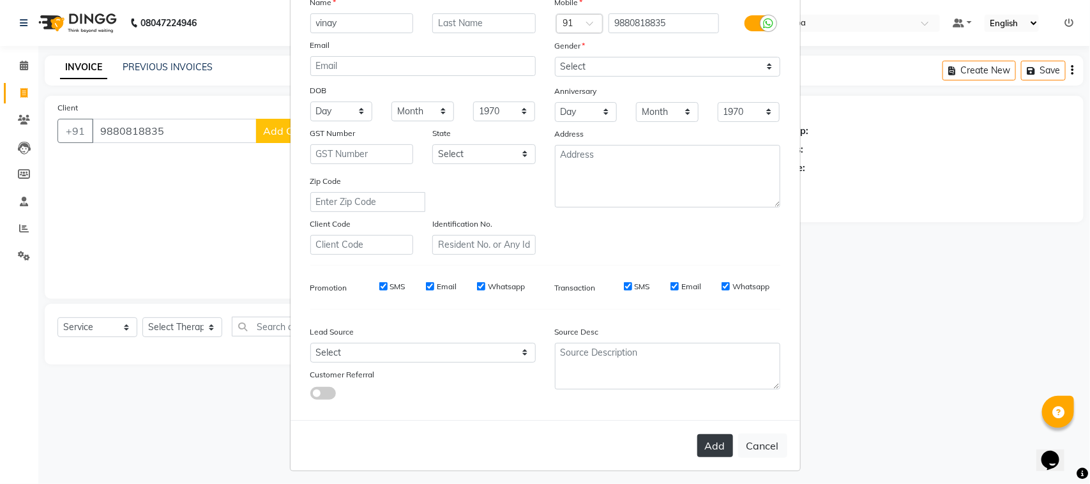
click at [703, 443] on button "Add" at bounding box center [716, 445] width 36 height 23
select select
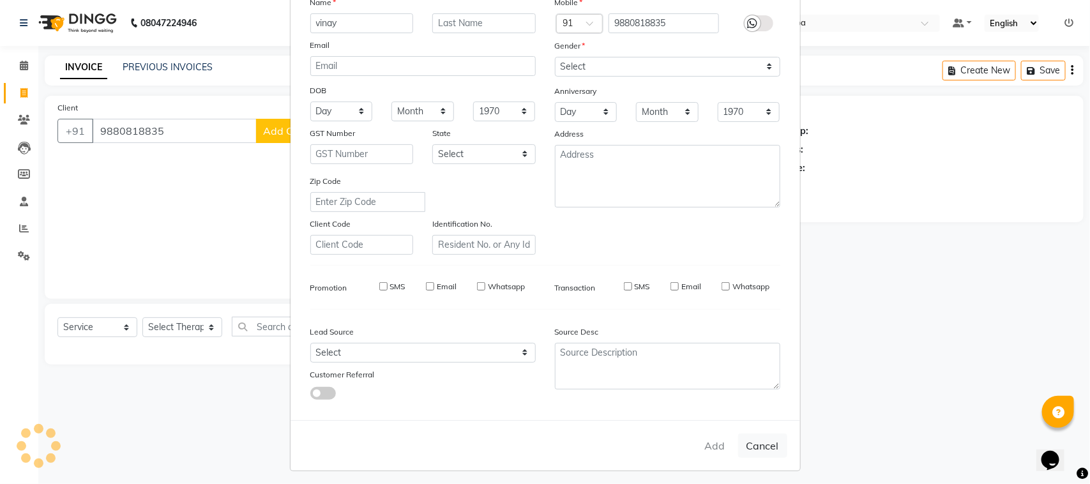
select select
checkbox input "false"
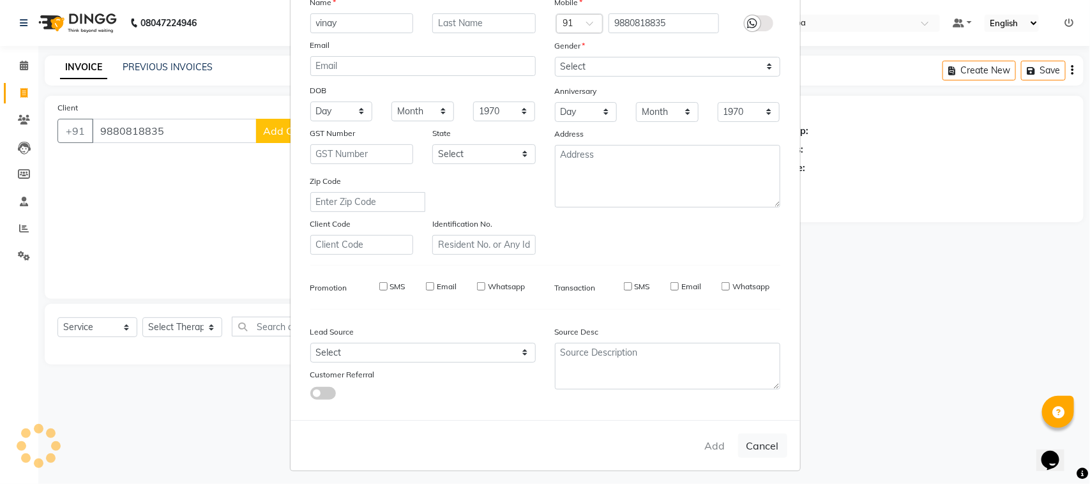
checkbox input "false"
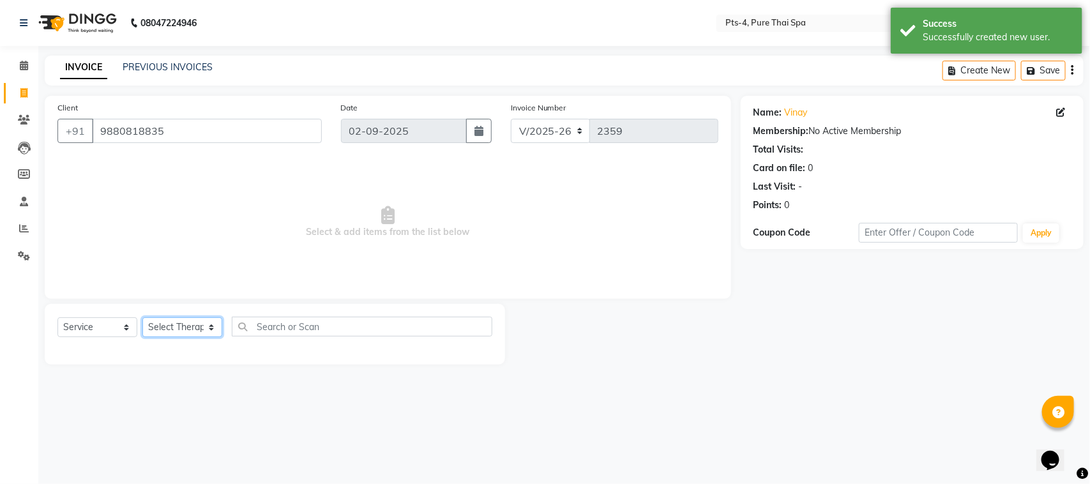
click at [180, 326] on select "Select Therapist [PERSON_NAME] NE [PERSON_NAME] anyone [PERSON_NAME] Candy FON …" at bounding box center [182, 327] width 80 height 20
select select "81456"
click at [142, 317] on select "Select Therapist [PERSON_NAME] NE [PERSON_NAME] anyone [PERSON_NAME] Candy FON …" at bounding box center [182, 327] width 80 height 20
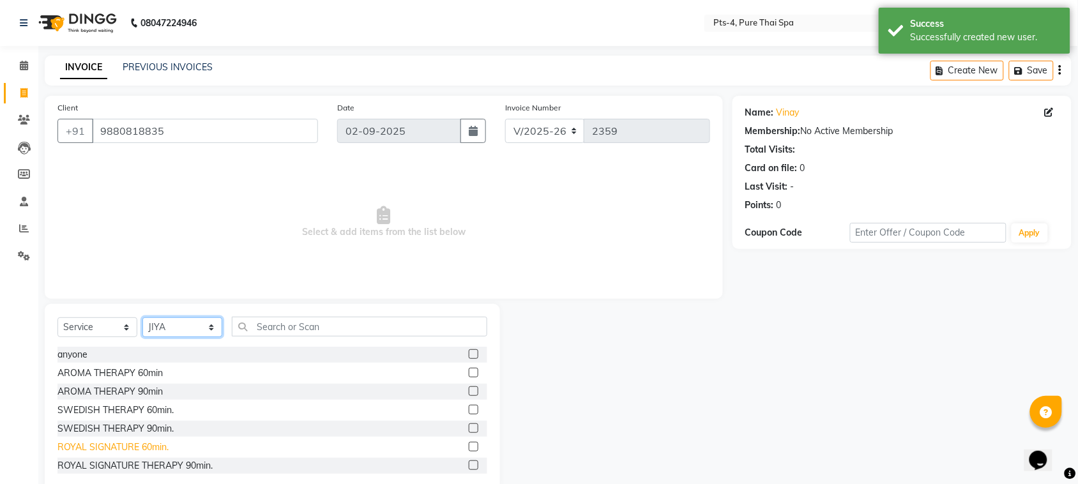
scroll to position [160, 0]
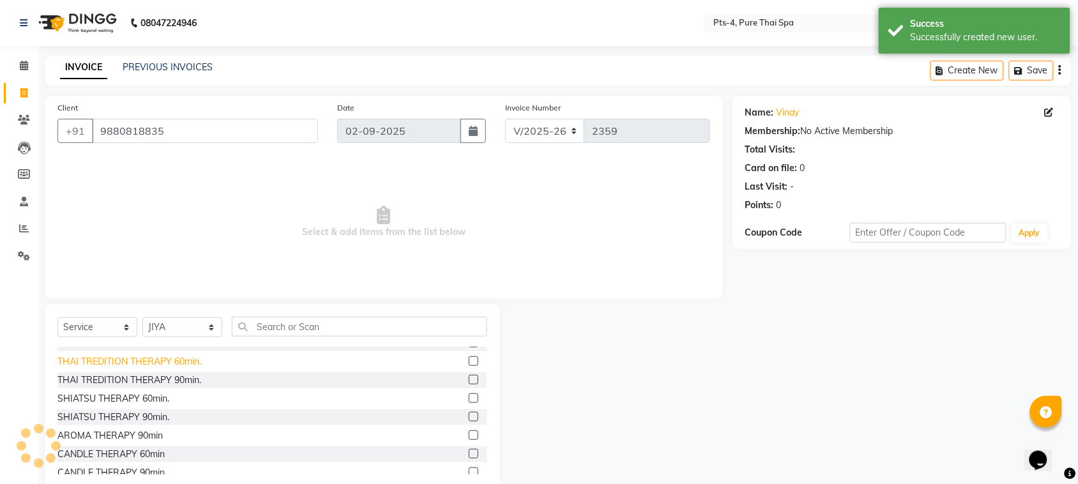
click at [163, 361] on div "THAI TREDITION THERAPY 60min." at bounding box center [129, 361] width 144 height 13
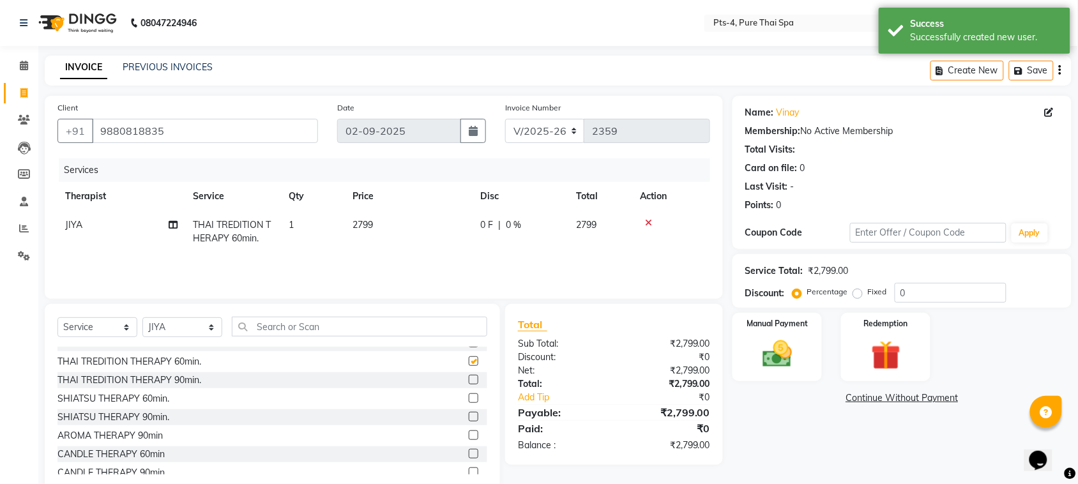
checkbox input "false"
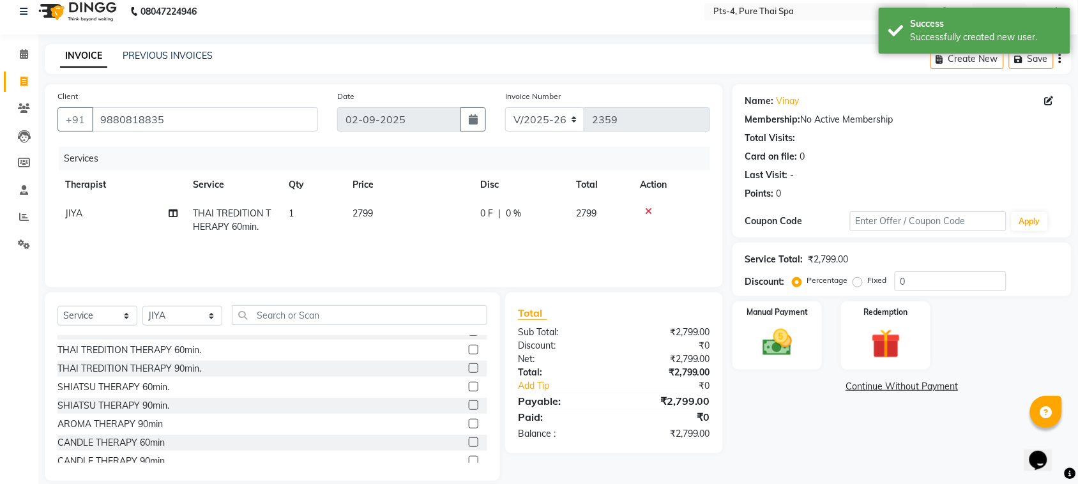
scroll to position [26, 0]
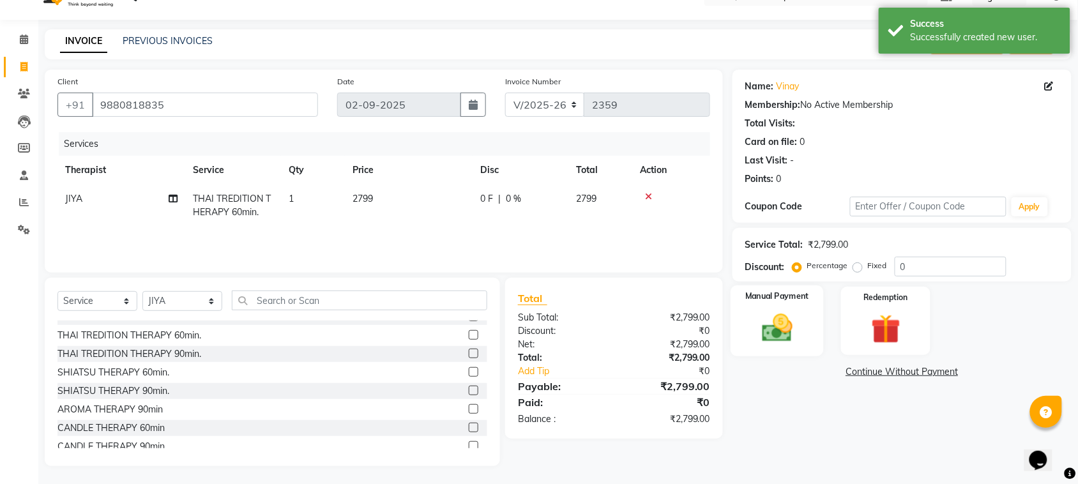
click at [777, 343] on img at bounding box center [777, 327] width 50 height 35
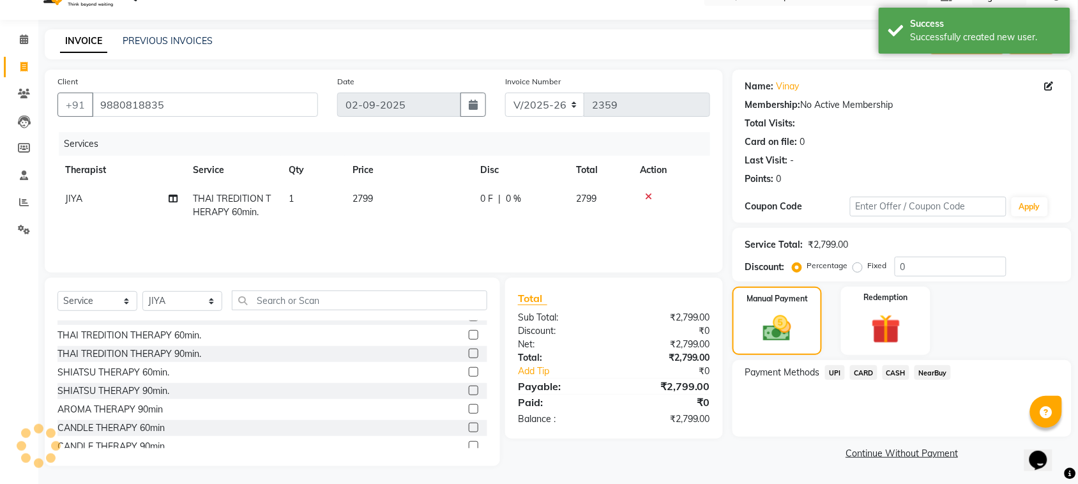
click at [860, 377] on span "CARD" at bounding box center [863, 372] width 27 height 15
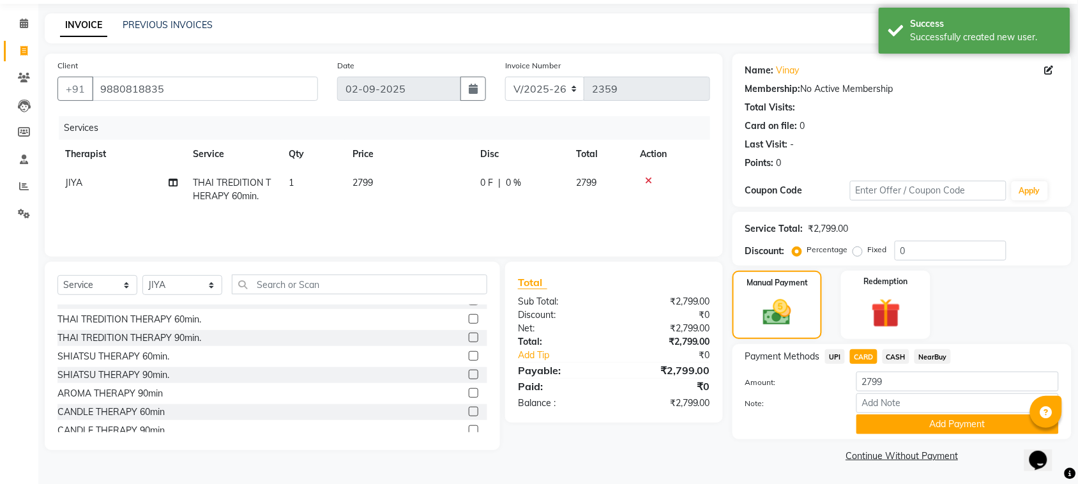
click at [888, 420] on button "Add Payment" at bounding box center [958, 425] width 202 height 20
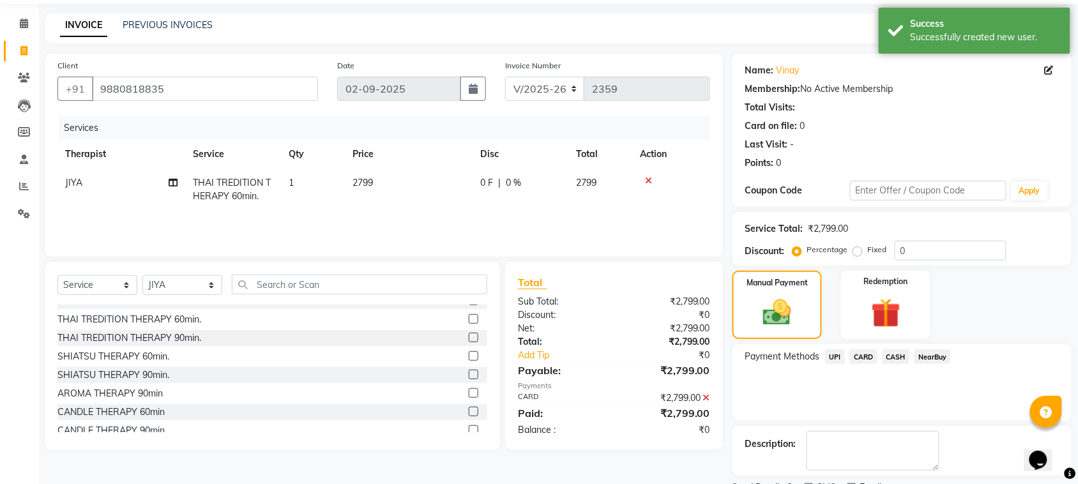
scroll to position [96, 0]
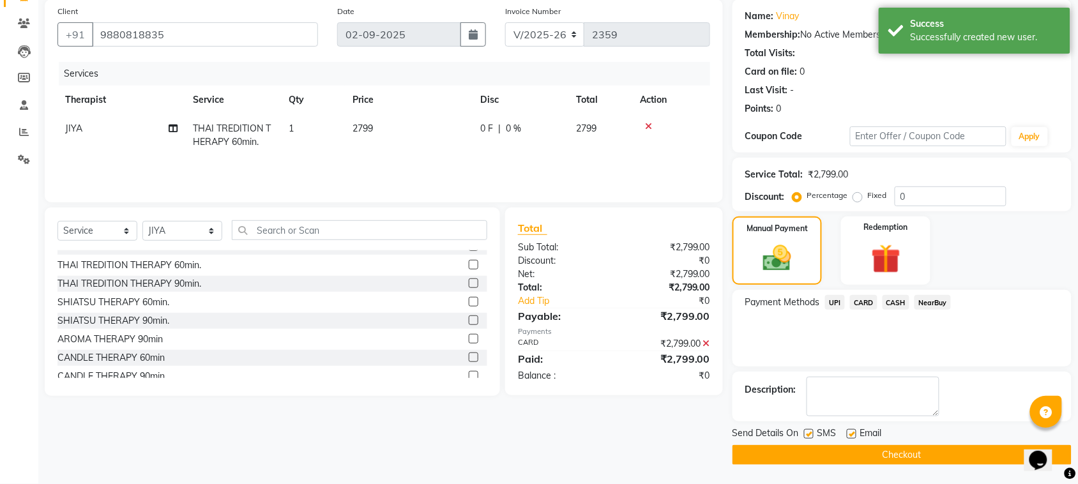
click at [851, 432] on label at bounding box center [852, 434] width 10 height 10
click at [851, 432] on input "checkbox" at bounding box center [851, 435] width 8 height 8
checkbox input "false"
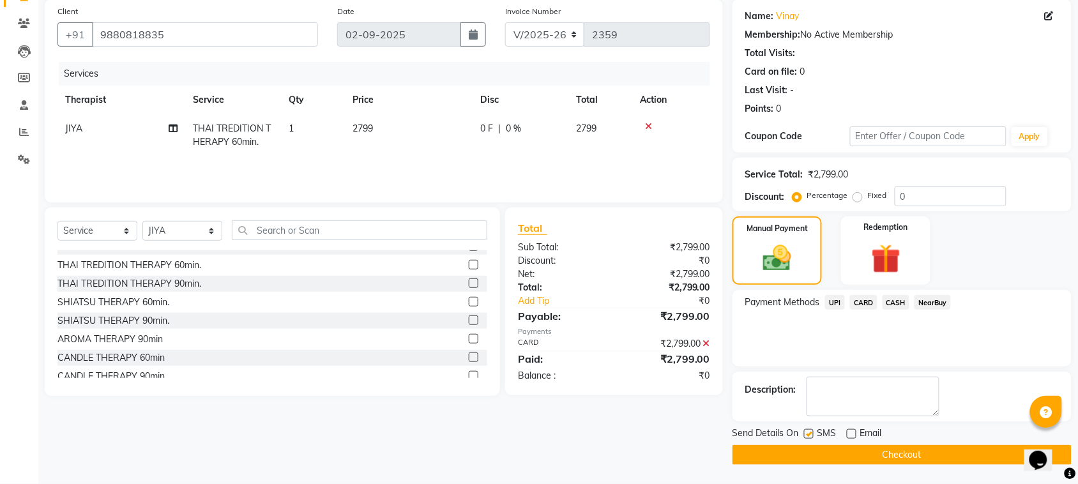
click at [810, 433] on label at bounding box center [809, 434] width 10 height 10
click at [810, 433] on input "checkbox" at bounding box center [808, 435] width 8 height 8
checkbox input "false"
click at [847, 452] on button "Checkout" at bounding box center [902, 455] width 339 height 20
